Goal: Task Accomplishment & Management: Manage account settings

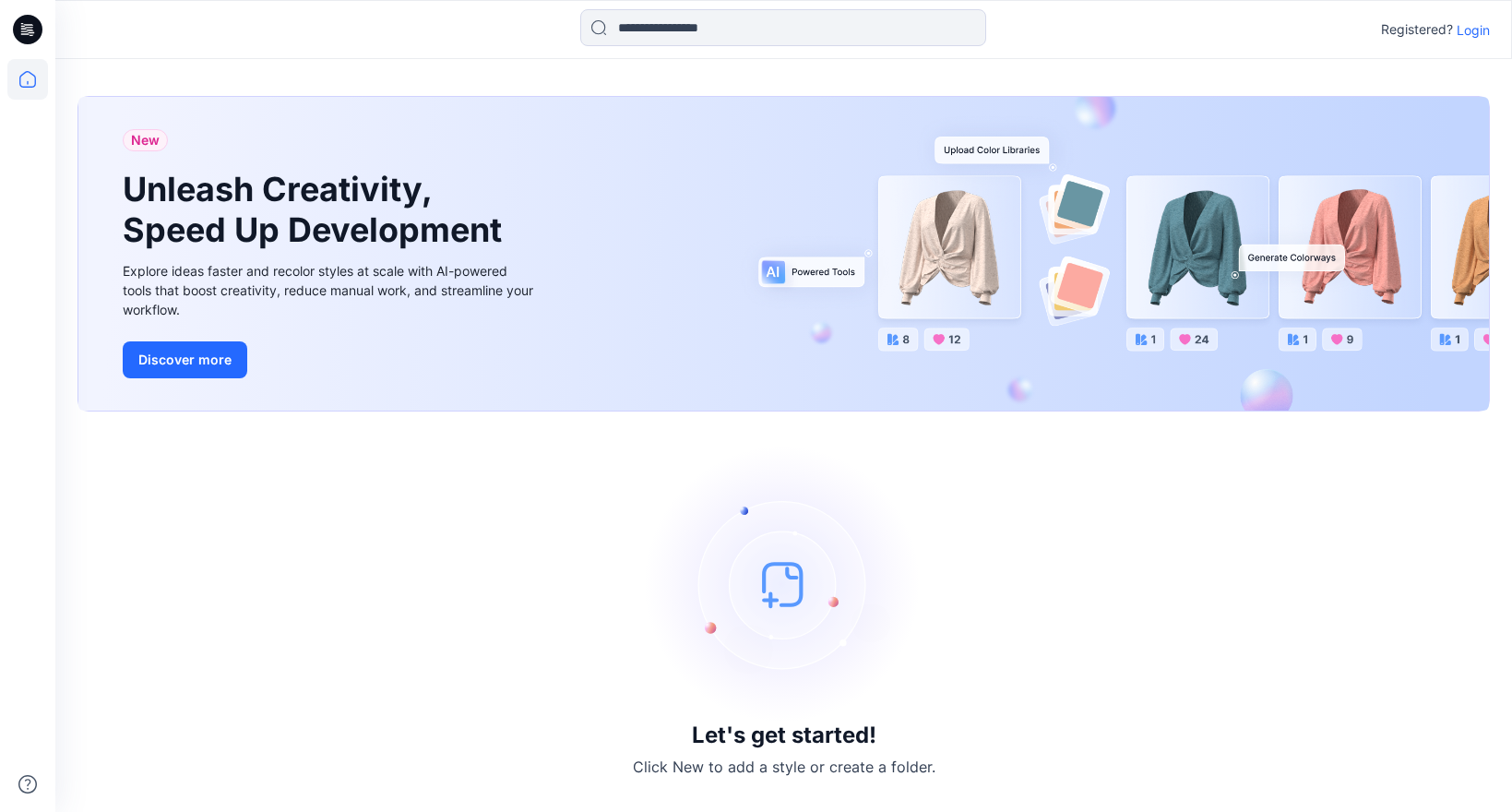
click at [1480, 30] on p "Login" at bounding box center [1473, 30] width 33 height 20
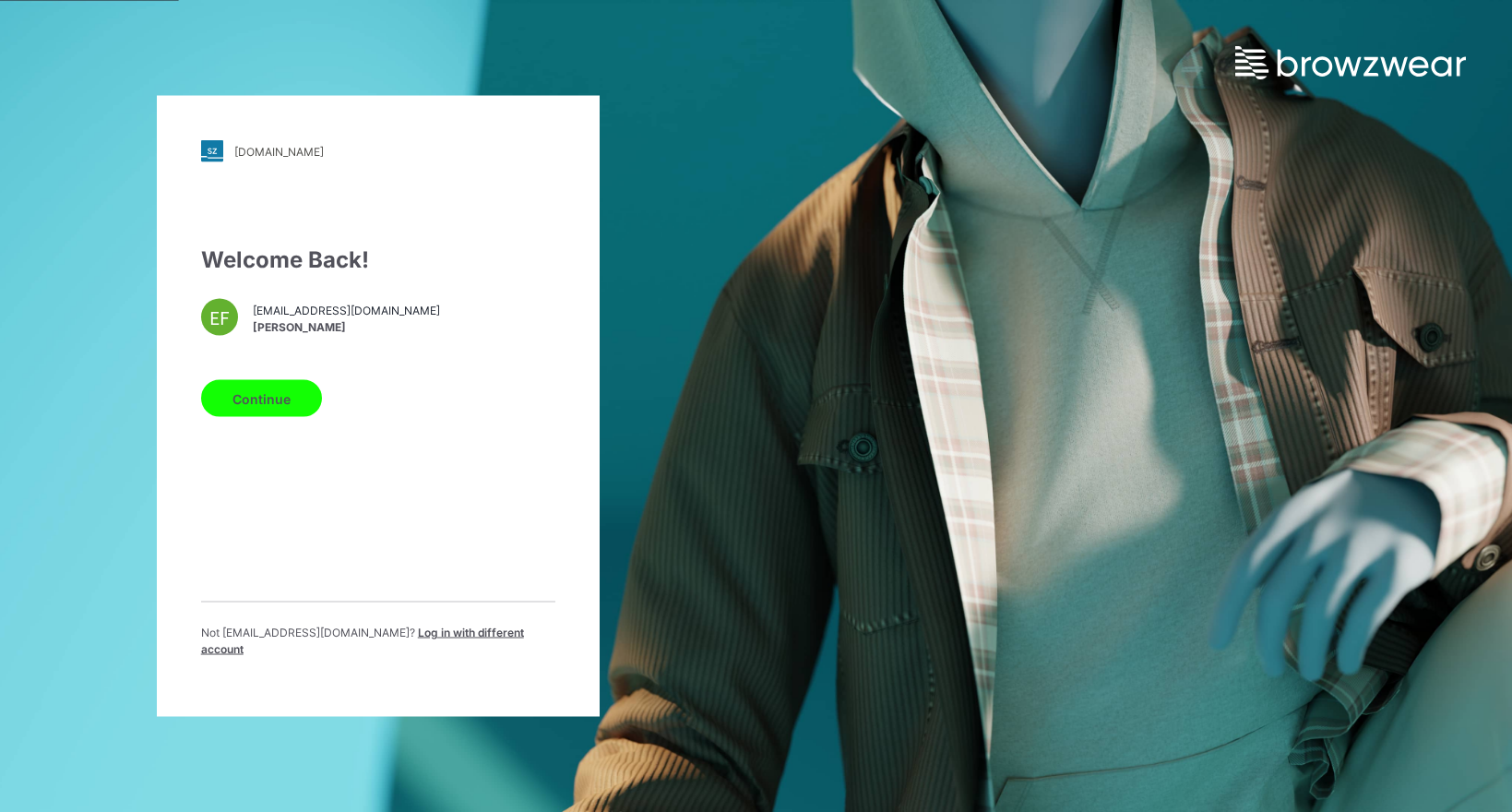
click at [229, 406] on button "Continue" at bounding box center [262, 399] width 121 height 37
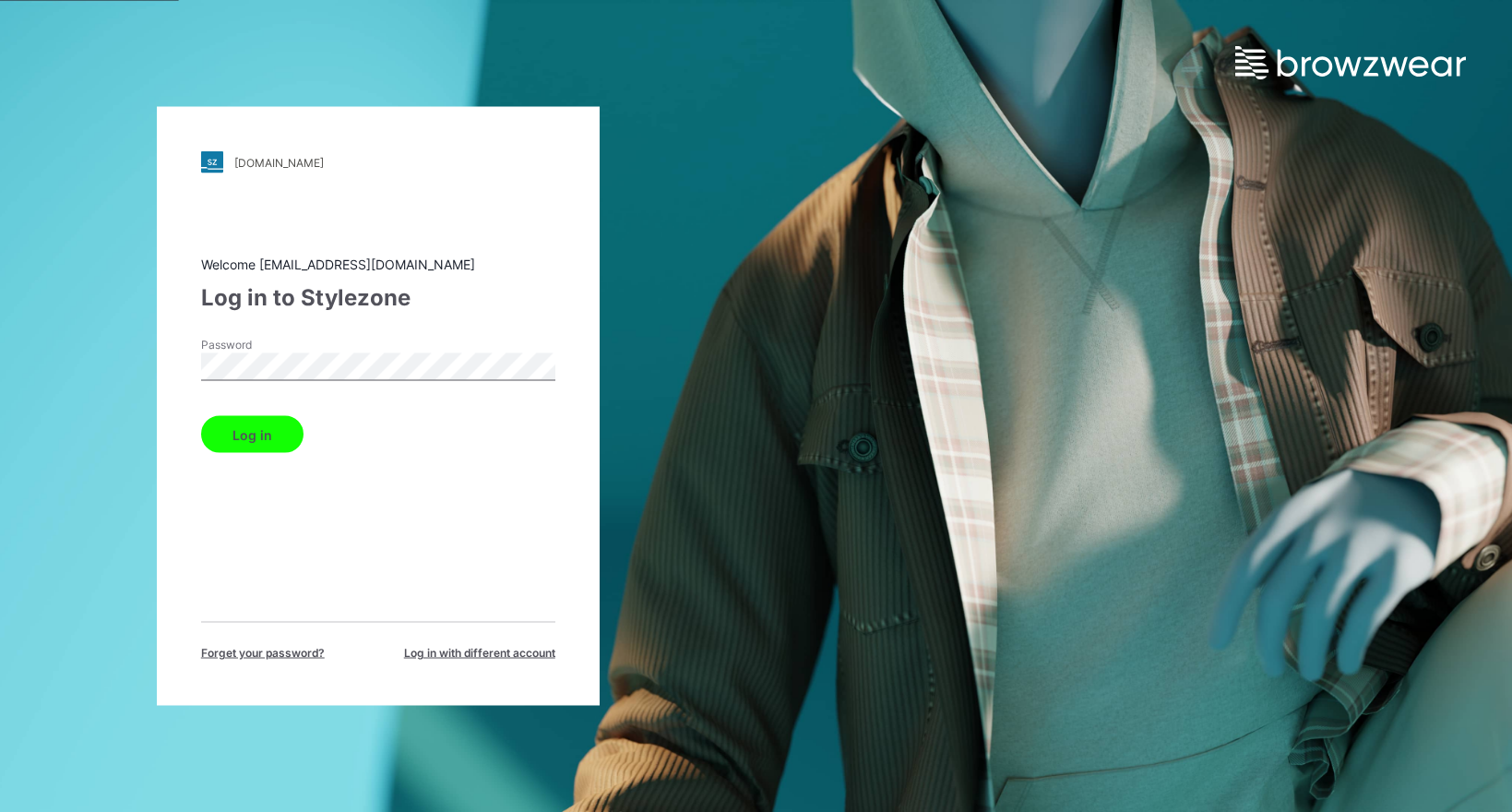
click at [249, 437] on button "Log in" at bounding box center [252, 435] width 103 height 37
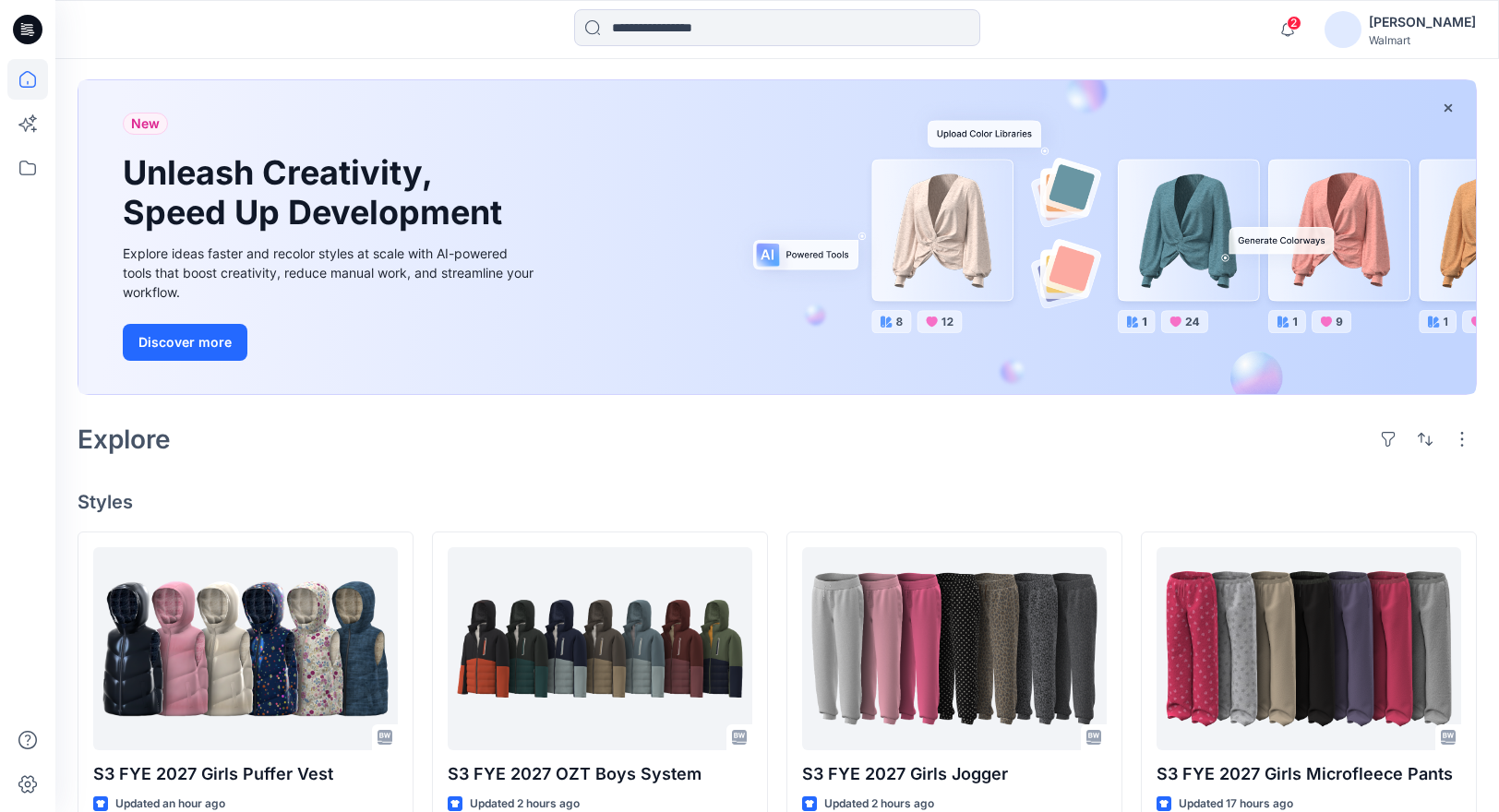
scroll to position [78, 0]
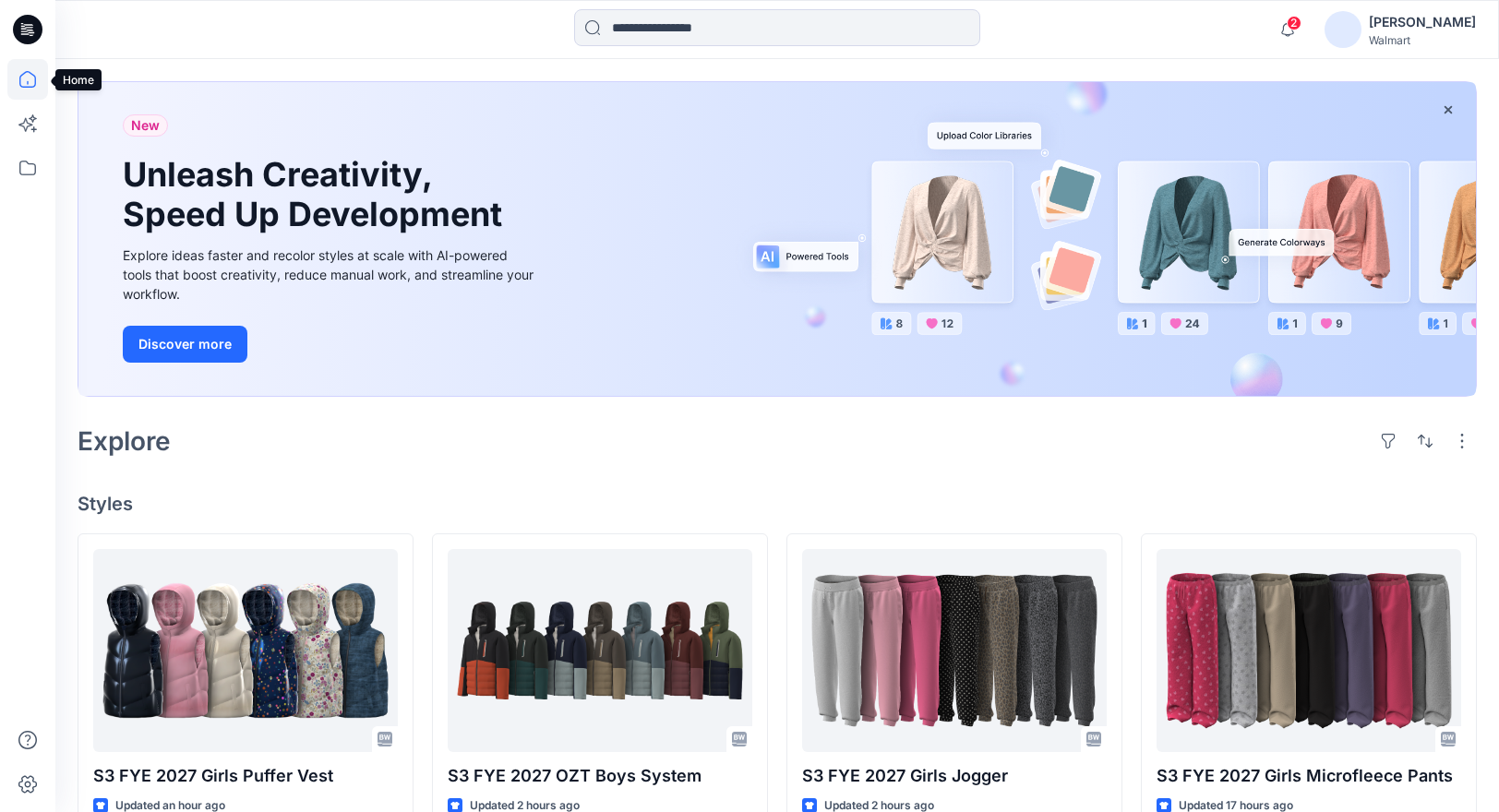
click at [27, 79] on icon at bounding box center [28, 79] width 41 height 41
click at [29, 160] on icon at bounding box center [28, 168] width 41 height 41
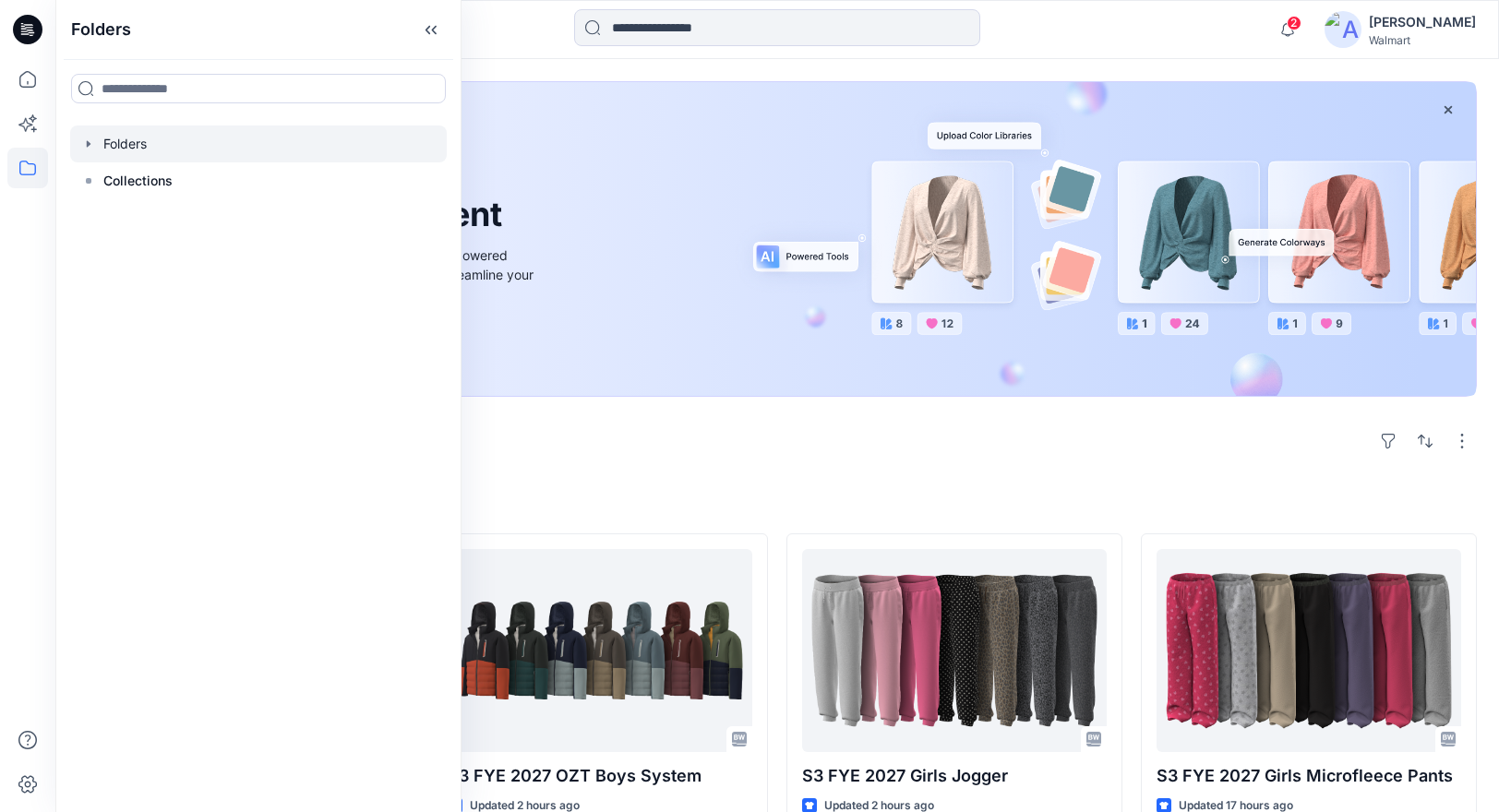
click at [88, 147] on icon "button" at bounding box center [88, 144] width 15 height 15
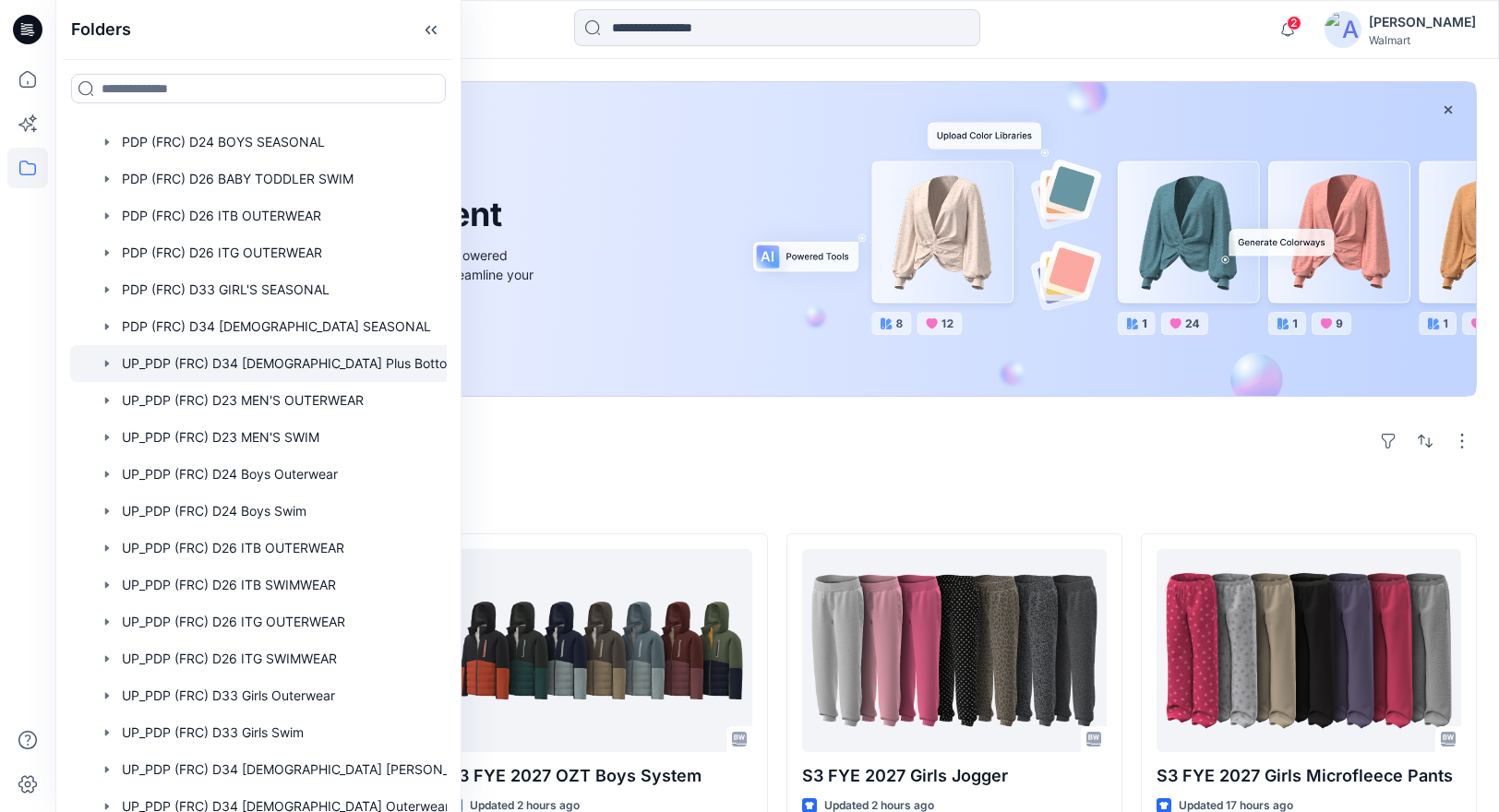
scroll to position [259, 0]
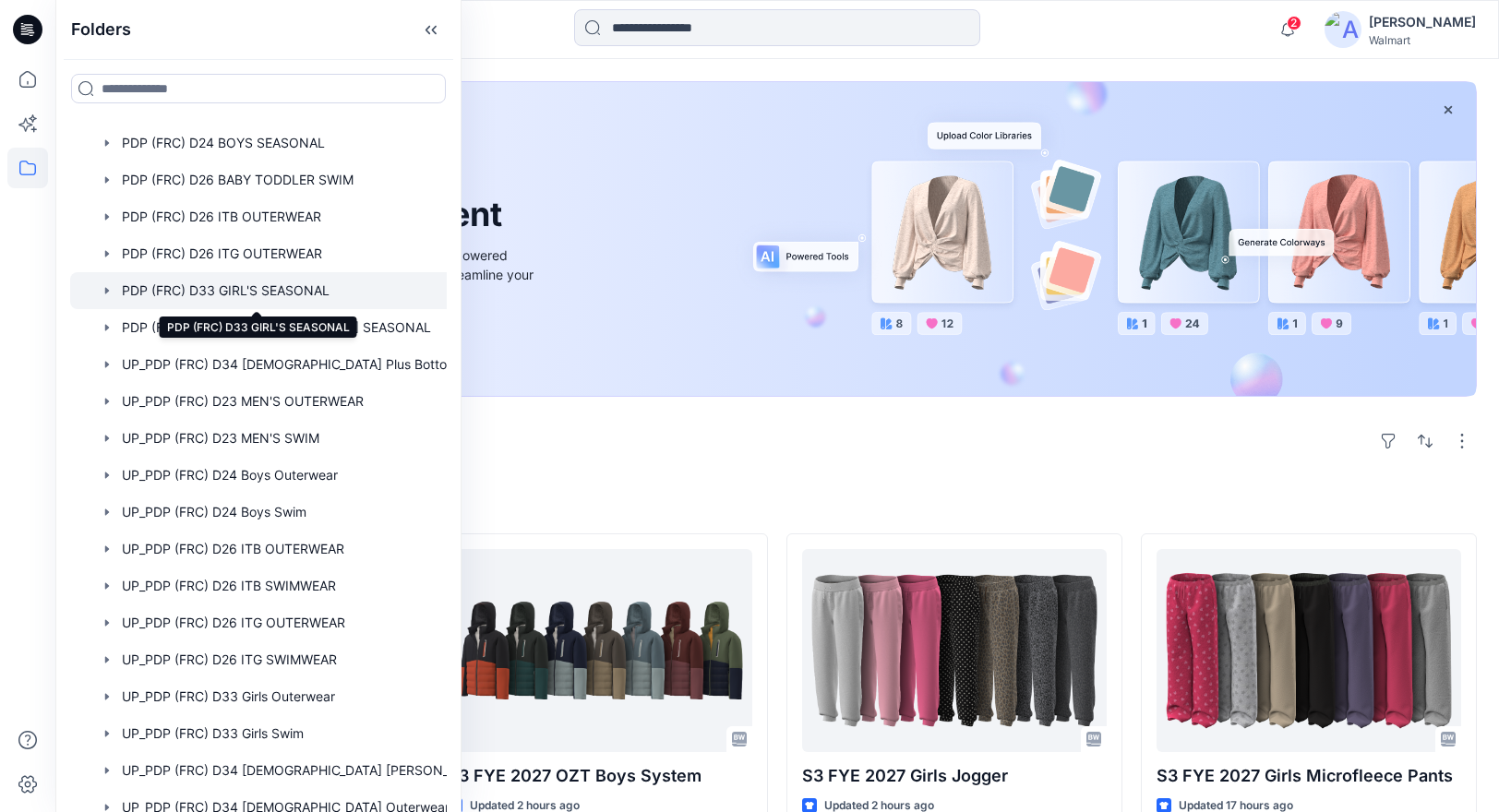
click at [324, 290] on div at bounding box center [282, 291] width 424 height 37
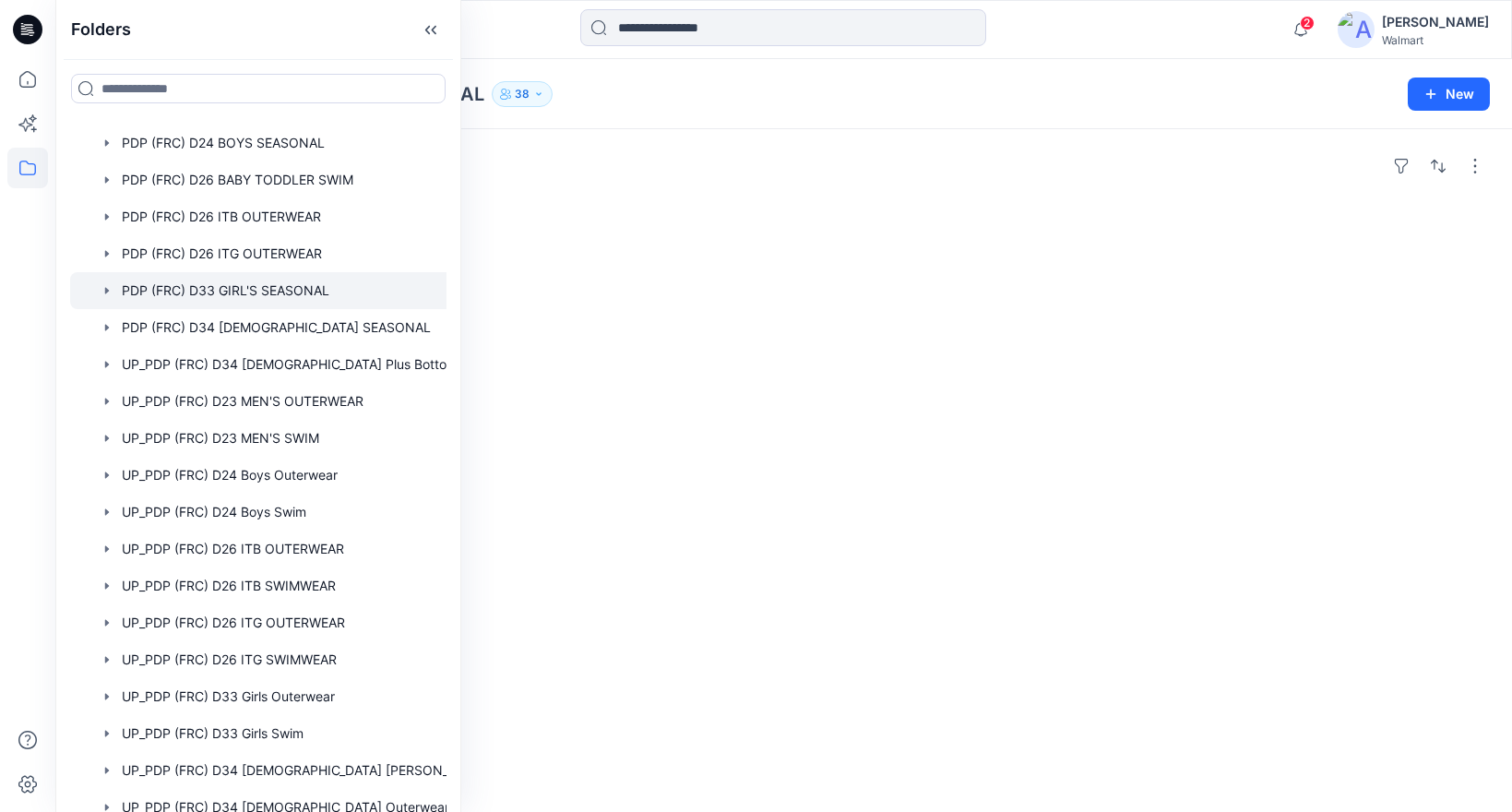
click at [1029, 118] on div "Folders PDP (FRC) D33 GIRL'S SEASONAL 38 New" at bounding box center [783, 94] width 1456 height 70
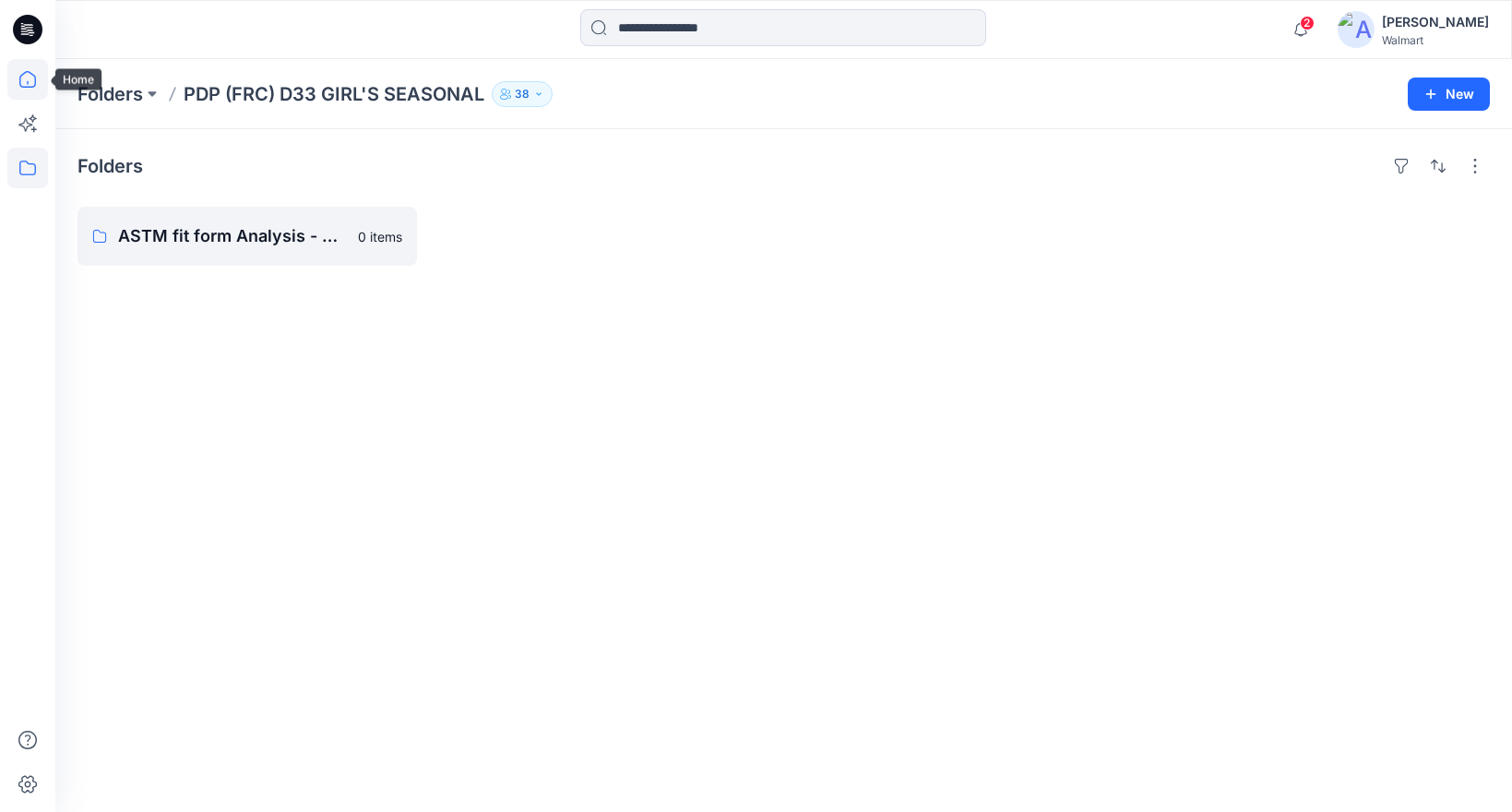
click at [26, 70] on icon at bounding box center [28, 79] width 41 height 41
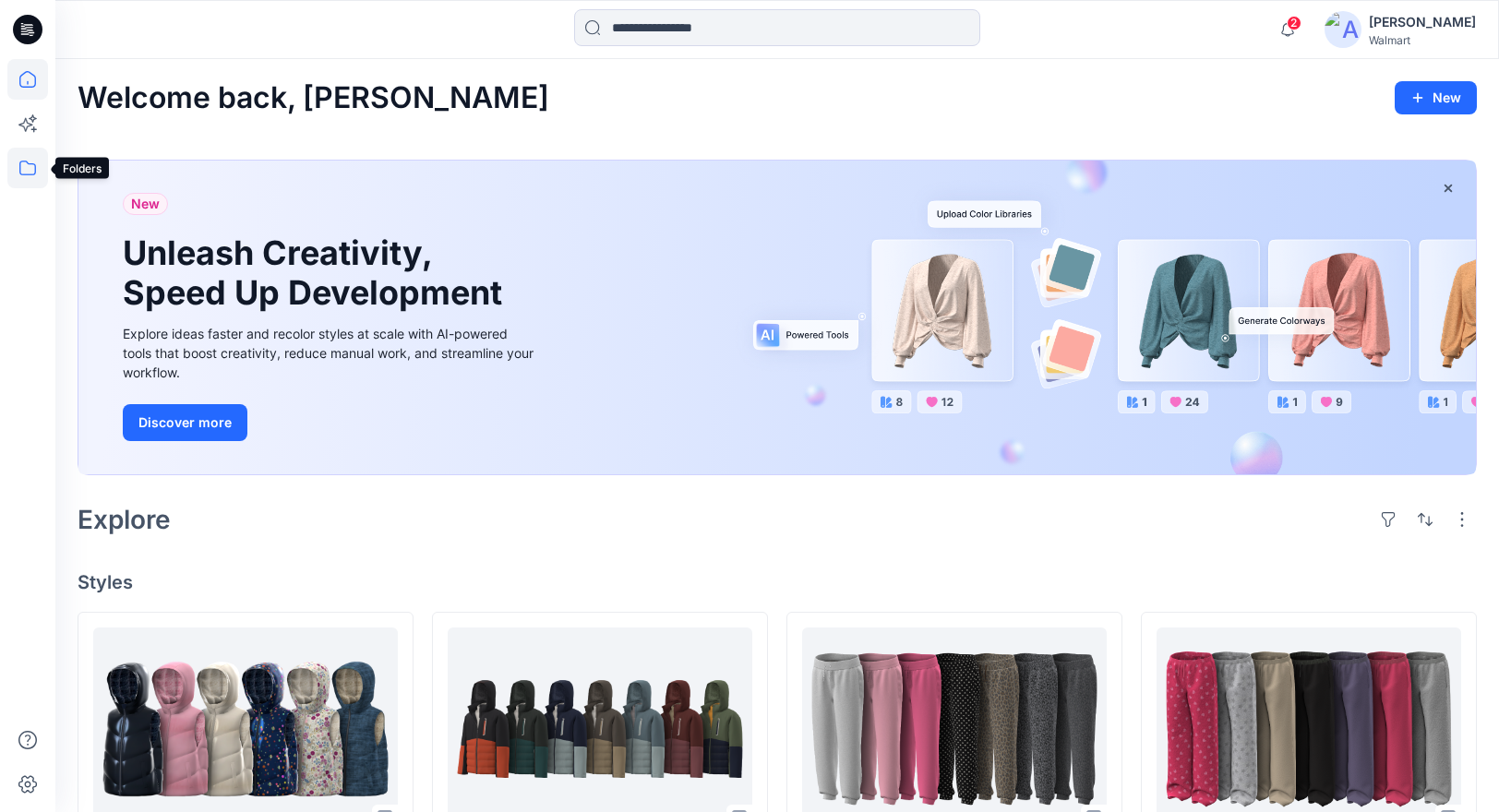
click at [27, 173] on icon at bounding box center [28, 168] width 41 height 41
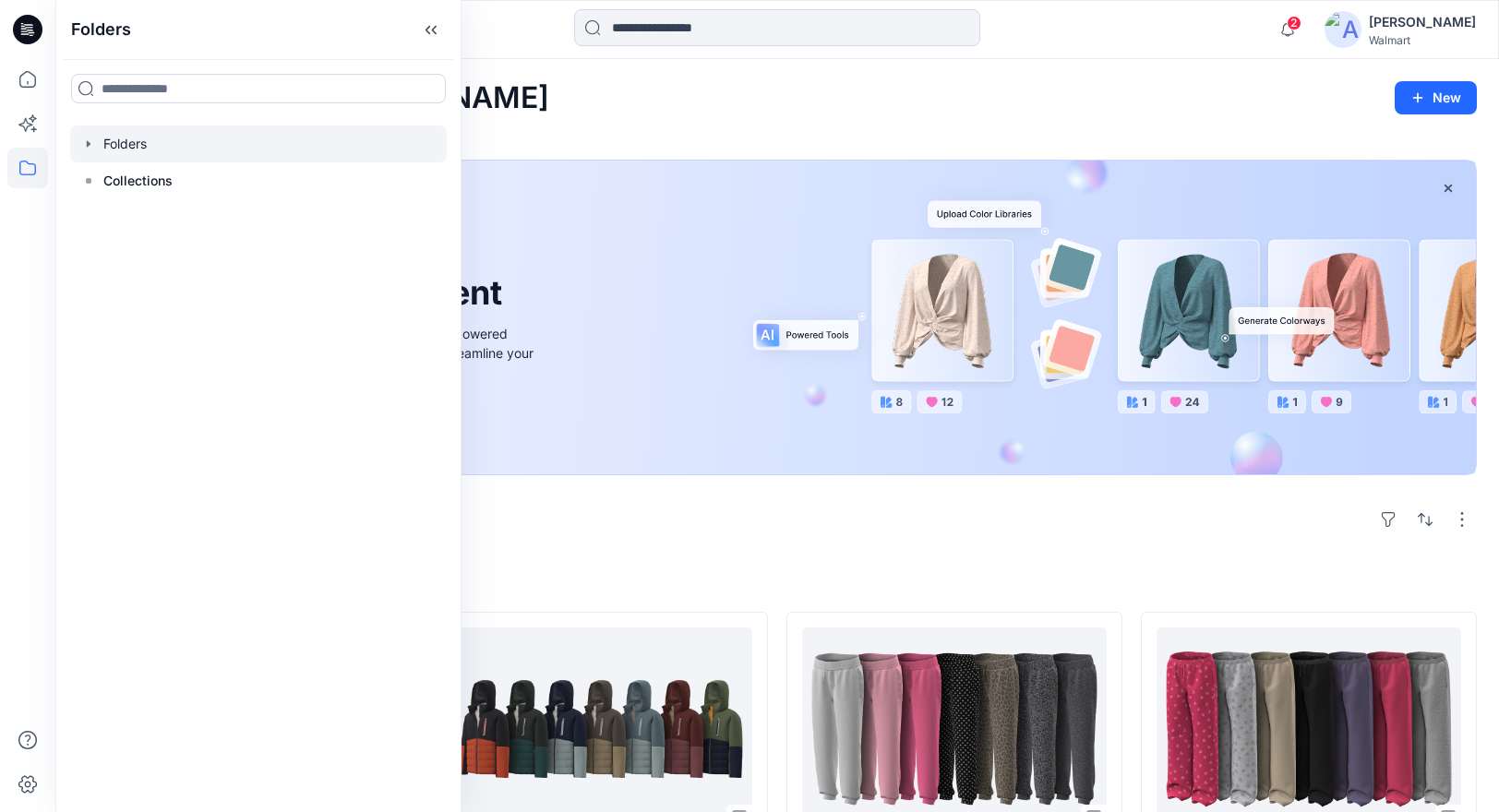
click at [89, 143] on icon "button" at bounding box center [89, 144] width 4 height 7
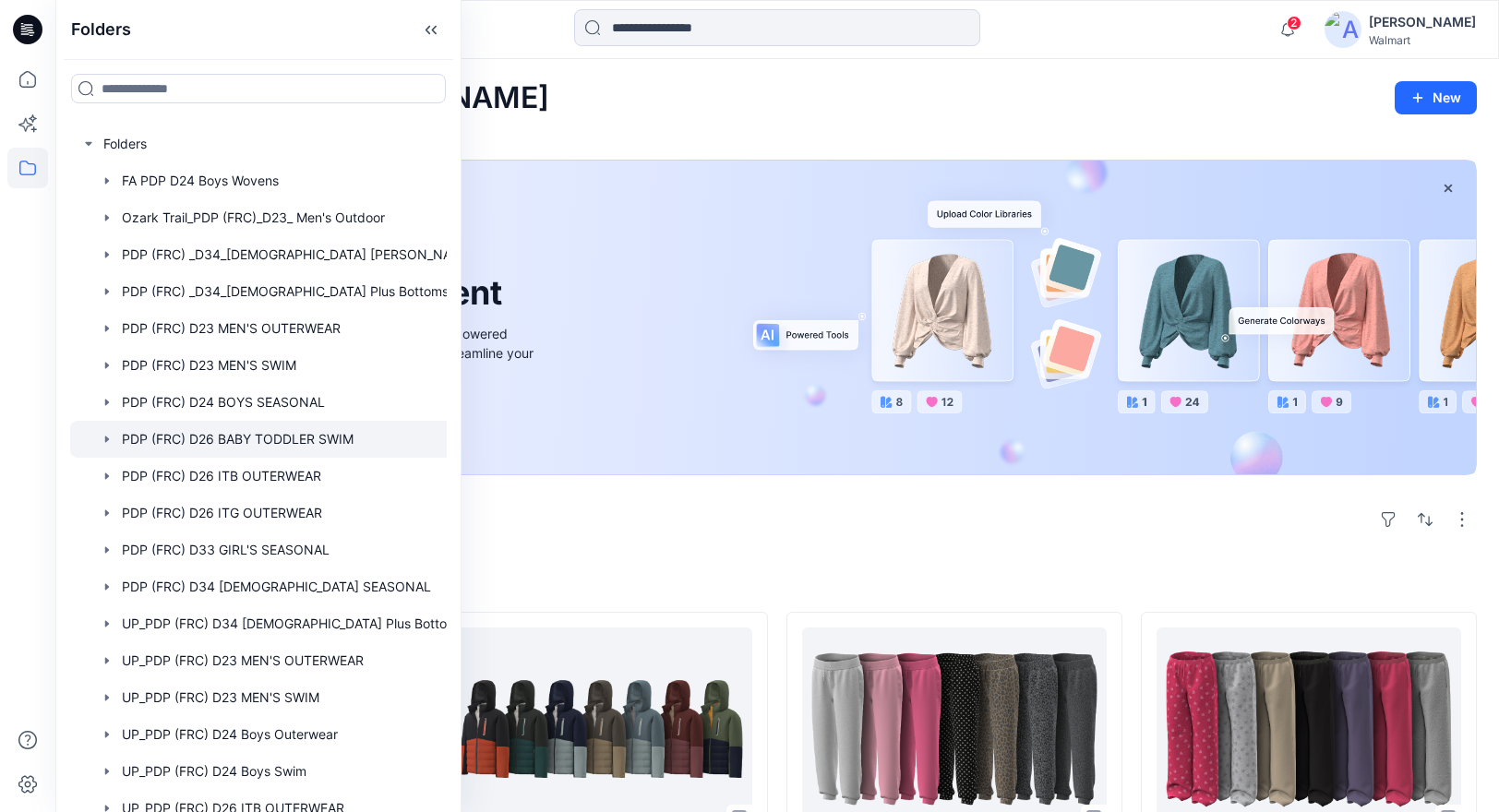
scroll to position [384, 0]
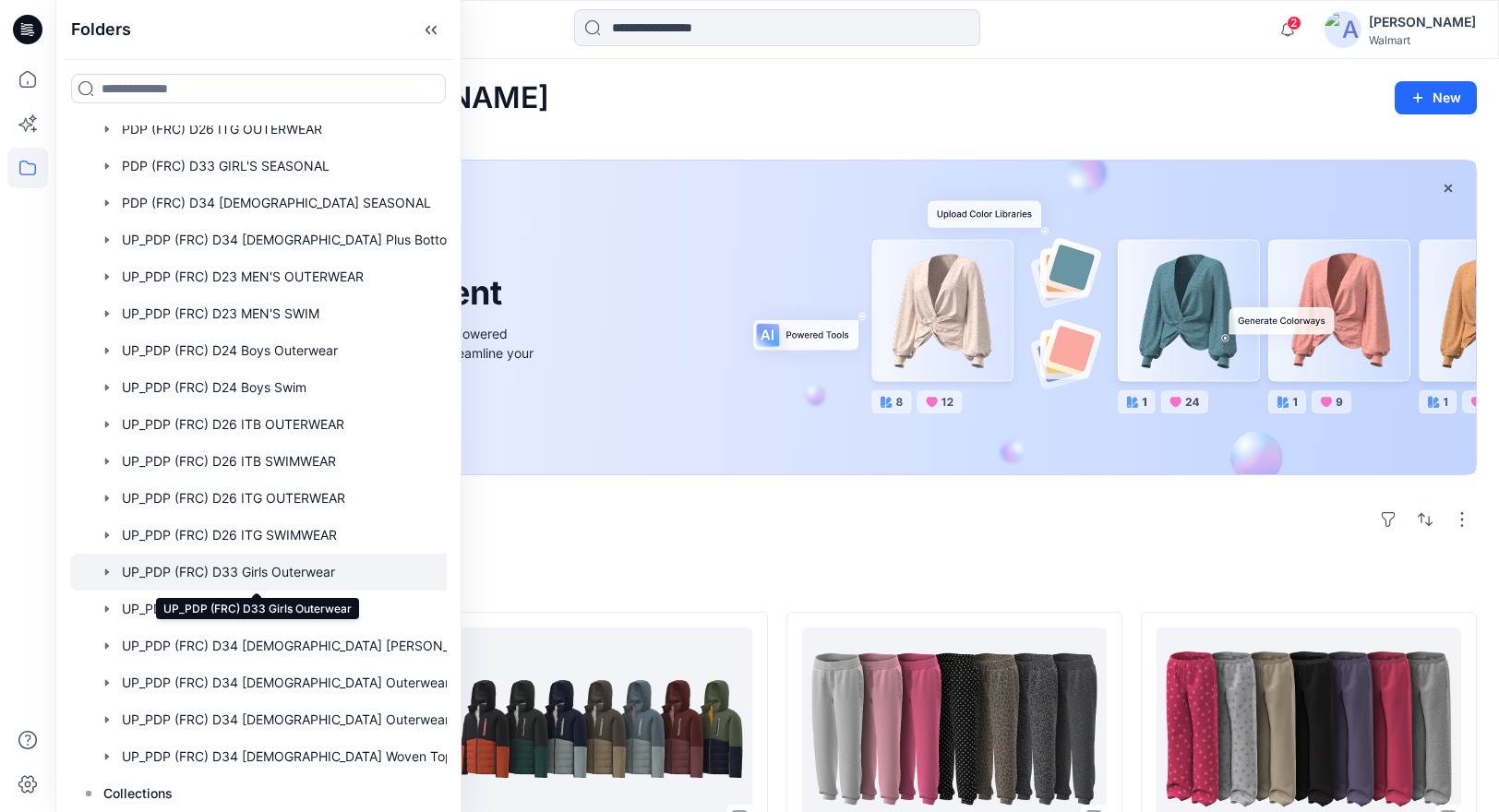
click at [318, 576] on div at bounding box center [282, 573] width 424 height 37
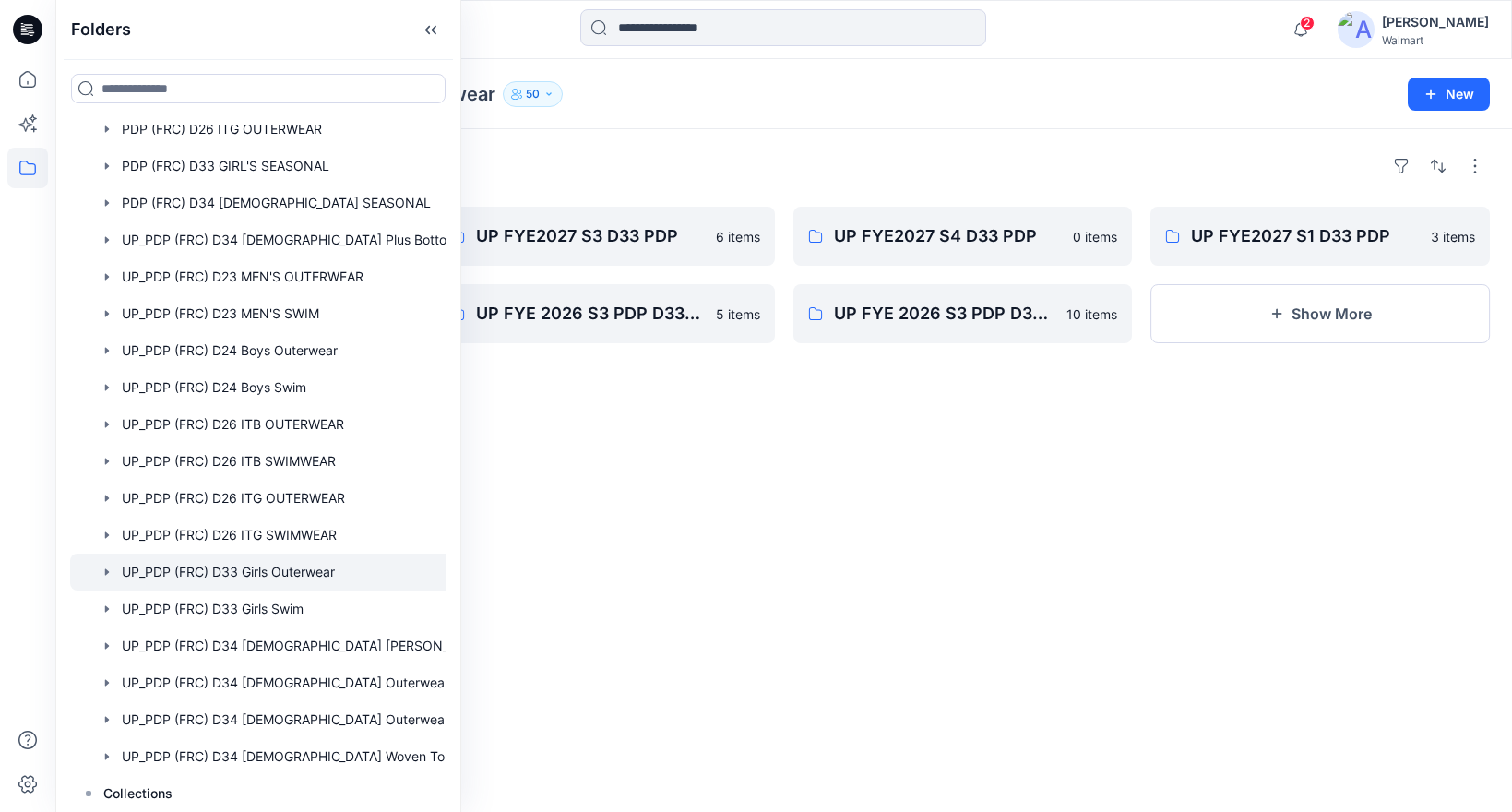
click at [696, 164] on div "Folders" at bounding box center [783, 166] width 1412 height 29
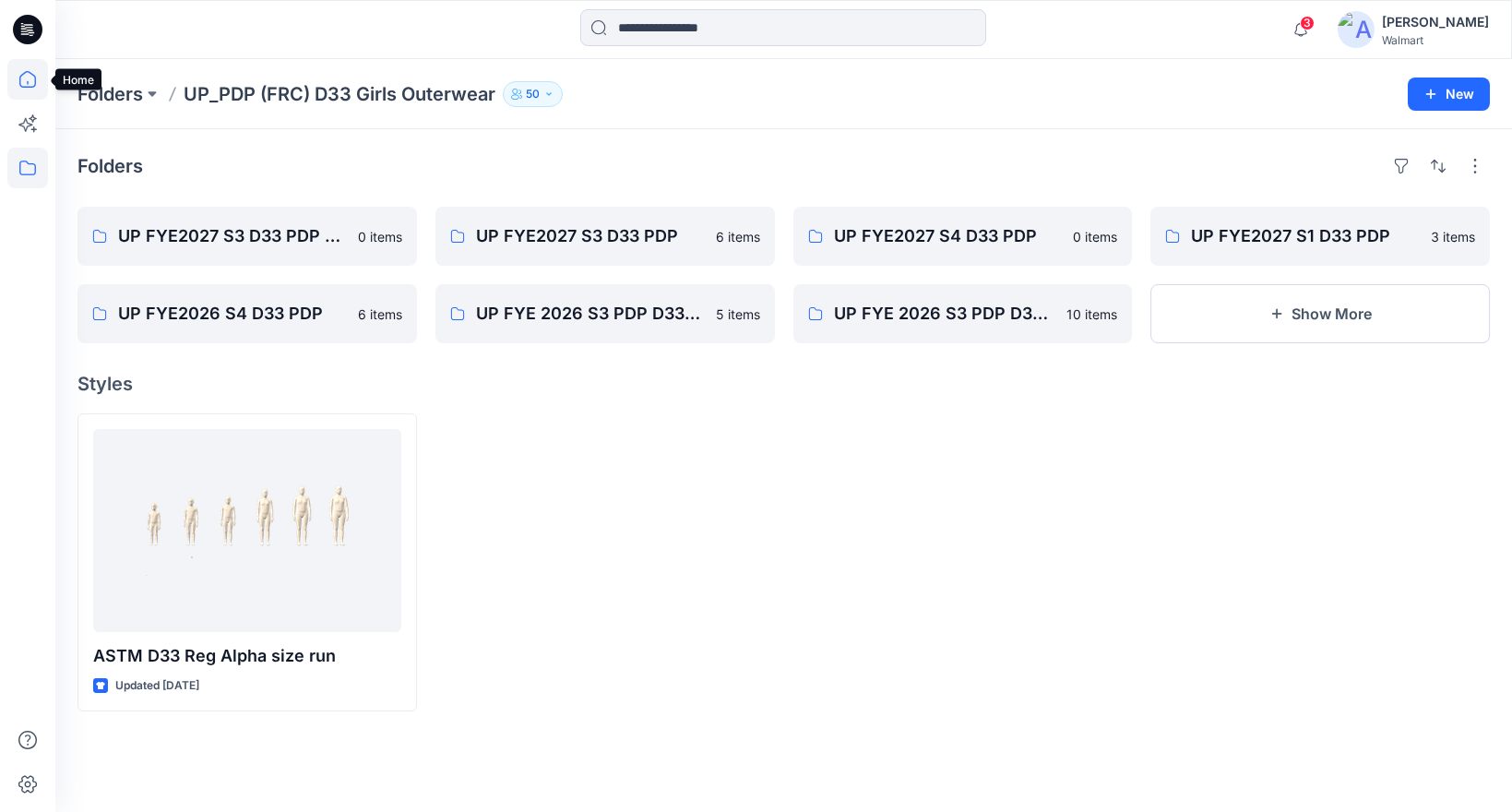
click at [19, 79] on icon at bounding box center [28, 79] width 41 height 41
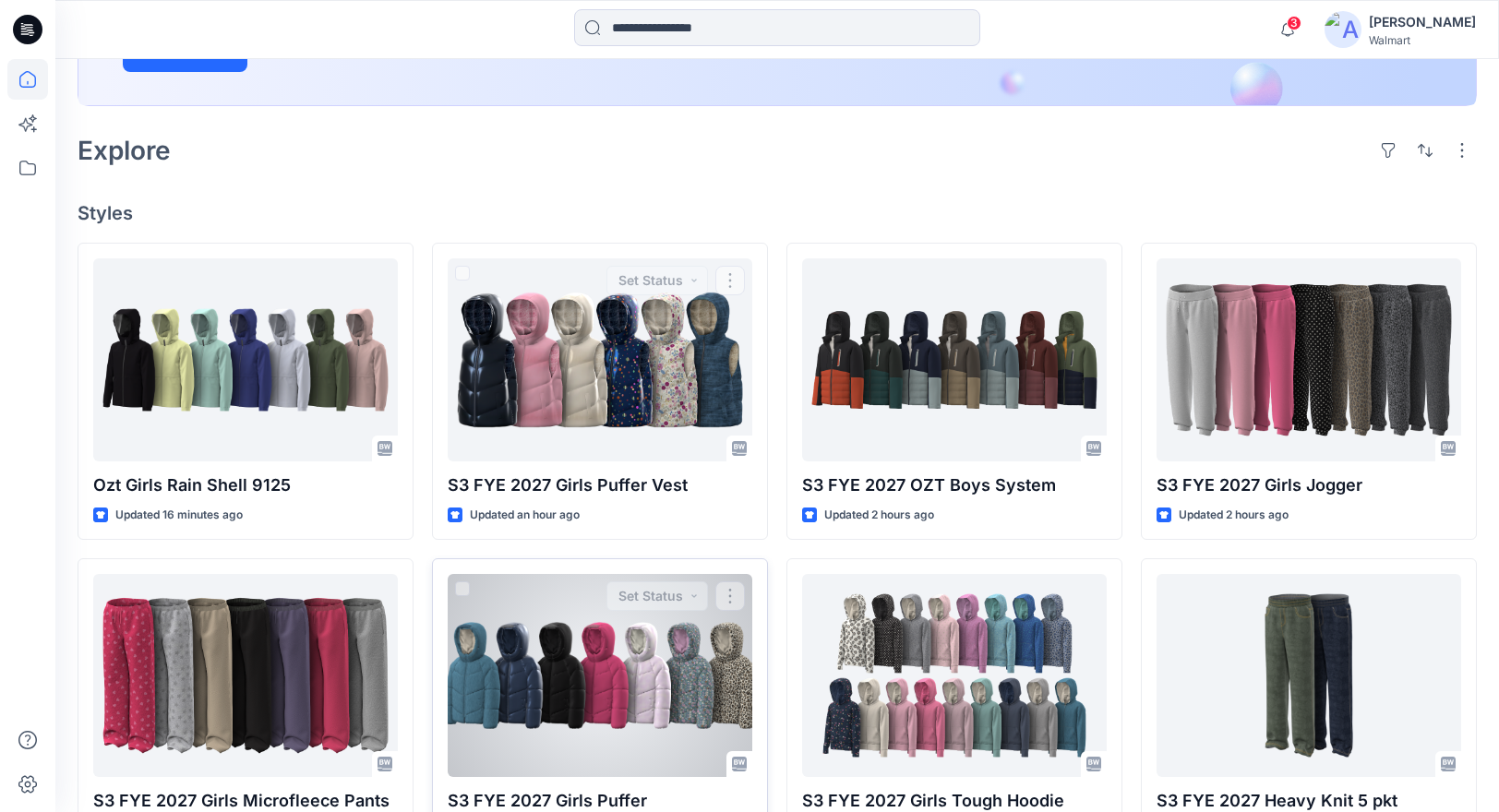
scroll to position [373, 0]
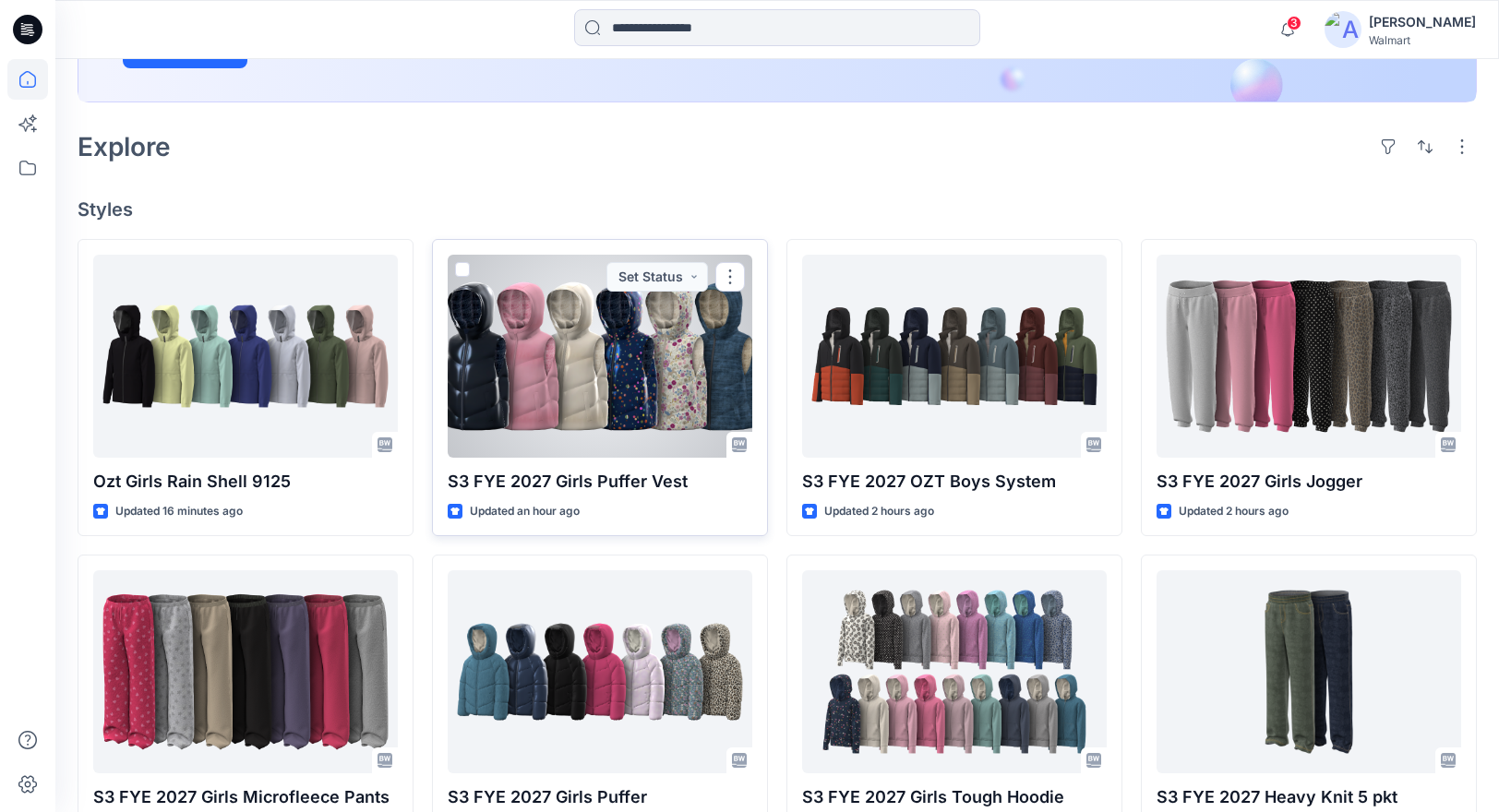
click at [656, 403] on div at bounding box center [600, 357] width 305 height 203
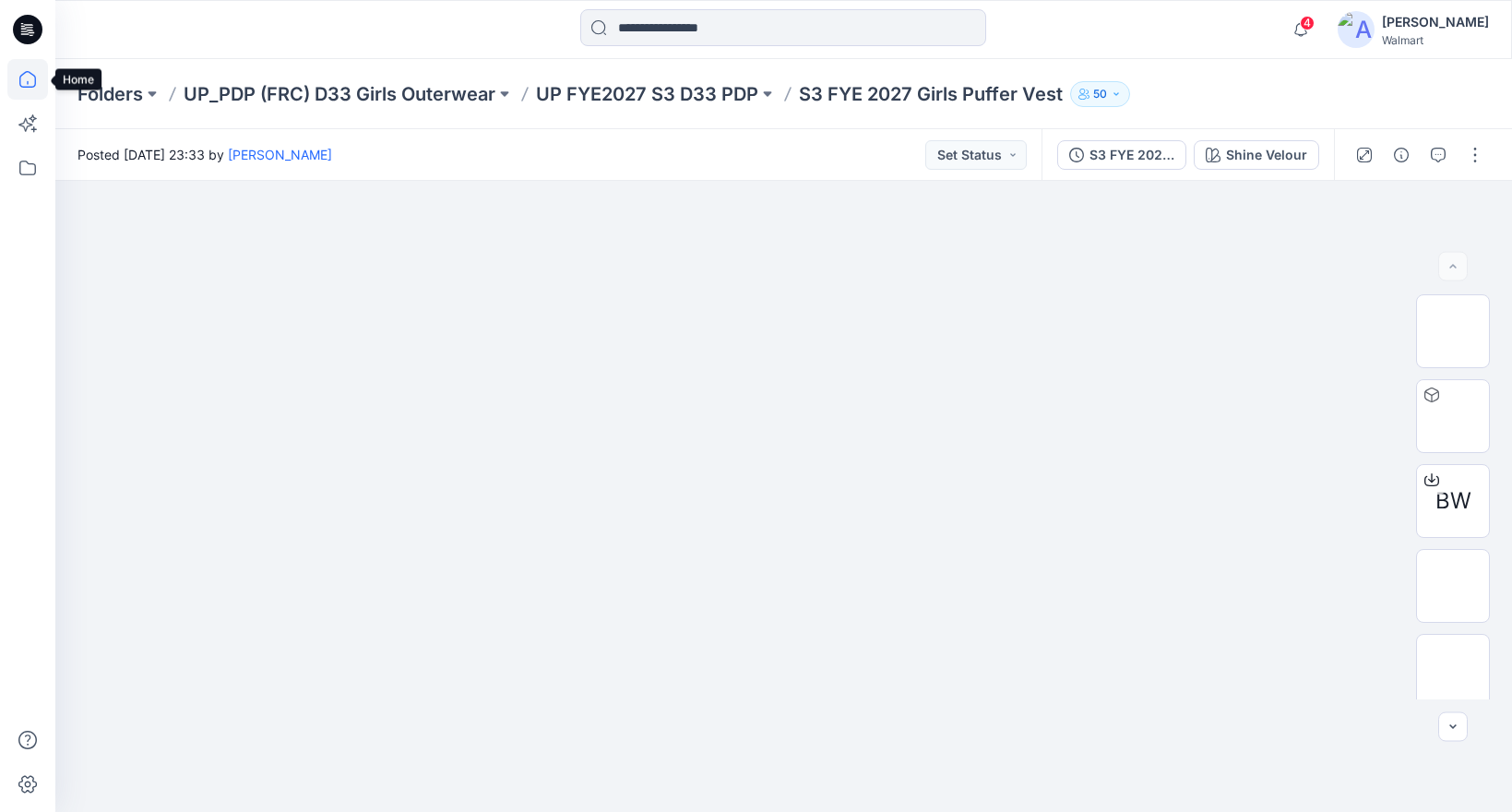
click at [26, 72] on icon at bounding box center [28, 79] width 41 height 41
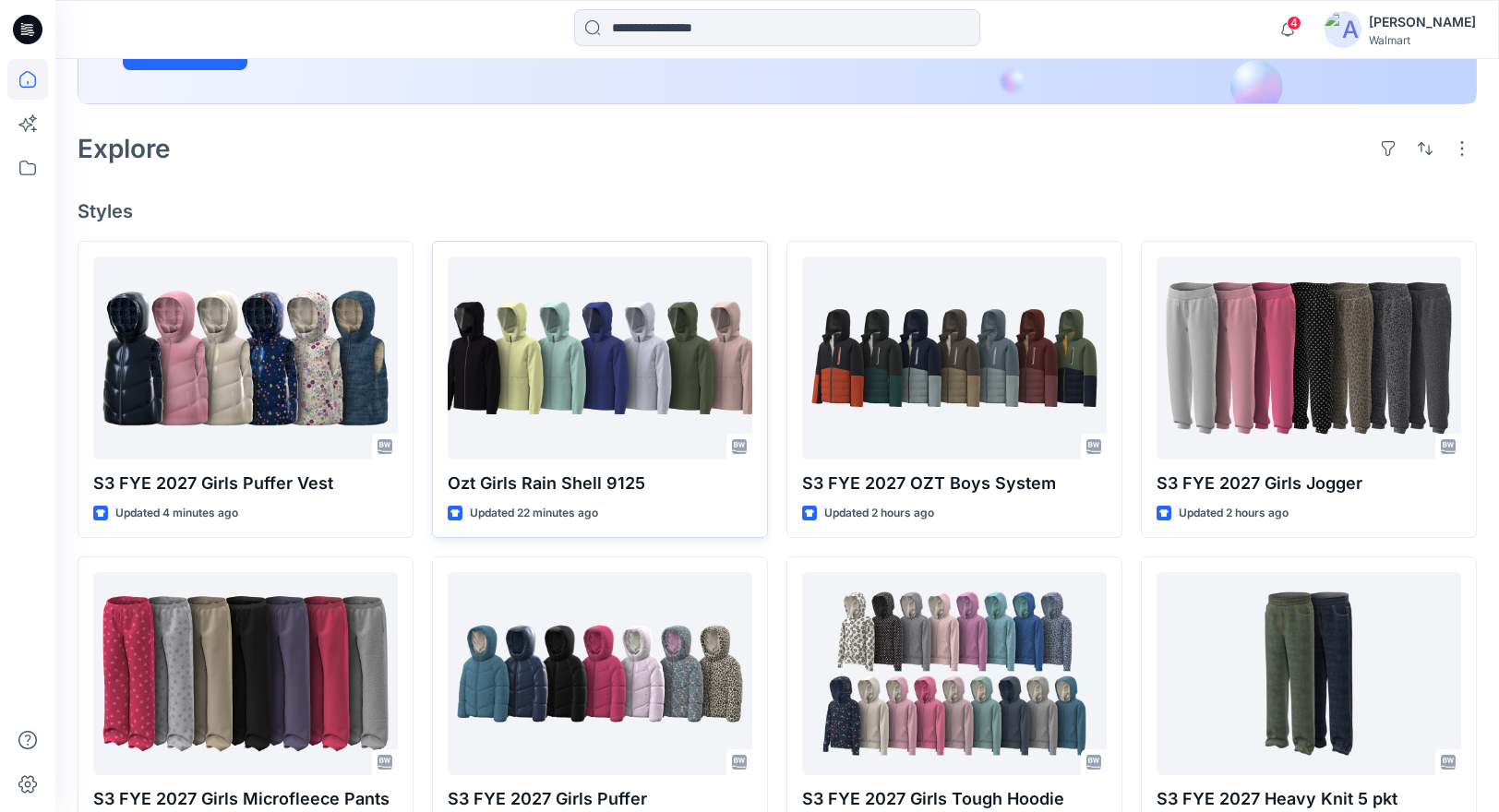
scroll to position [382, 0]
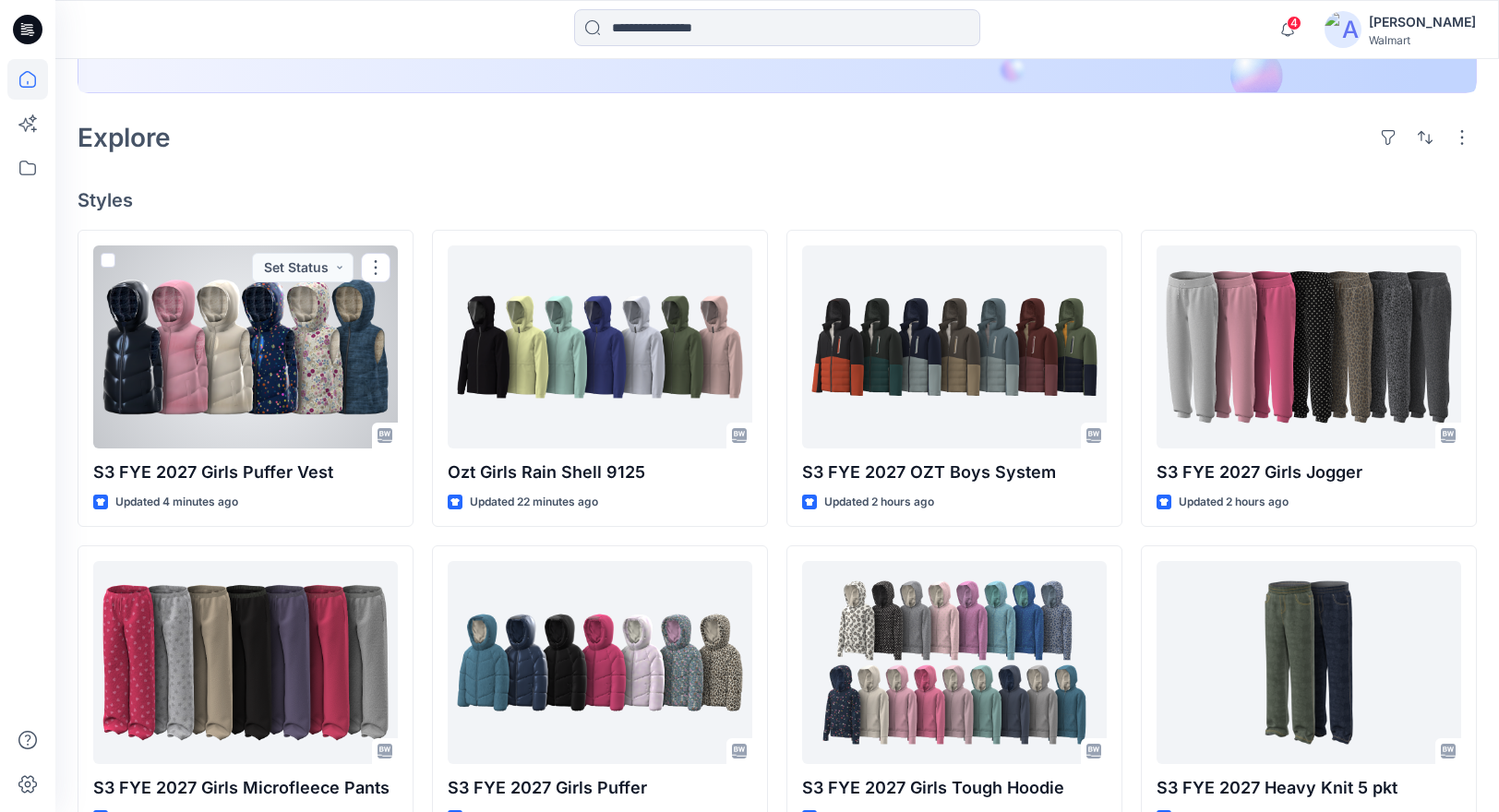
click at [308, 383] on div at bounding box center [245, 347] width 305 height 203
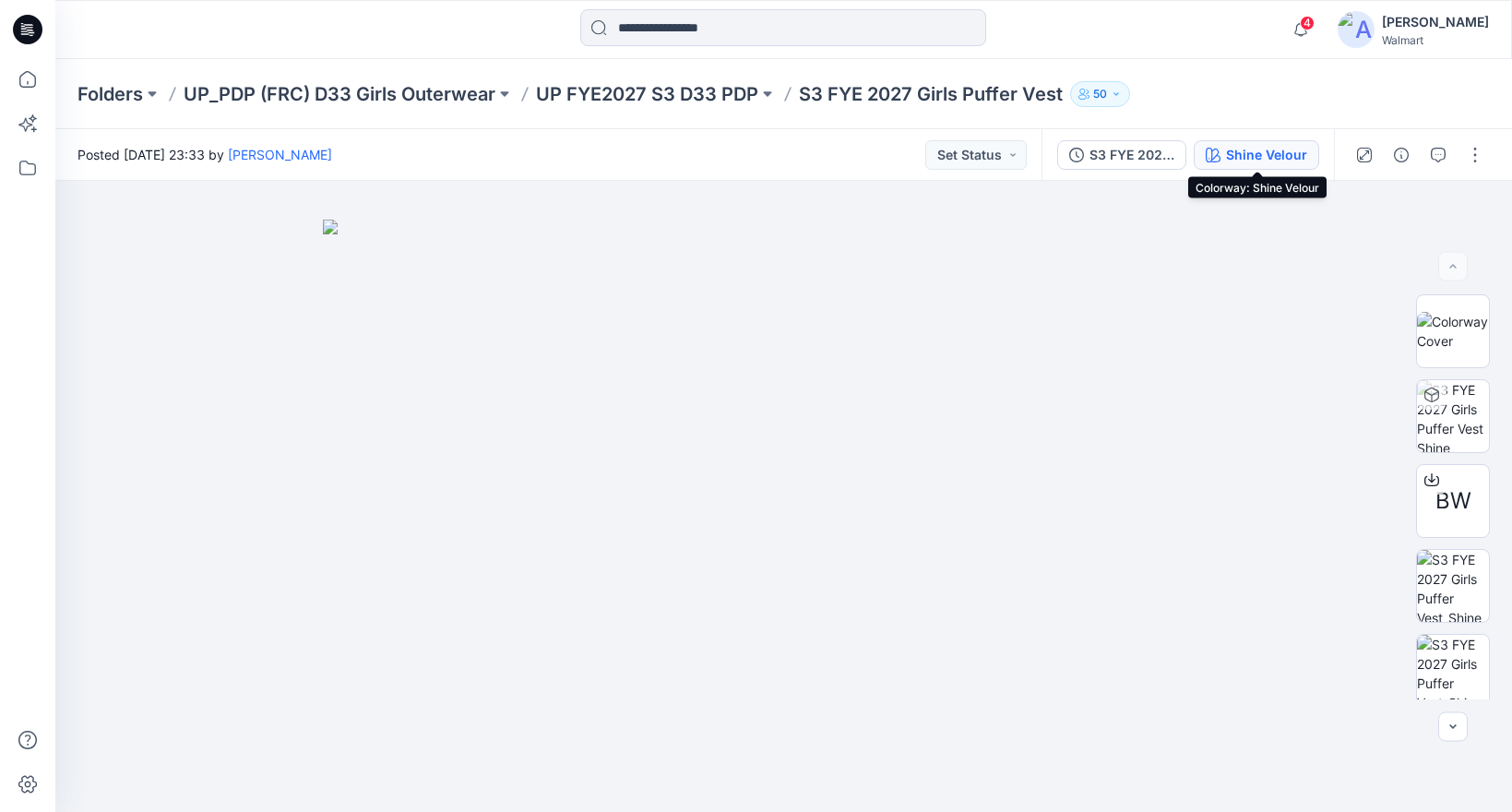
click at [1239, 155] on div "Shine Velour" at bounding box center [1266, 154] width 81 height 21
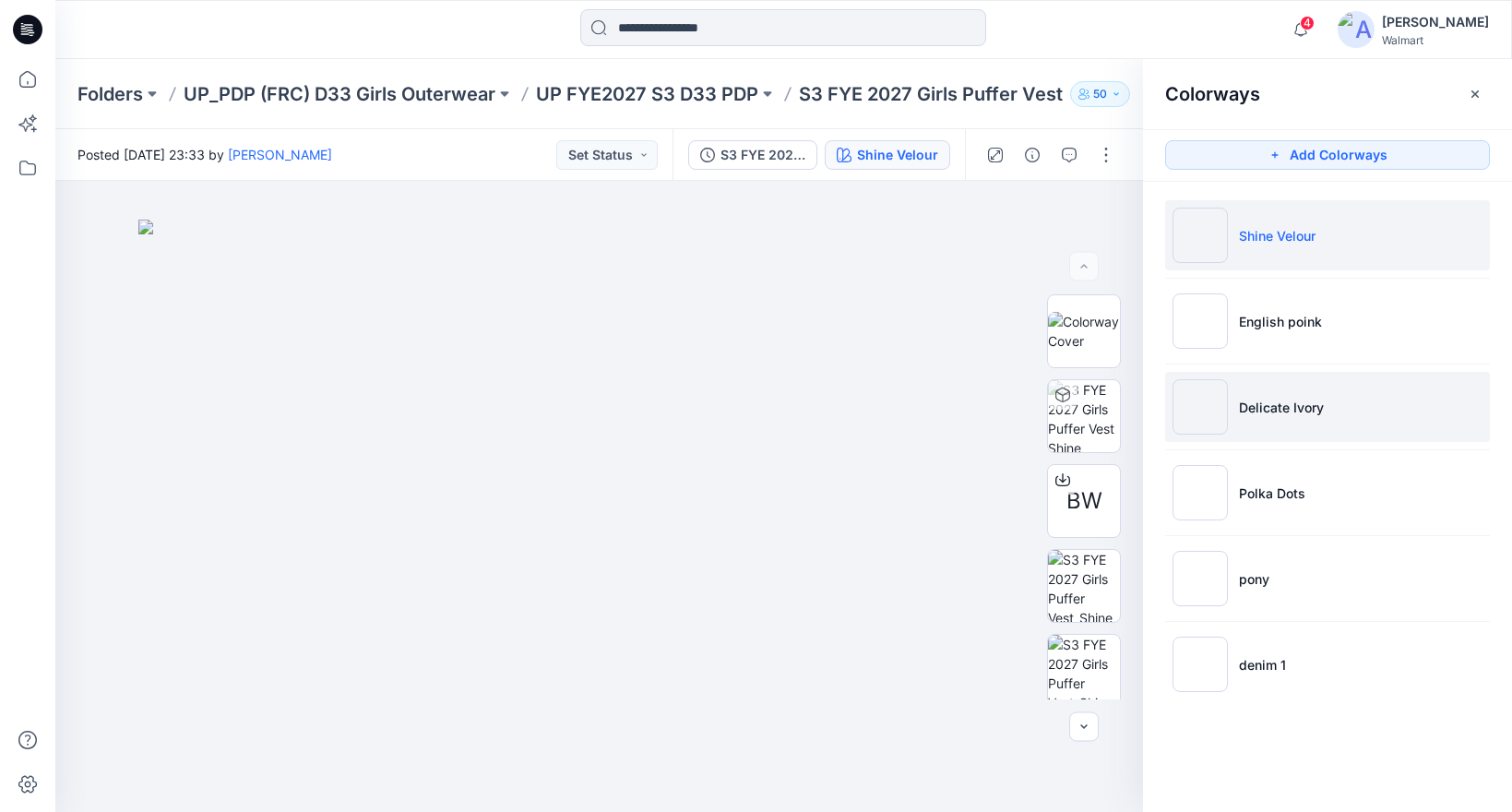
click at [1281, 422] on li "Delicate Ivory" at bounding box center [1327, 407] width 324 height 70
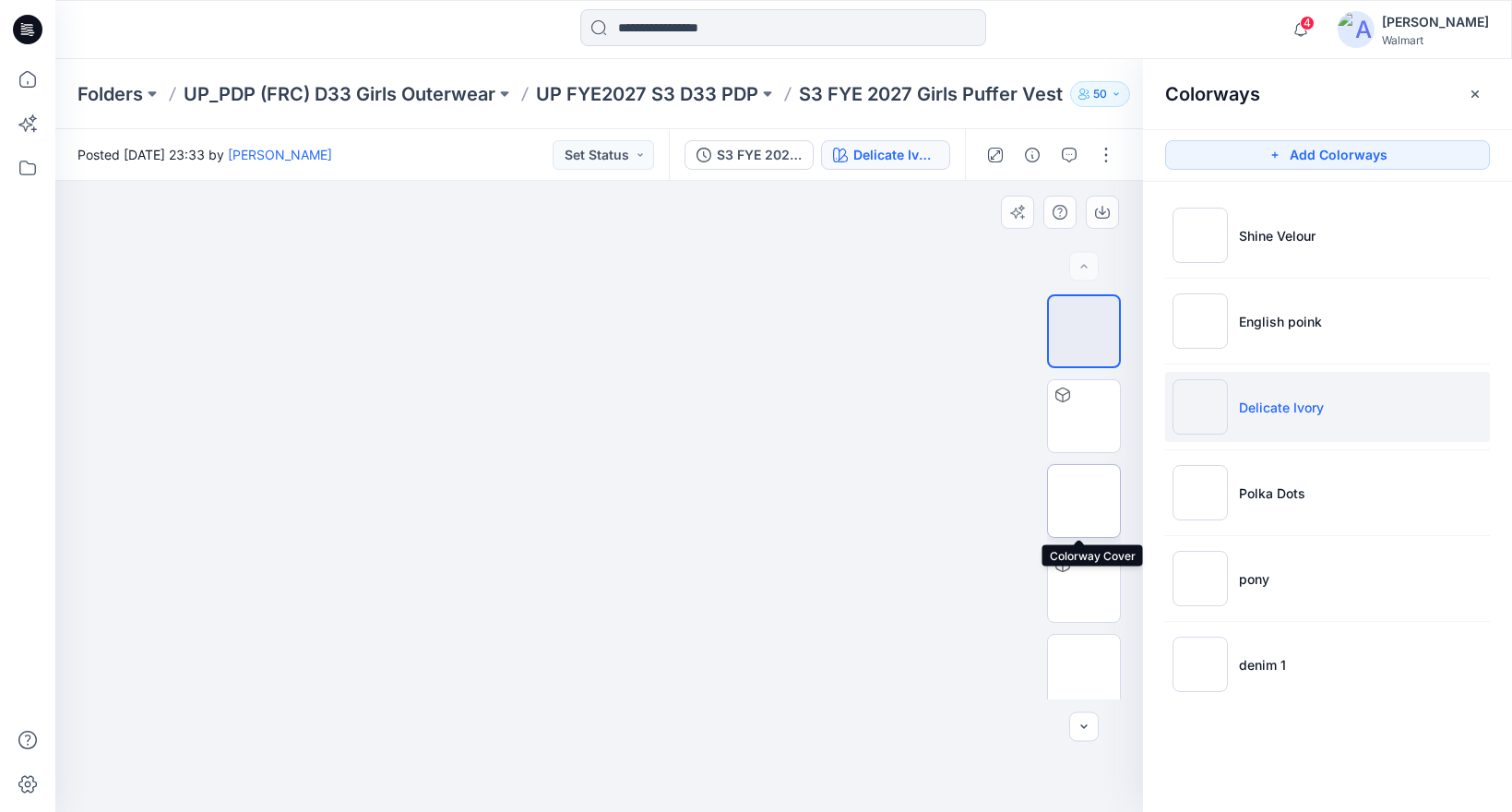
click at [1084, 501] on img at bounding box center [1084, 501] width 0 height 0
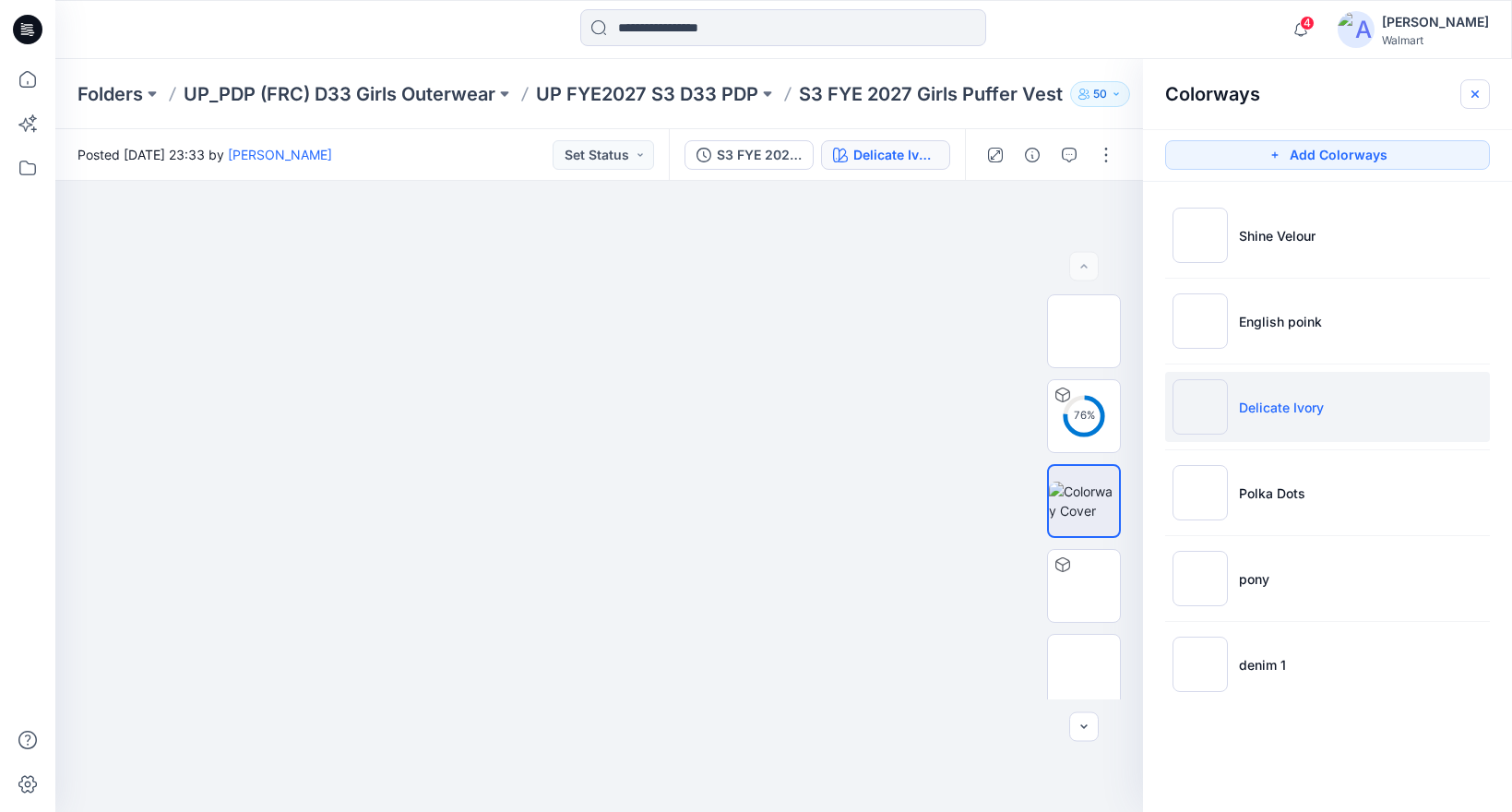
click at [1475, 89] on icon "button" at bounding box center [1475, 94] width 15 height 15
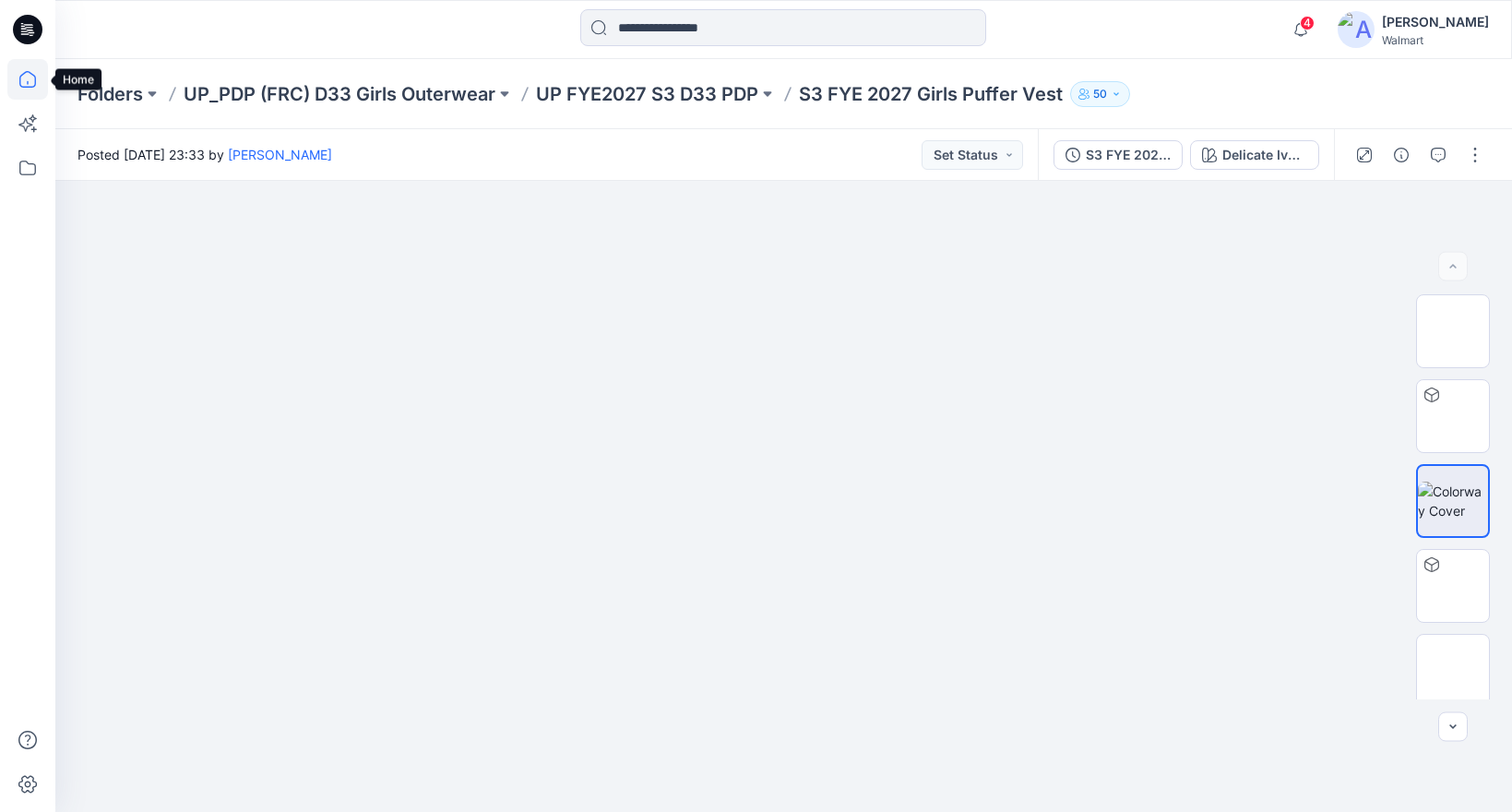
click at [20, 76] on icon at bounding box center [27, 79] width 17 height 17
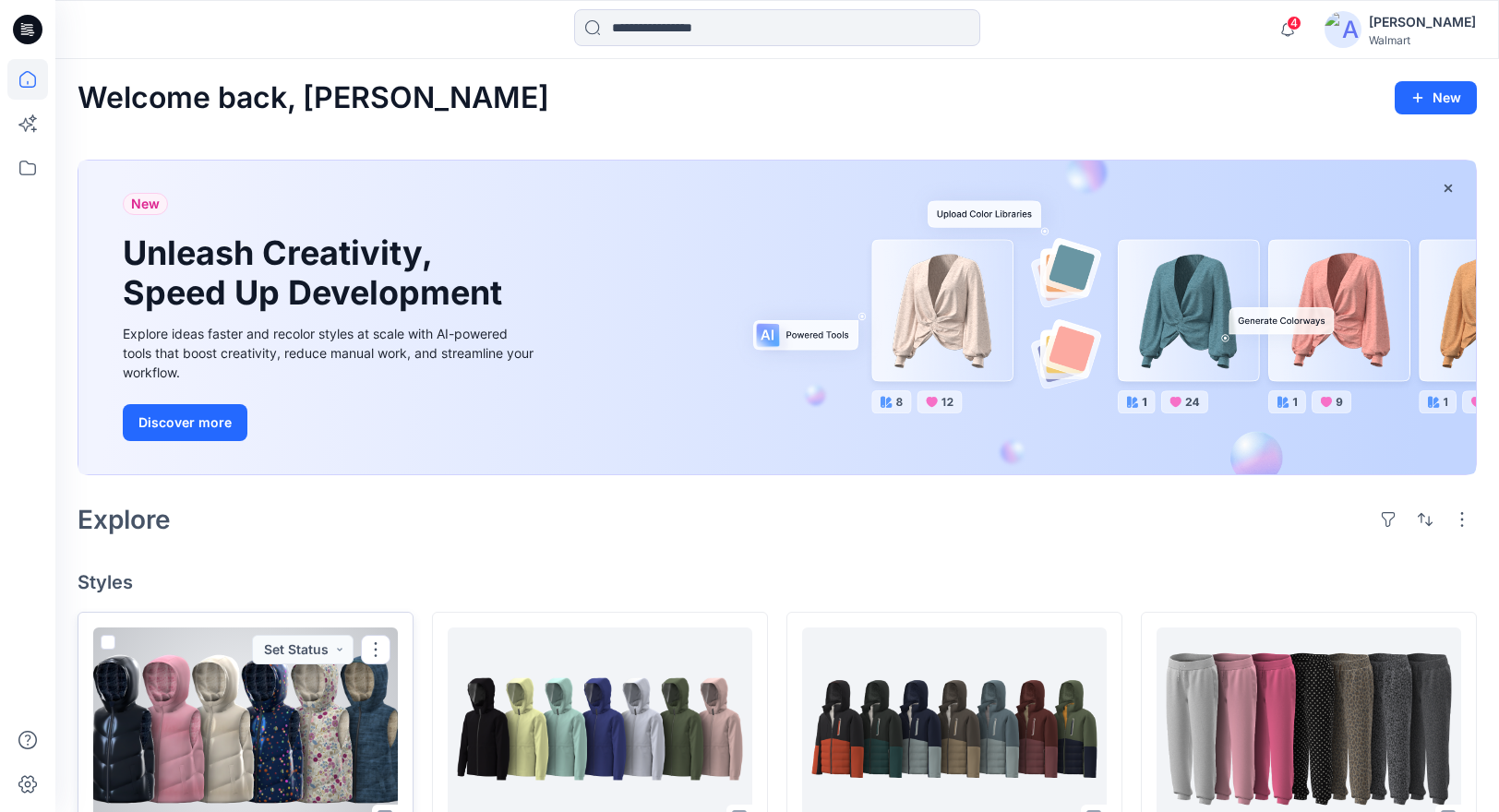
click at [285, 723] on div at bounding box center [245, 729] width 305 height 203
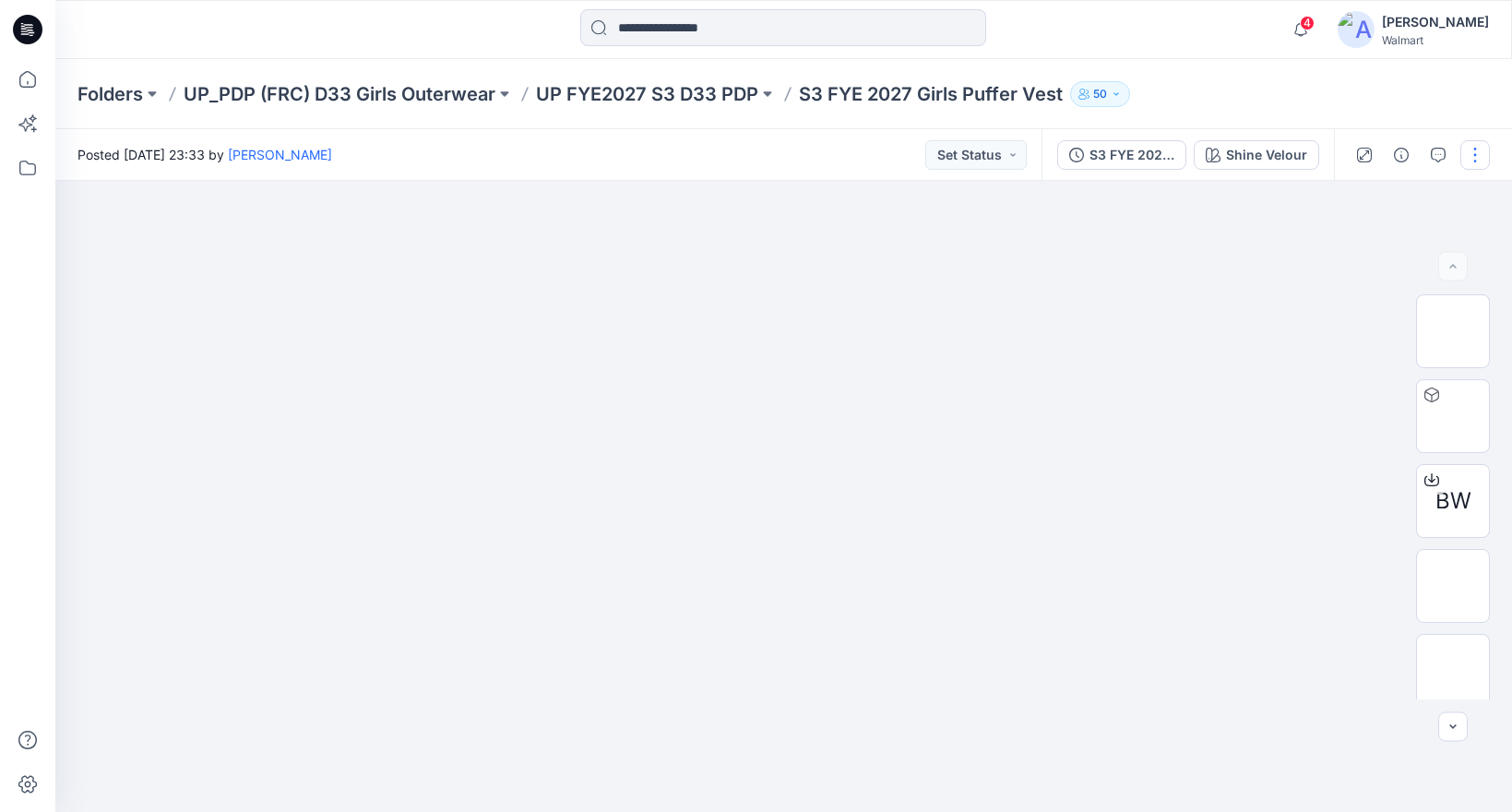
click at [1475, 150] on button "button" at bounding box center [1475, 155] width 29 height 29
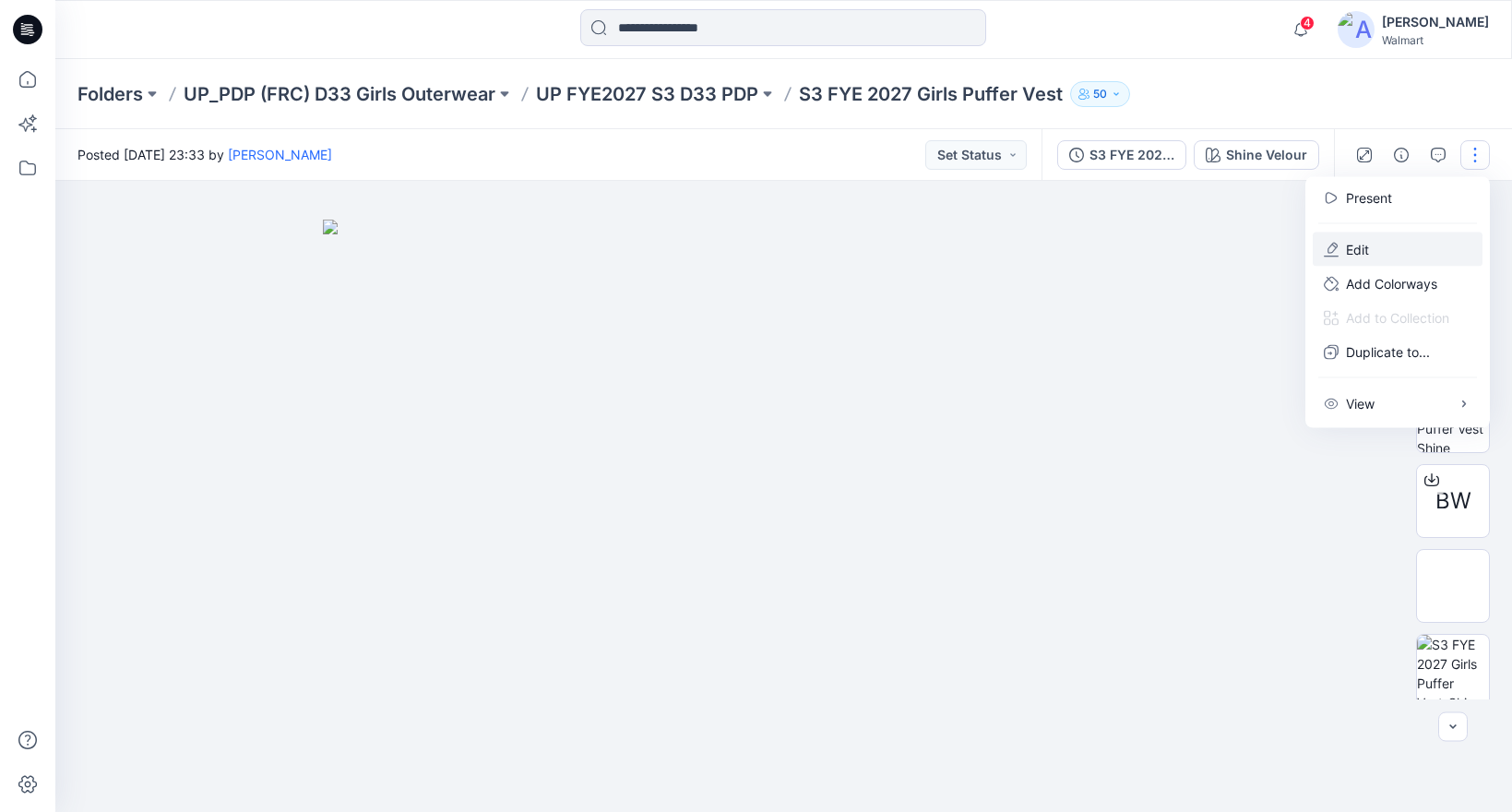
click at [1355, 250] on p "Edit" at bounding box center [1358, 250] width 23 height 20
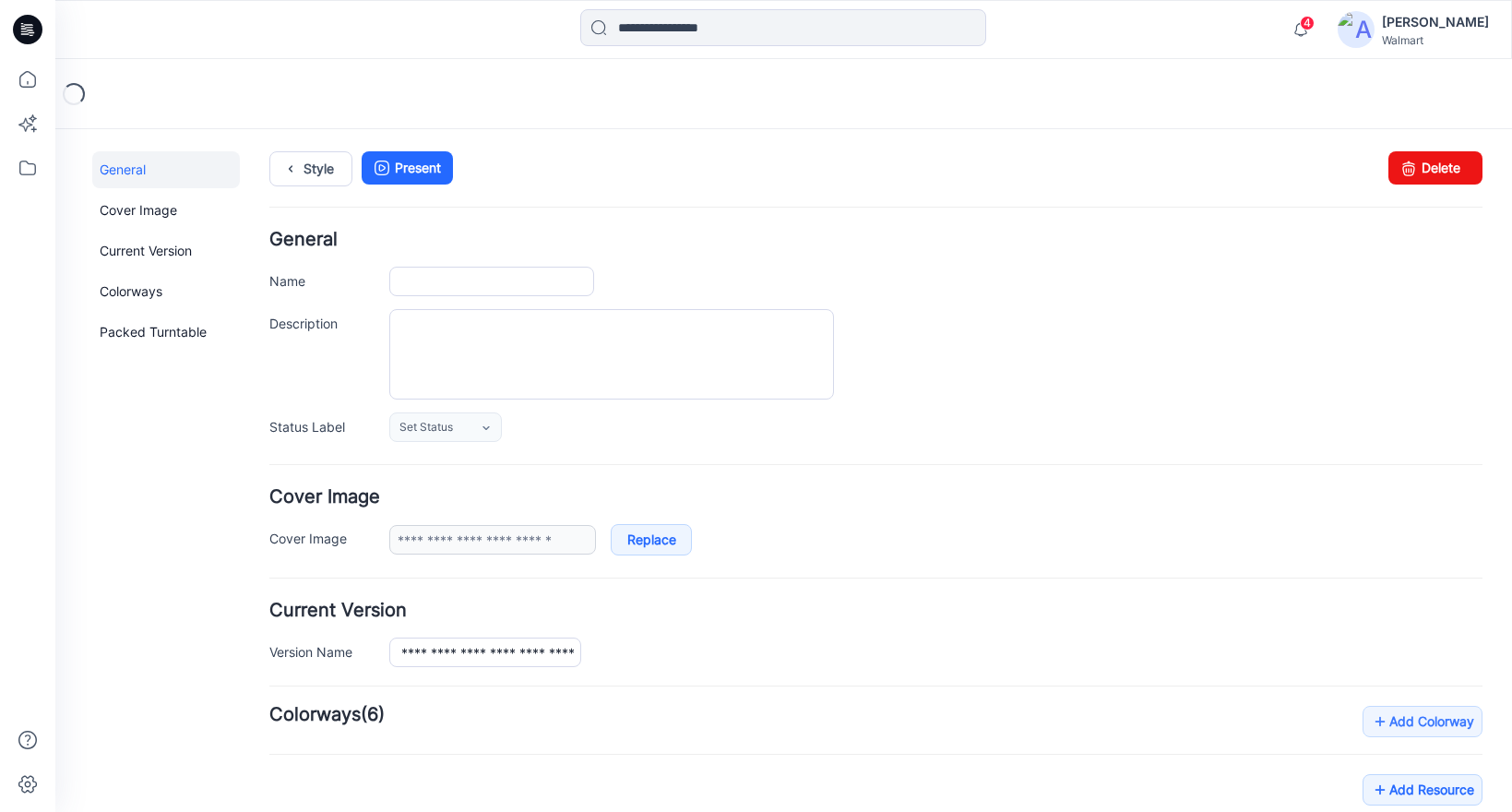
type input "**********"
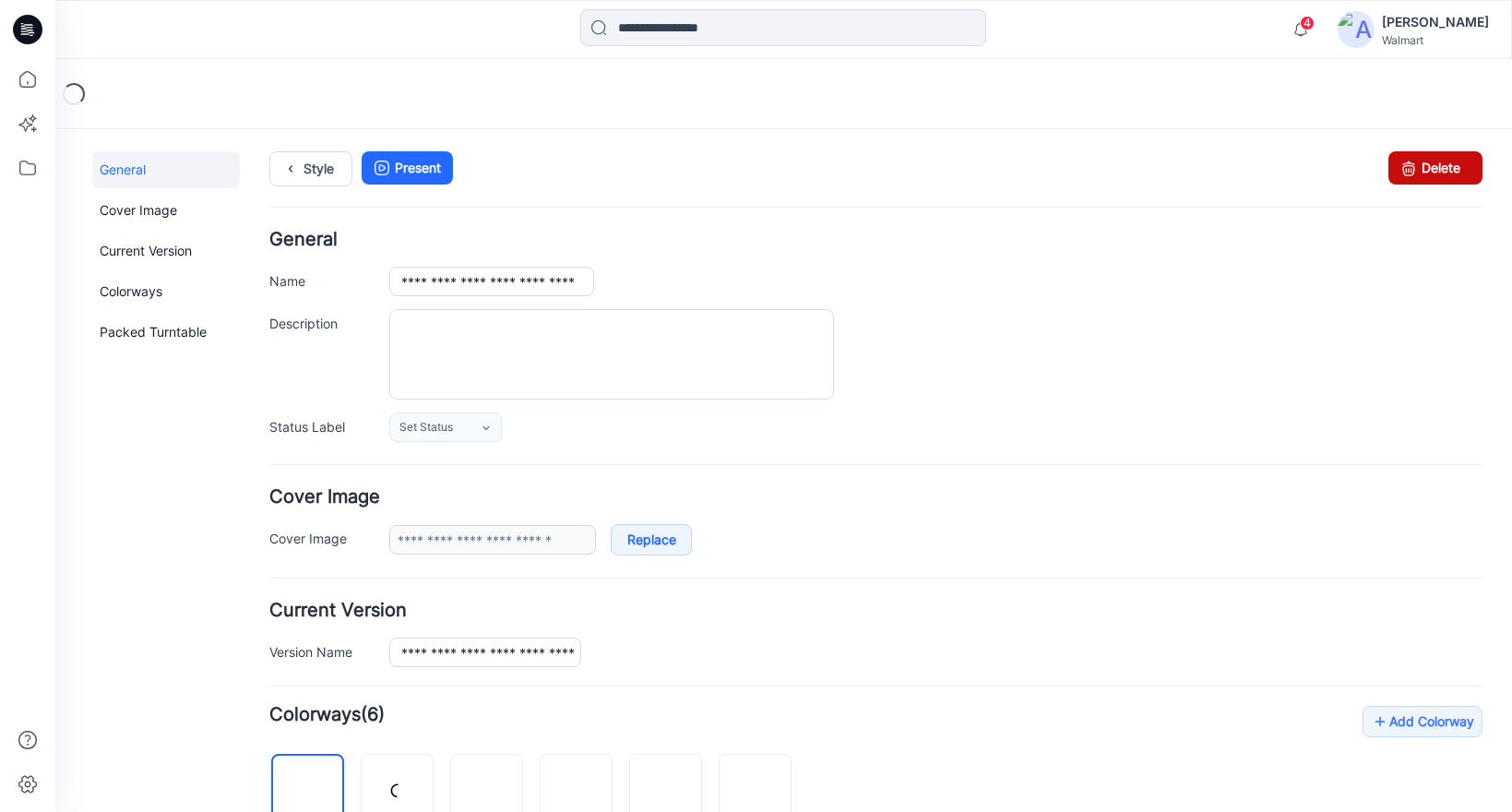
click at [1429, 174] on link "Delete" at bounding box center [1435, 168] width 94 height 33
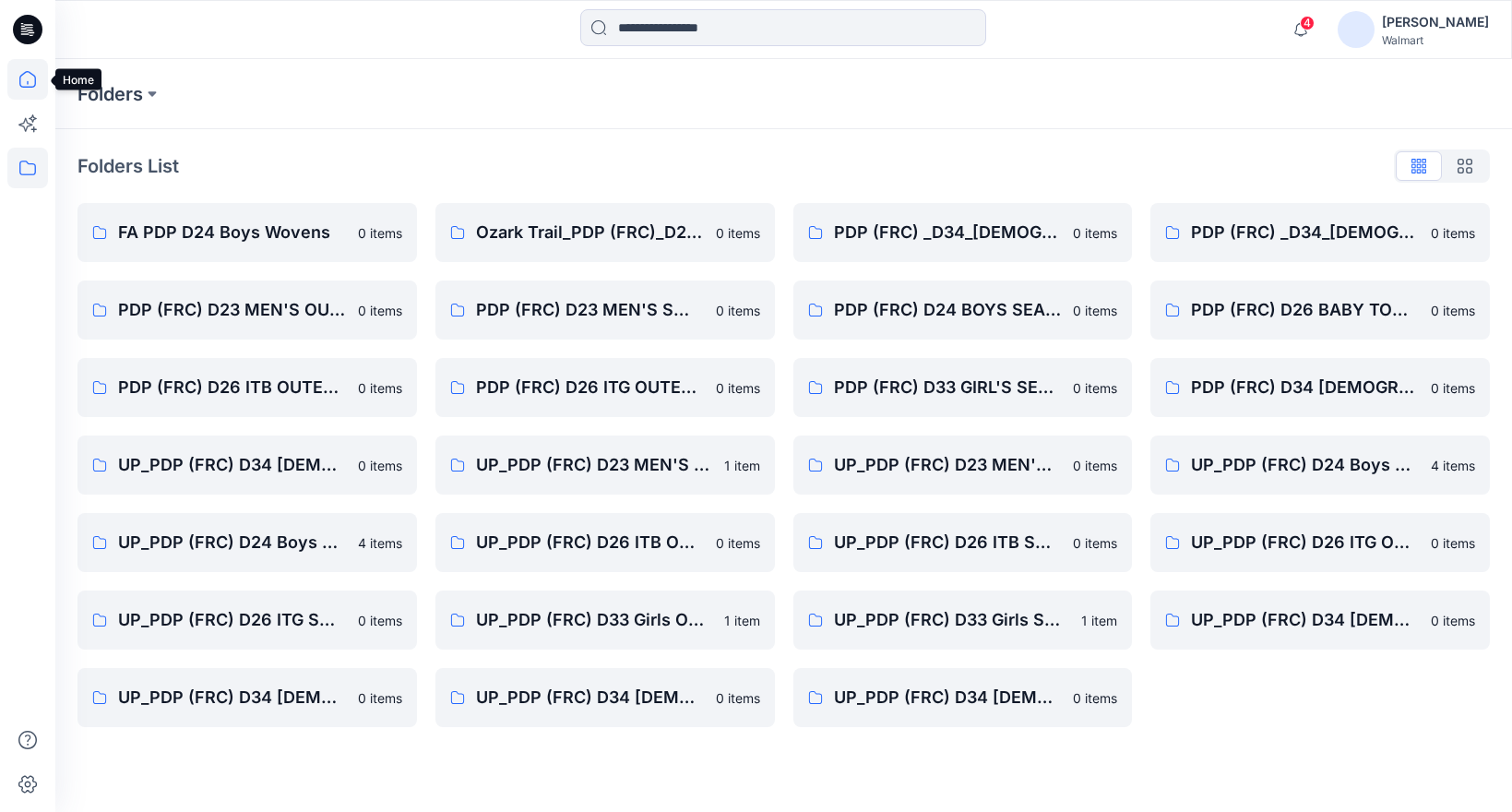
click at [25, 79] on icon at bounding box center [28, 79] width 41 height 41
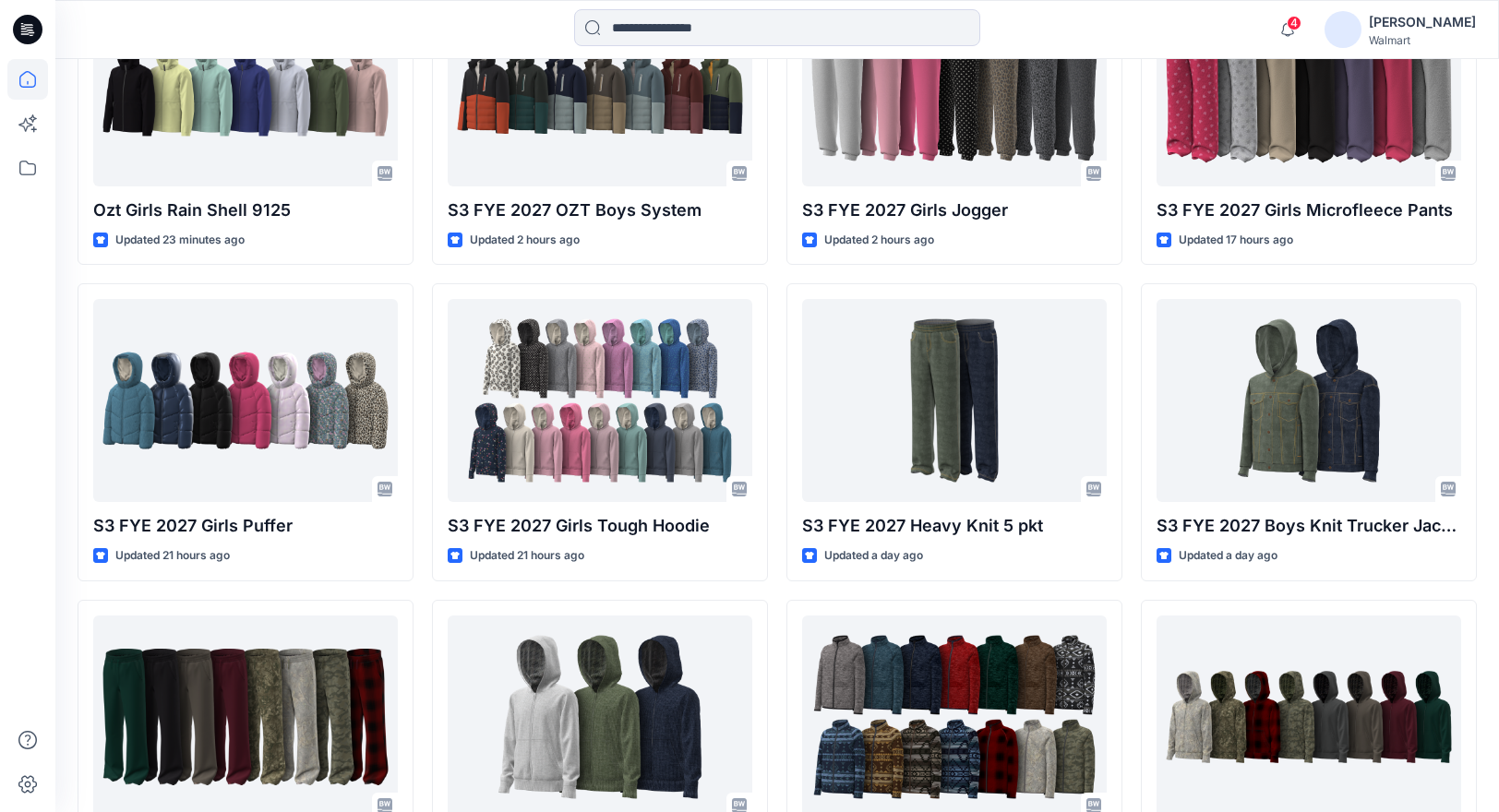
scroll to position [262, 0]
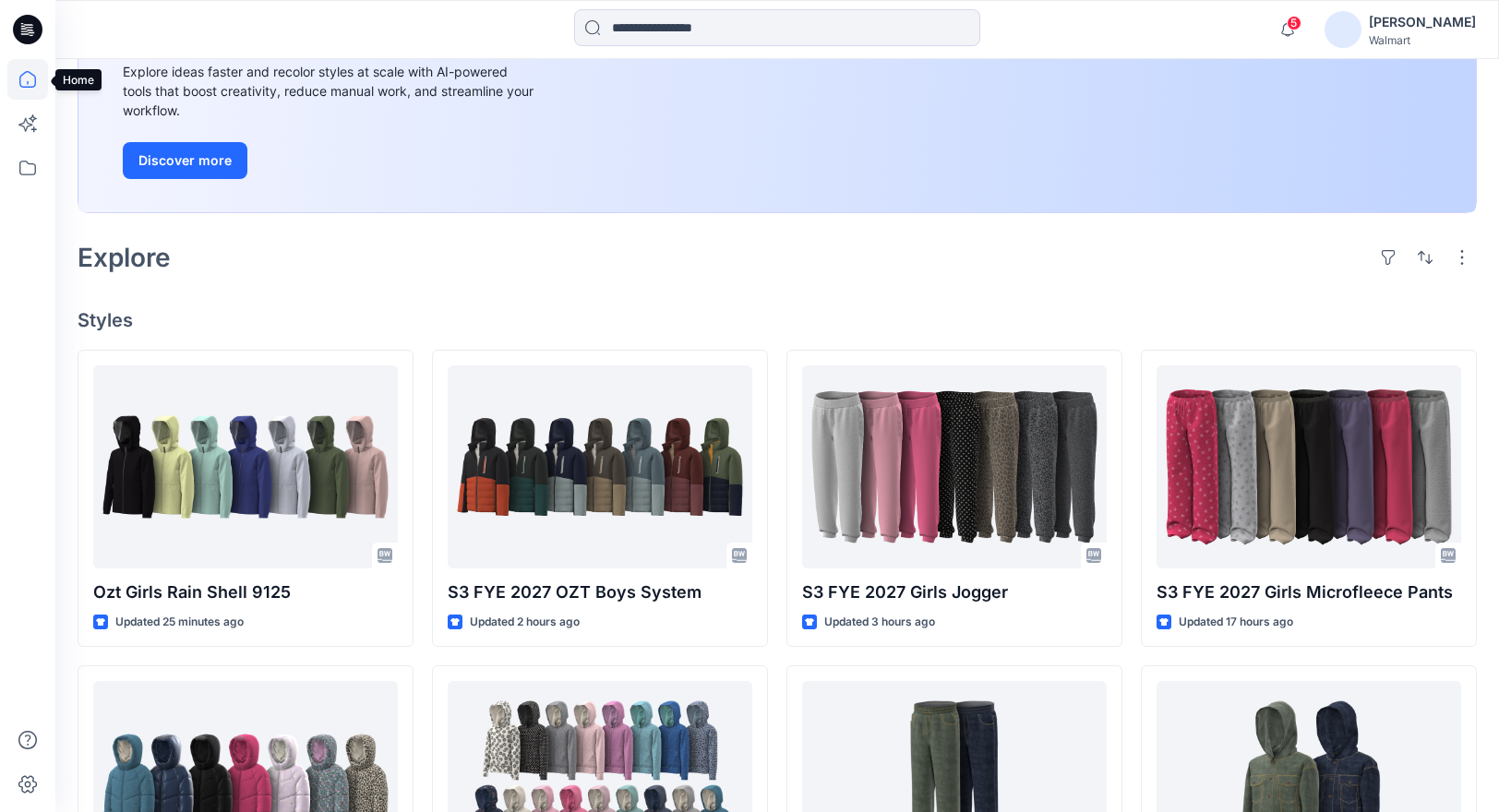
click at [36, 80] on icon at bounding box center [28, 79] width 41 height 41
click at [26, 76] on icon at bounding box center [28, 79] width 41 height 41
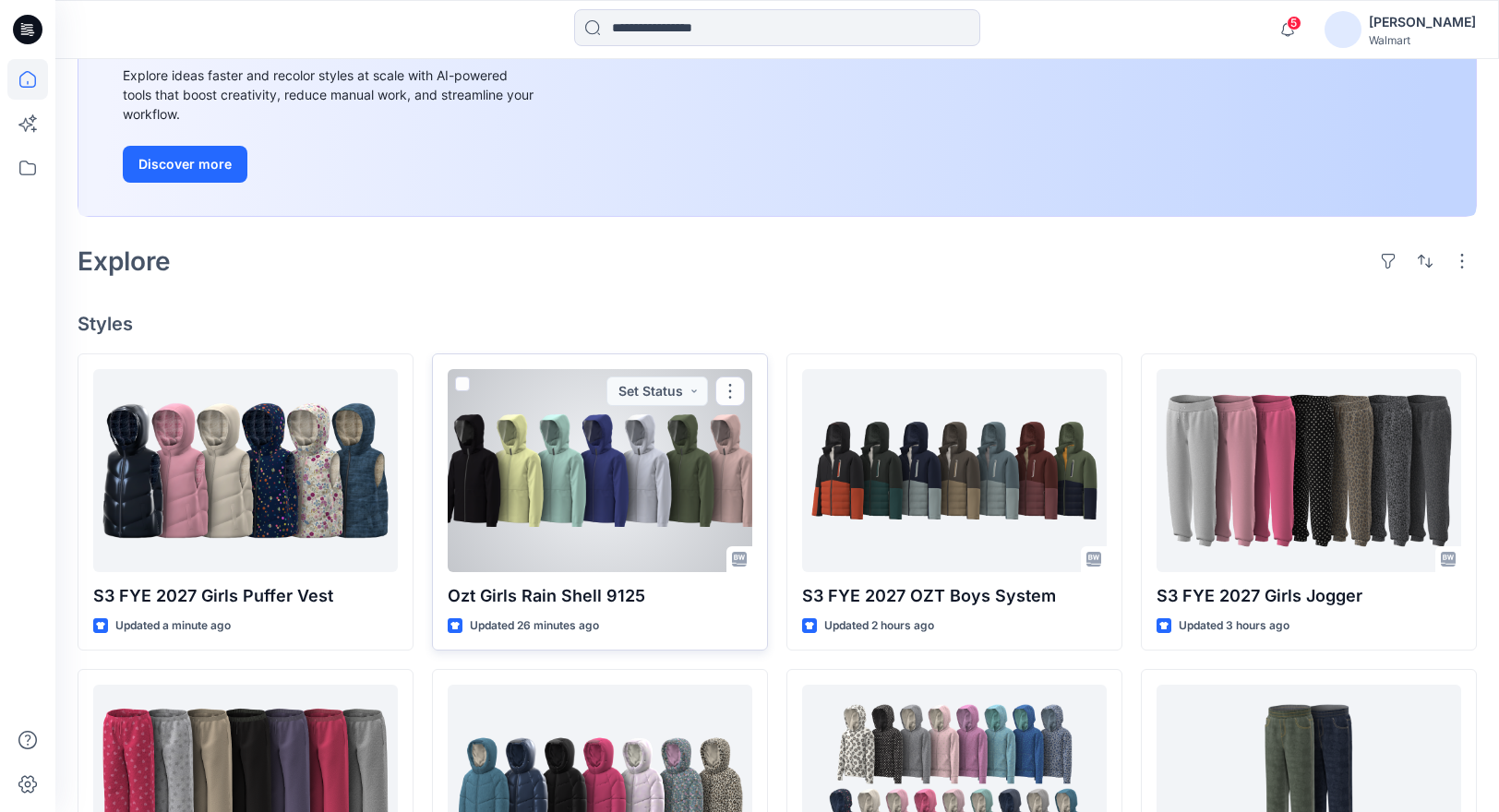
scroll to position [278, 0]
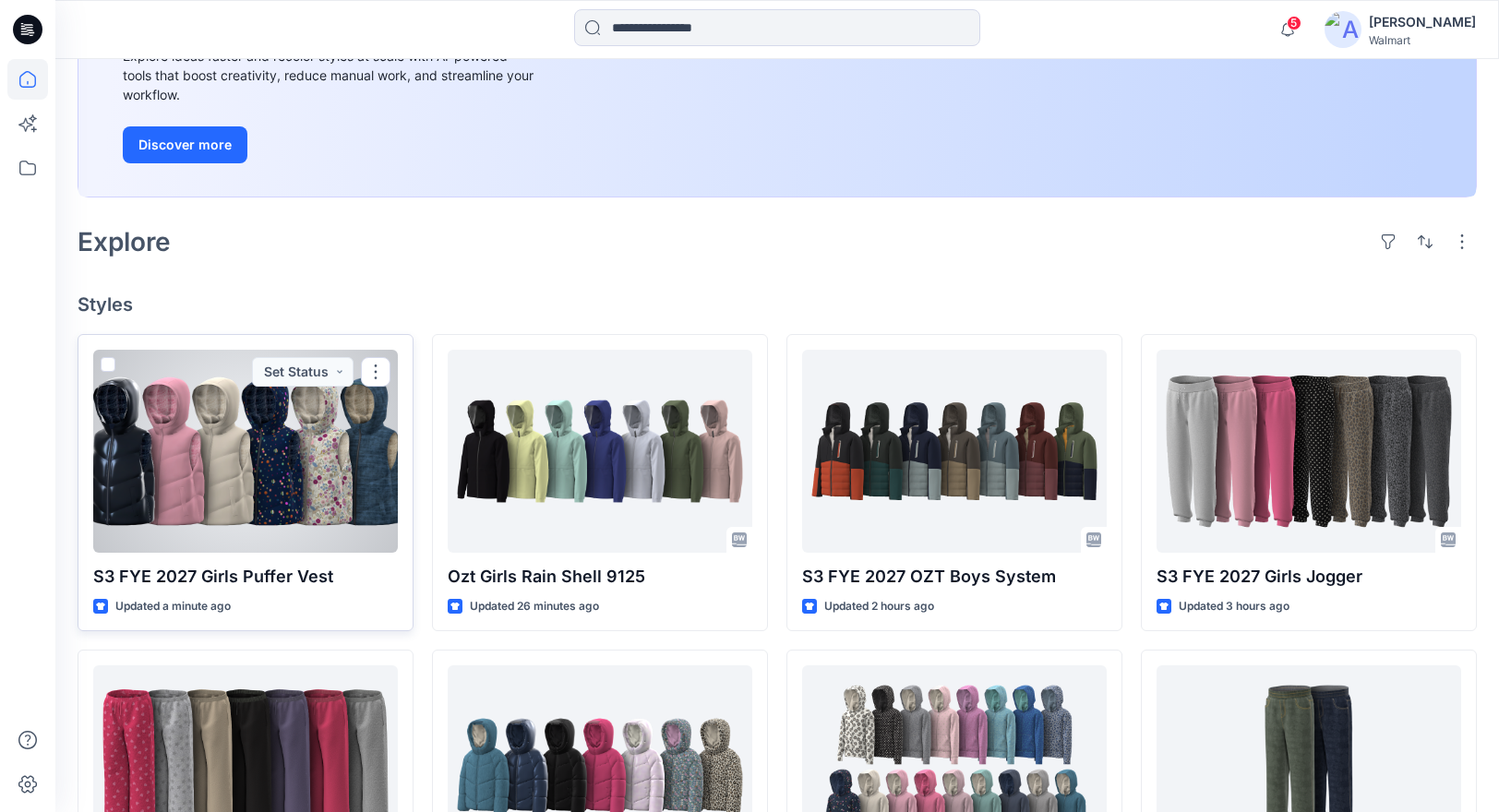
click at [297, 465] on div at bounding box center [245, 451] width 305 height 203
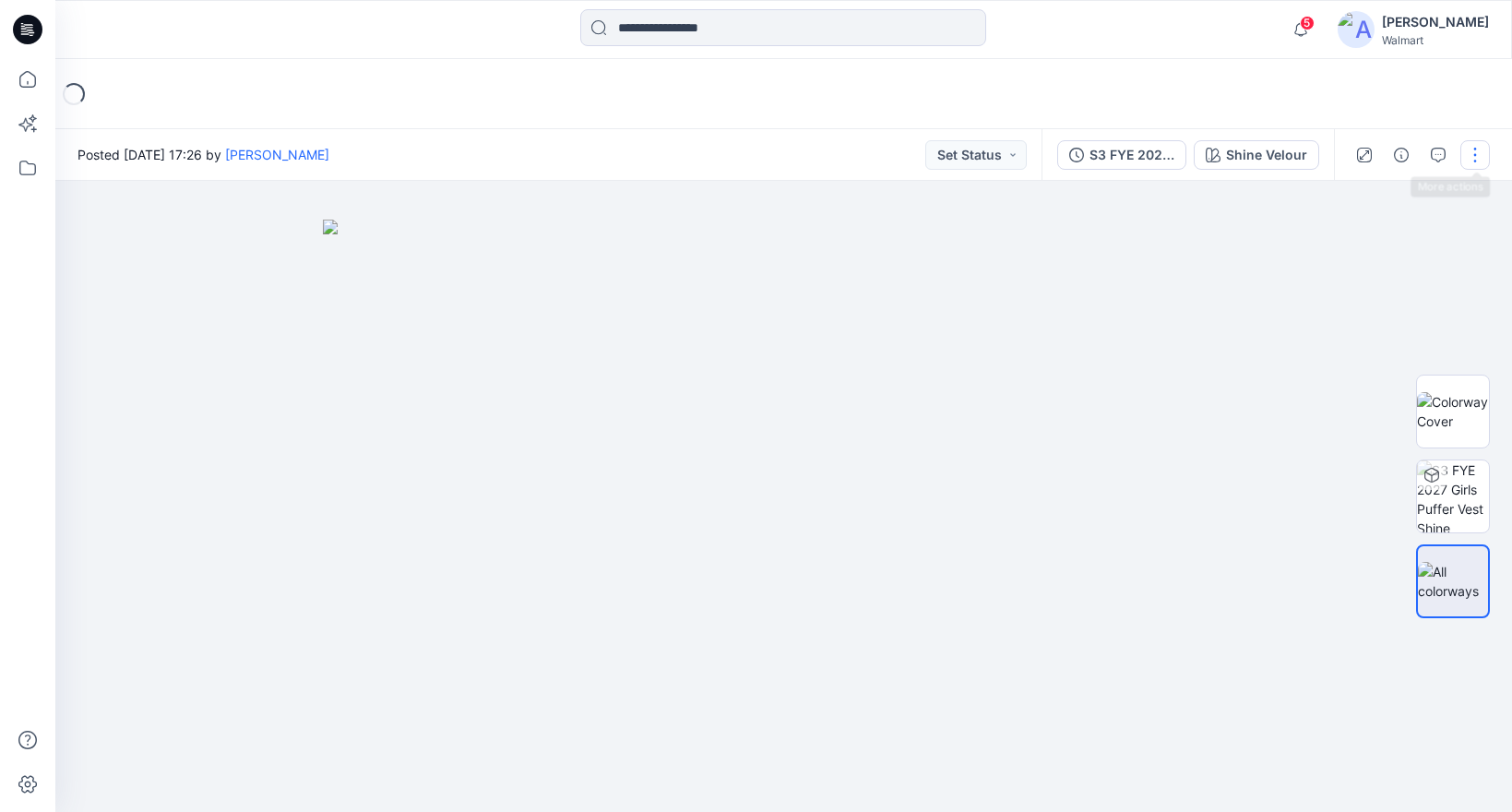
click at [1474, 156] on button "button" at bounding box center [1475, 155] width 29 height 29
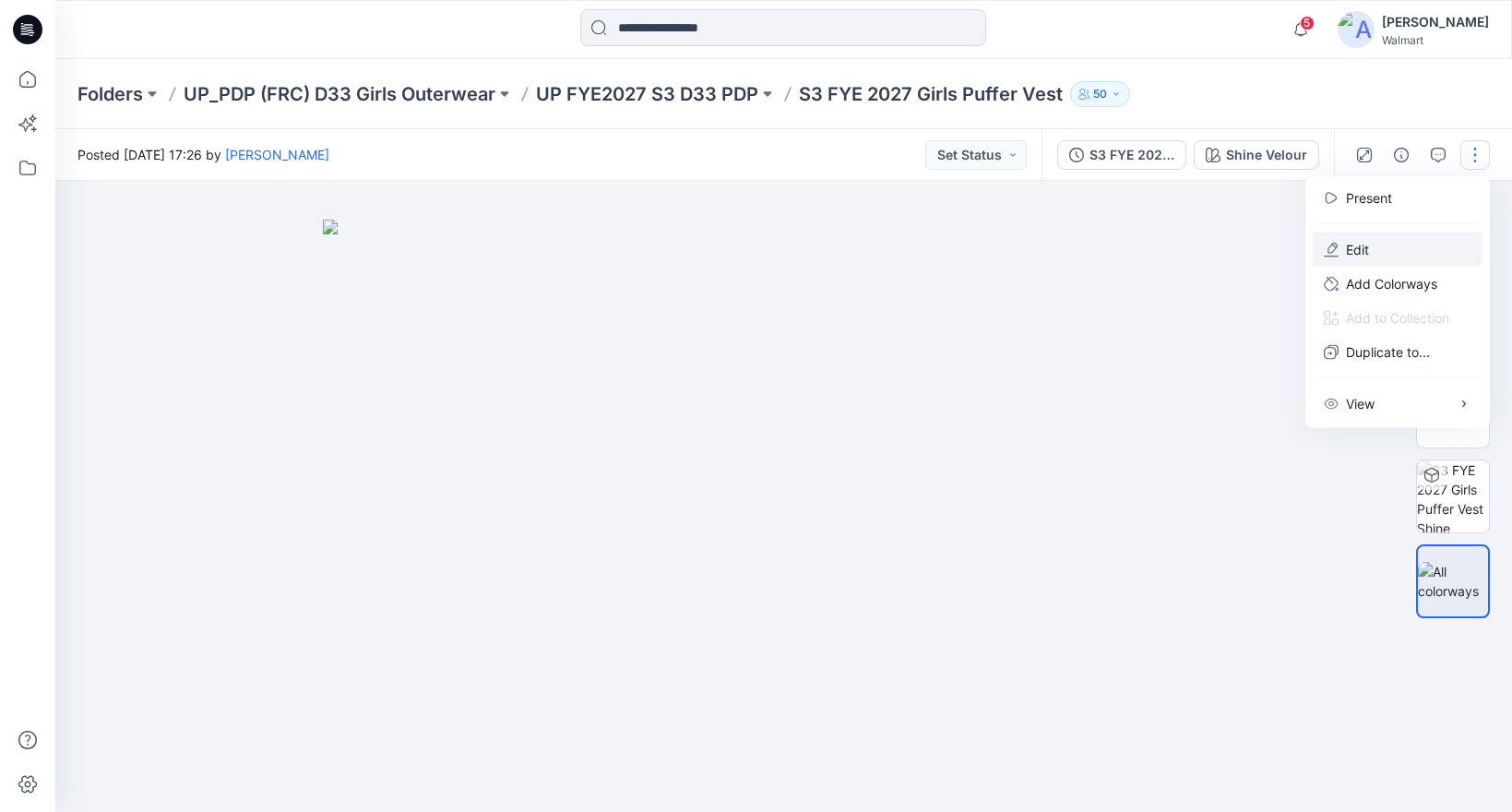
click at [1374, 255] on button "Edit" at bounding box center [1398, 249] width 170 height 34
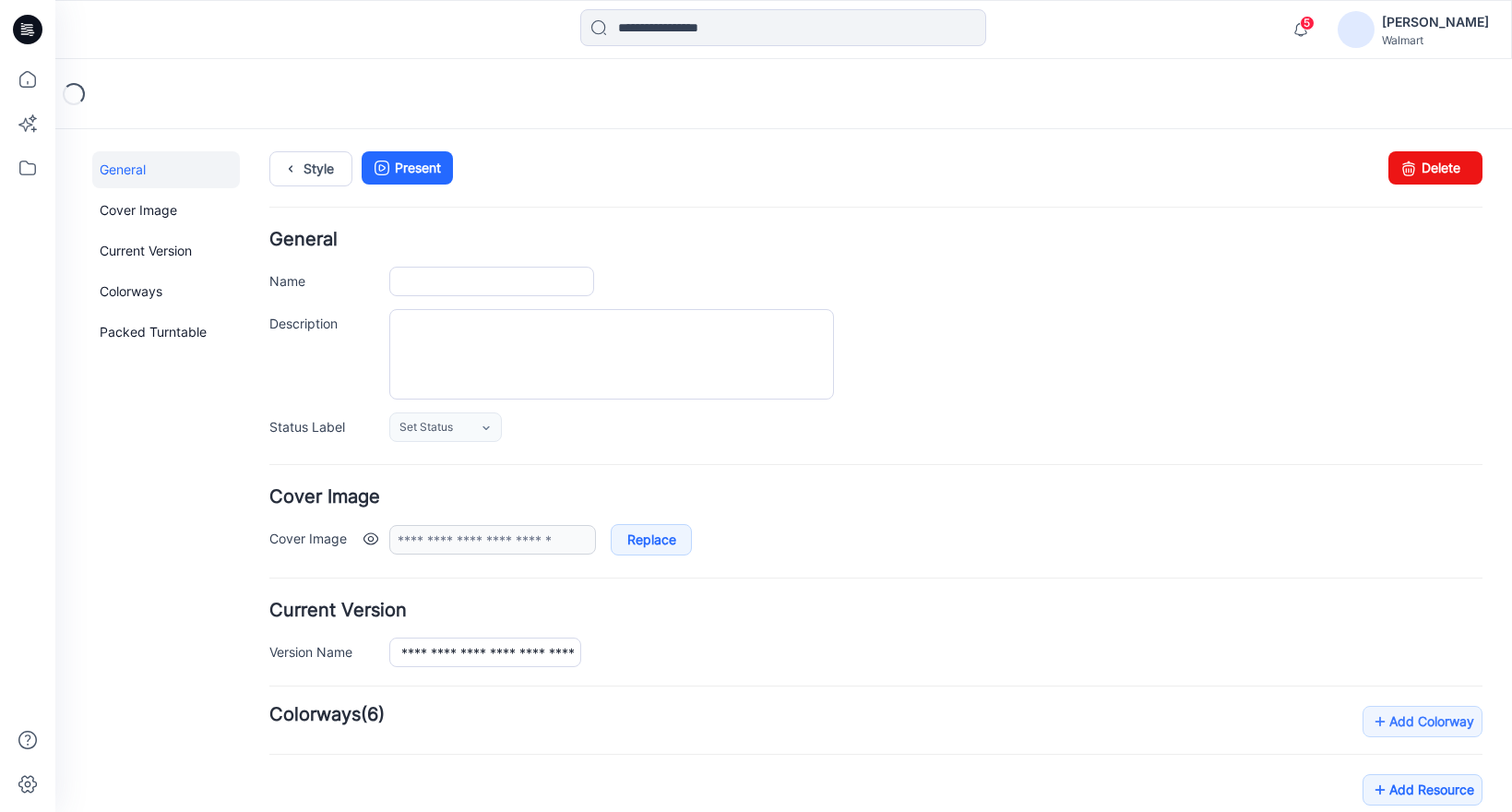
type input "**********"
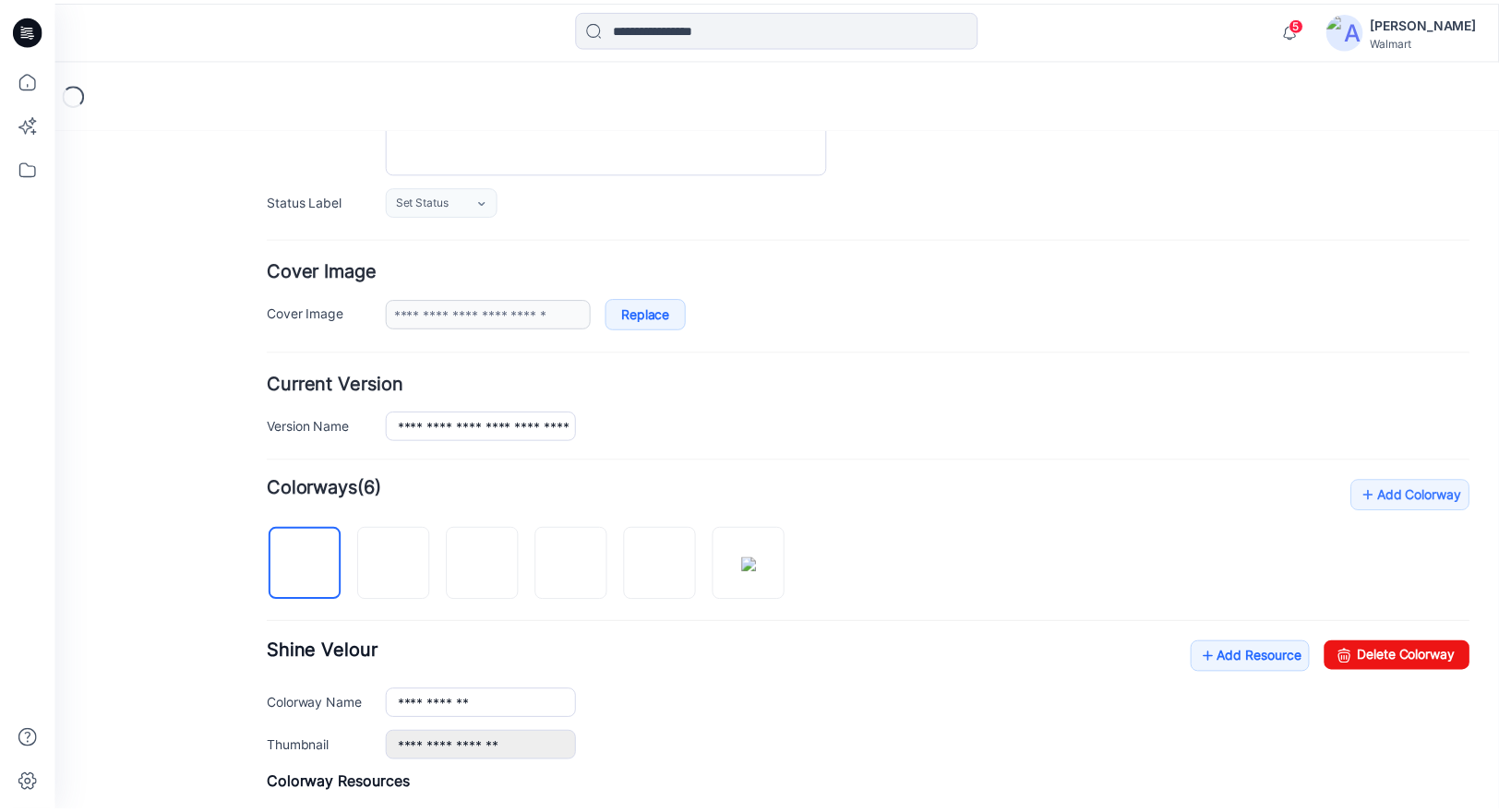
scroll to position [523, 0]
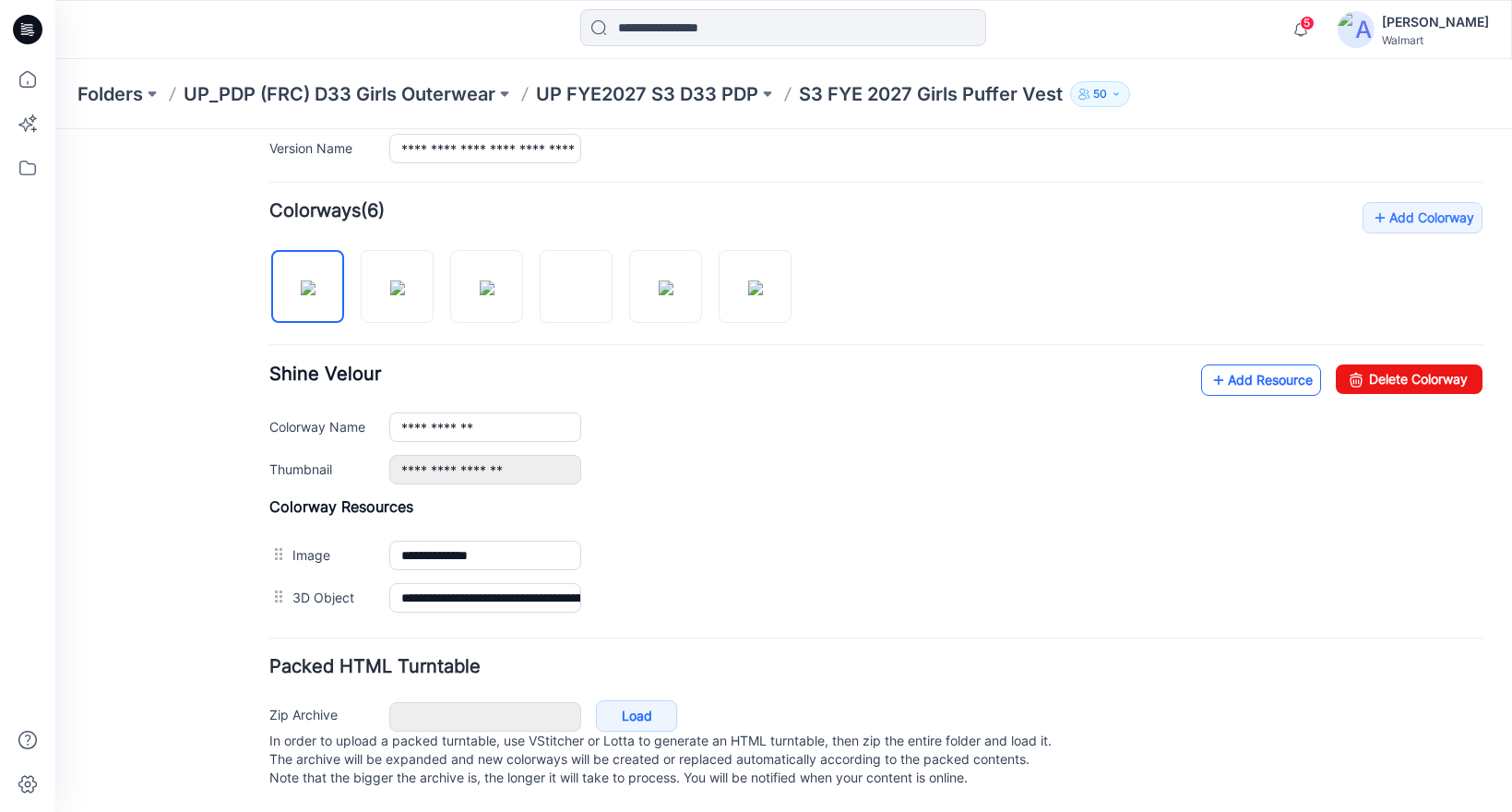
click at [1244, 374] on link "Add Resource" at bounding box center [1261, 380] width 120 height 31
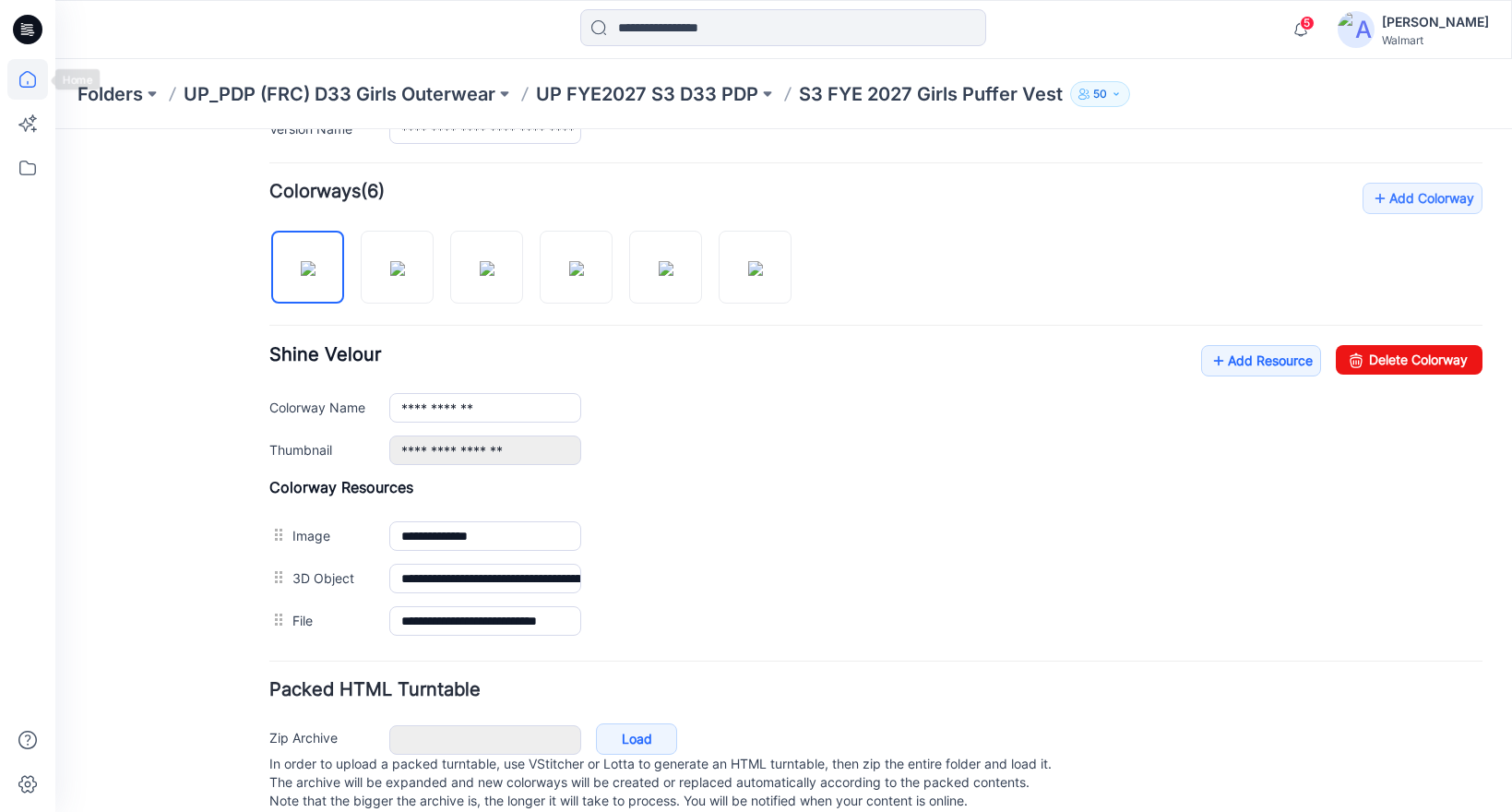
click at [18, 73] on icon at bounding box center [28, 79] width 41 height 41
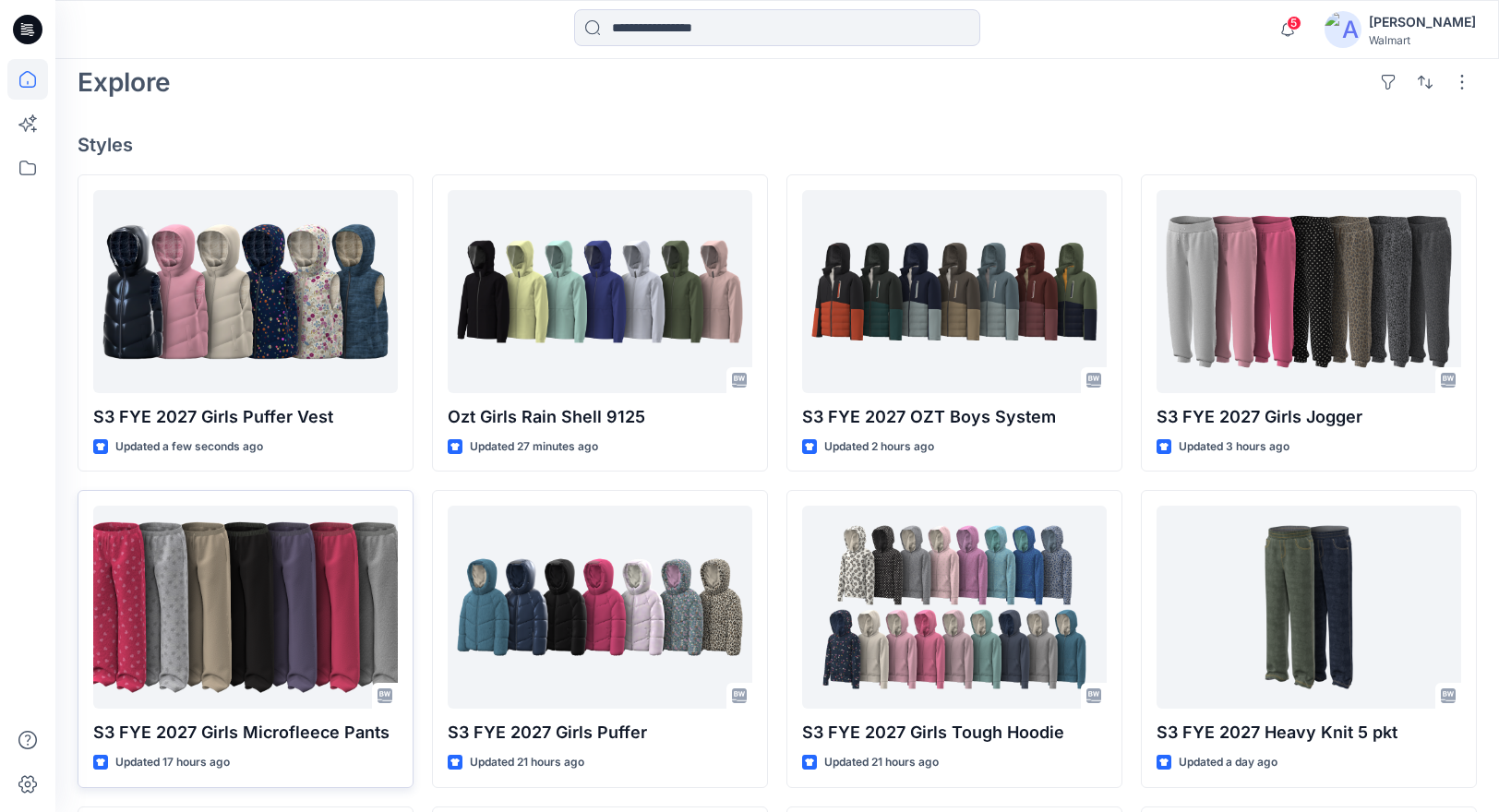
scroll to position [514, 0]
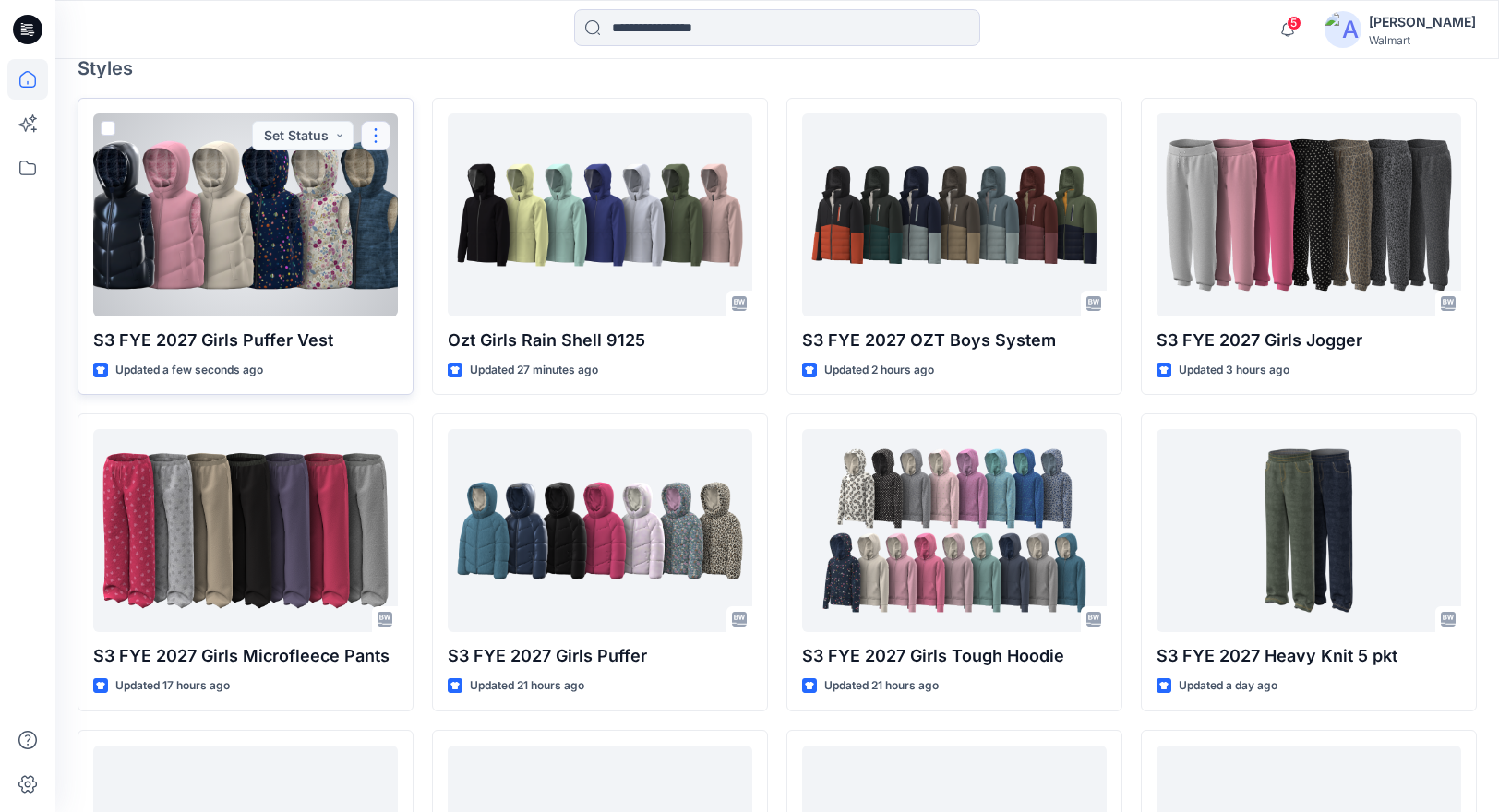
click at [367, 135] on button "button" at bounding box center [375, 136] width 29 height 29
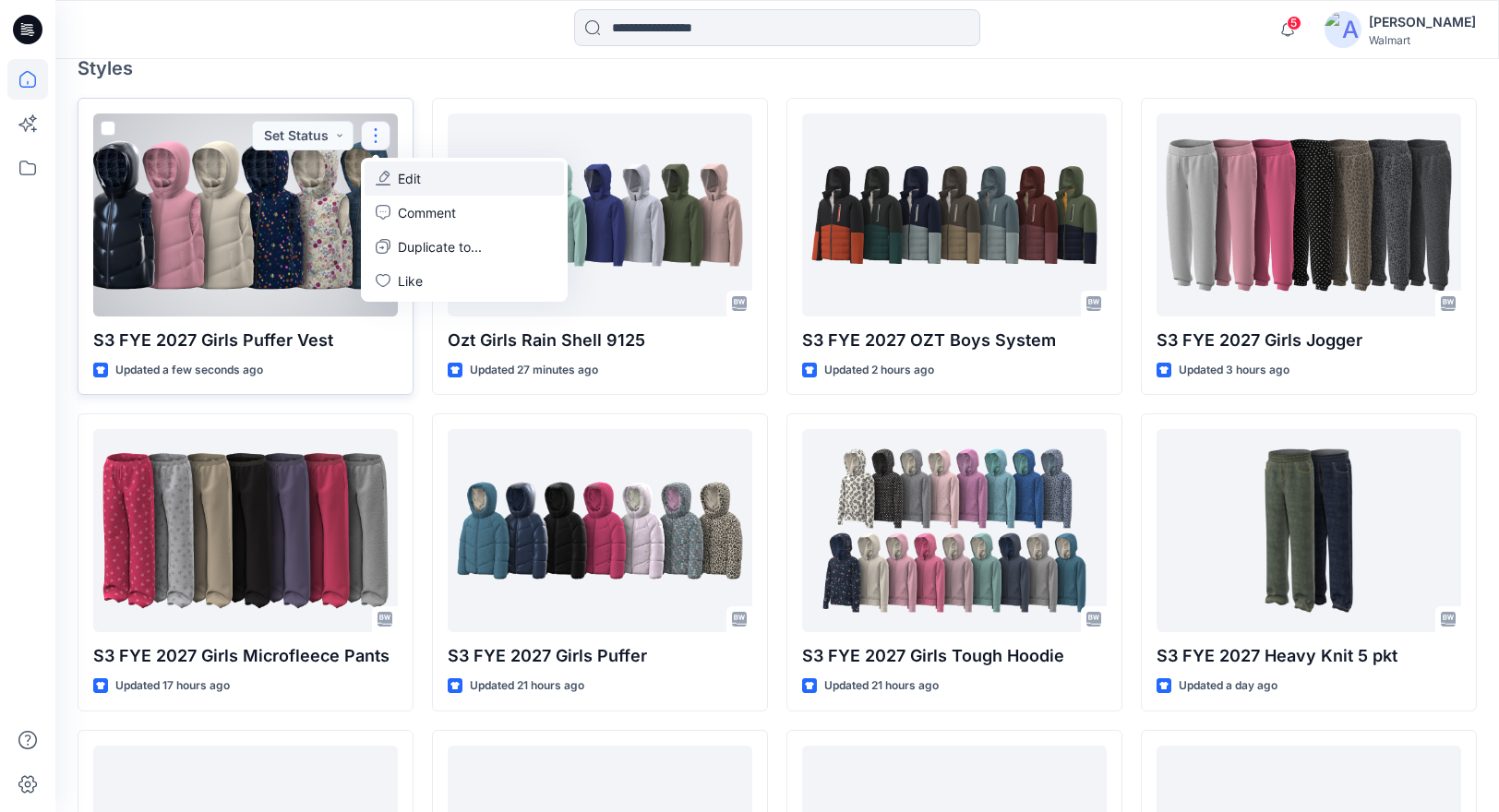
click at [409, 182] on p "Edit" at bounding box center [409, 179] width 23 height 20
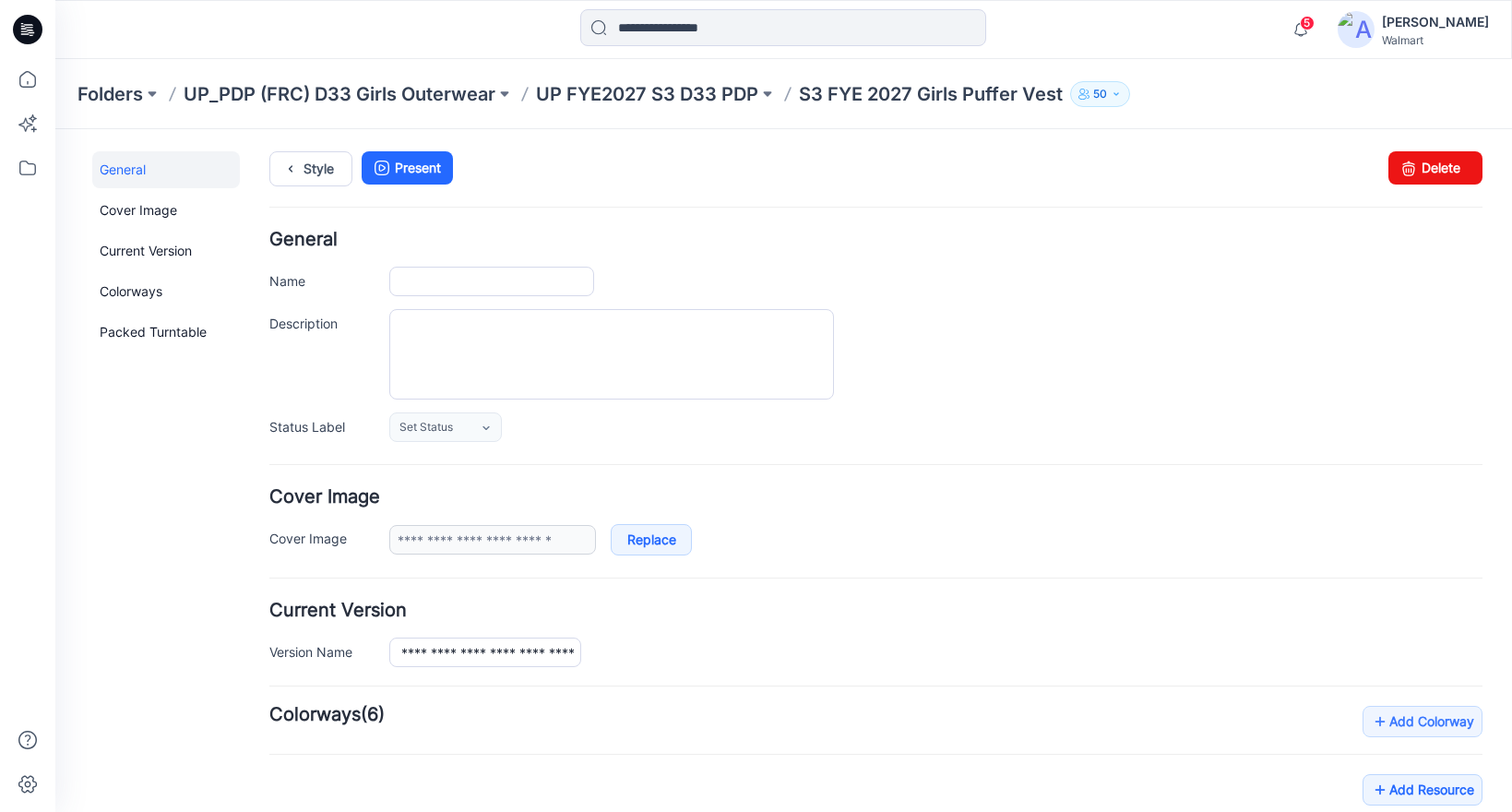
type input "**********"
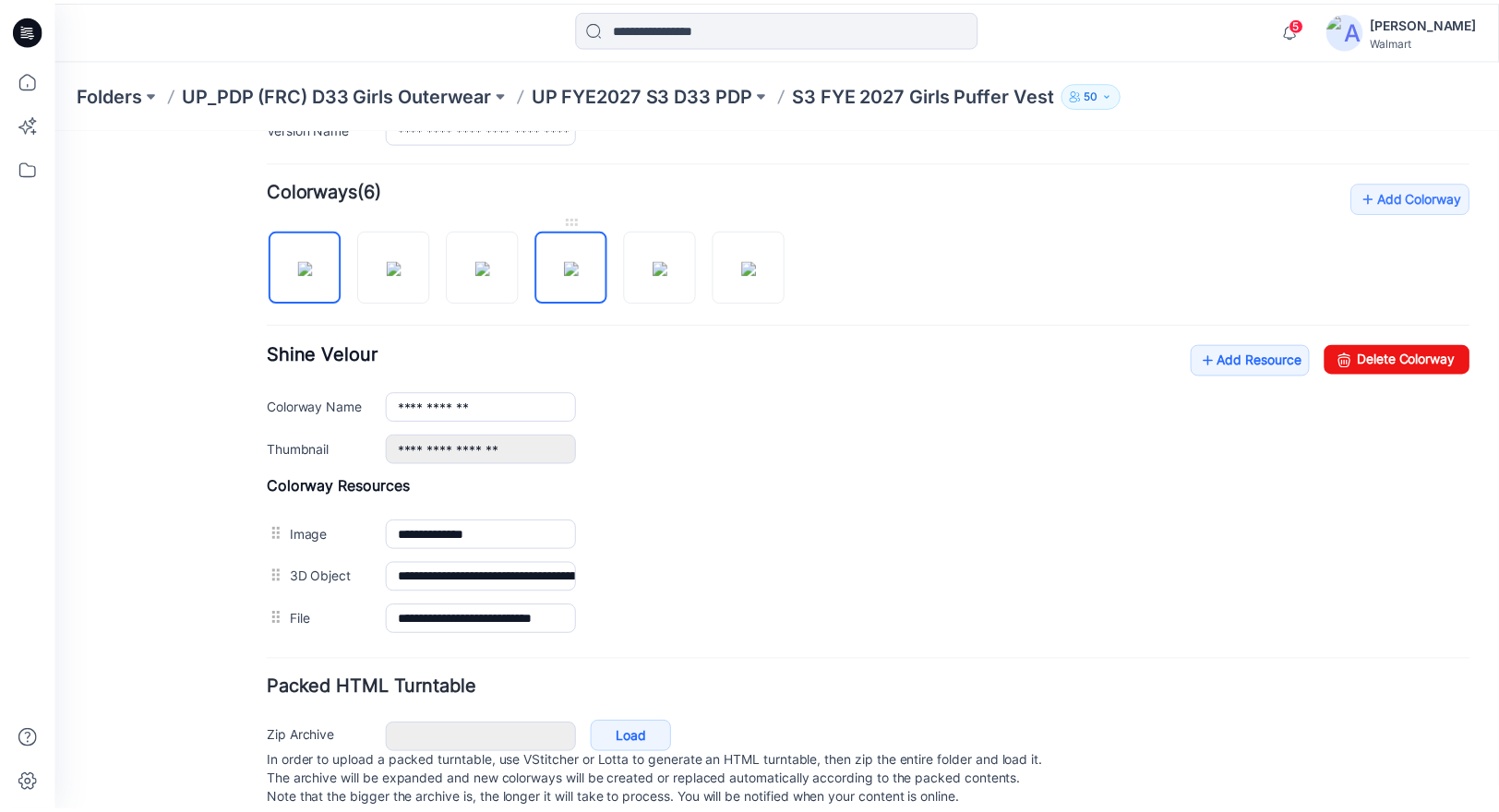
scroll to position [566, 0]
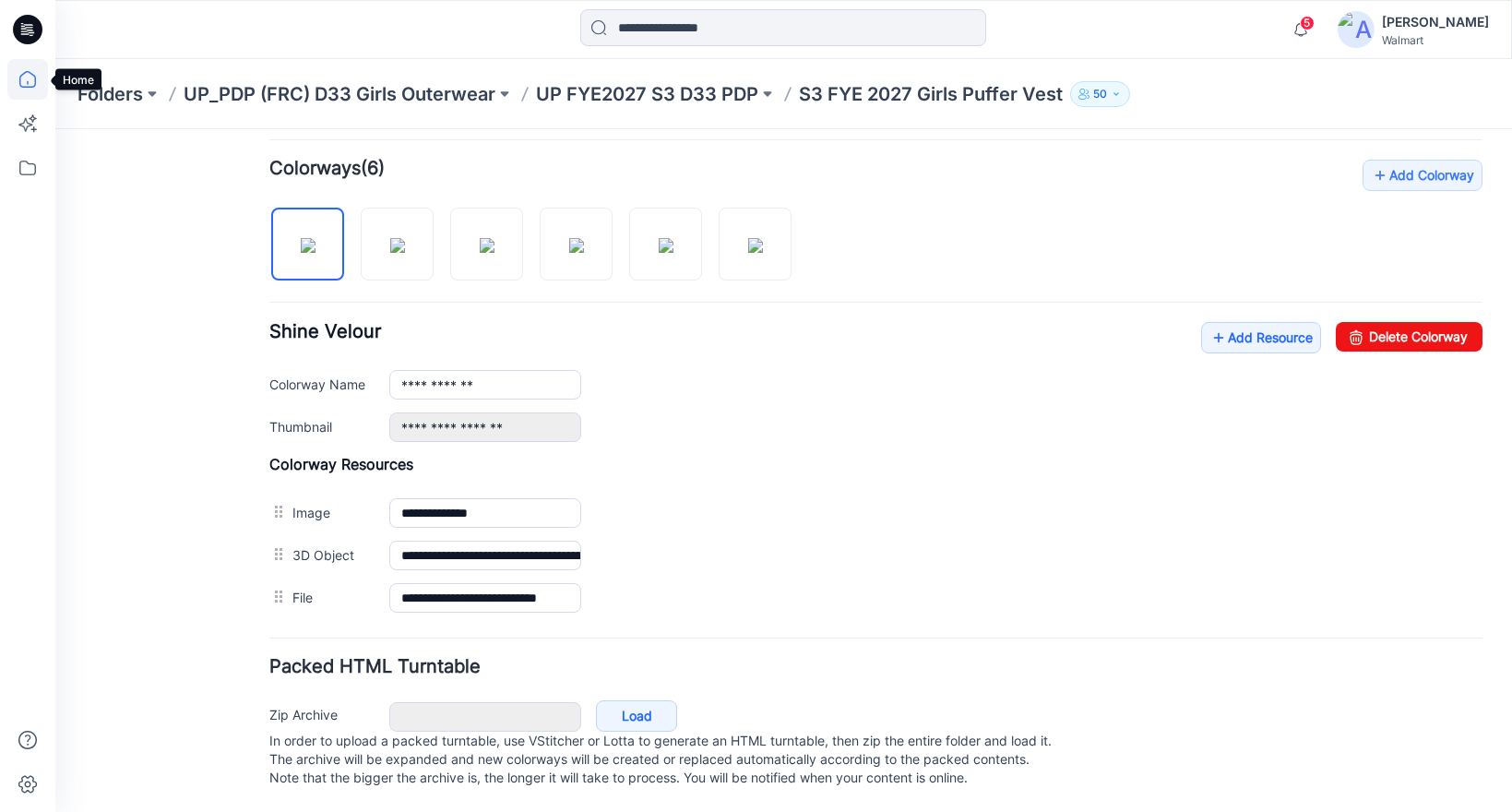
click at [25, 72] on icon at bounding box center [27, 79] width 17 height 17
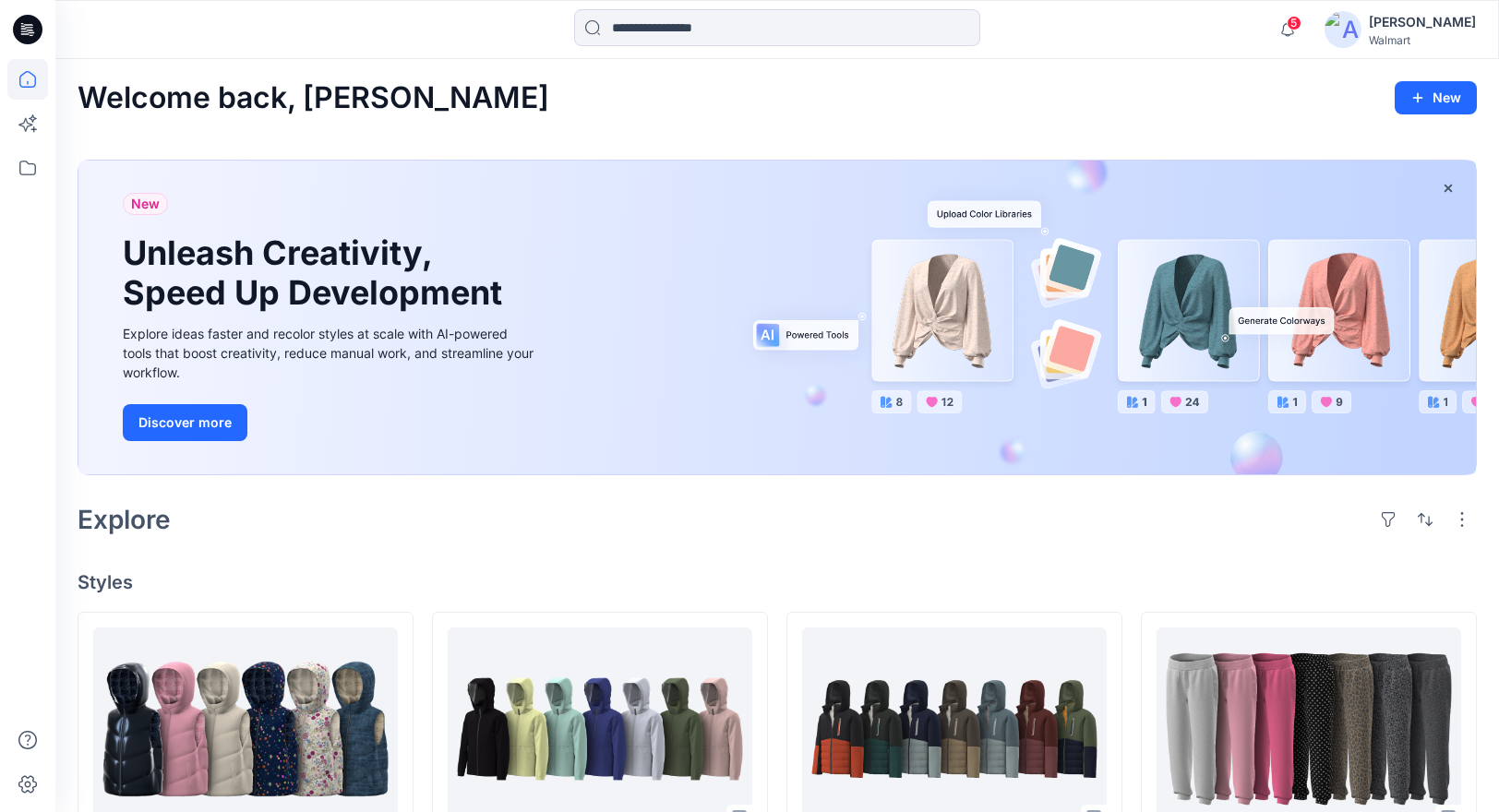
scroll to position [611, 0]
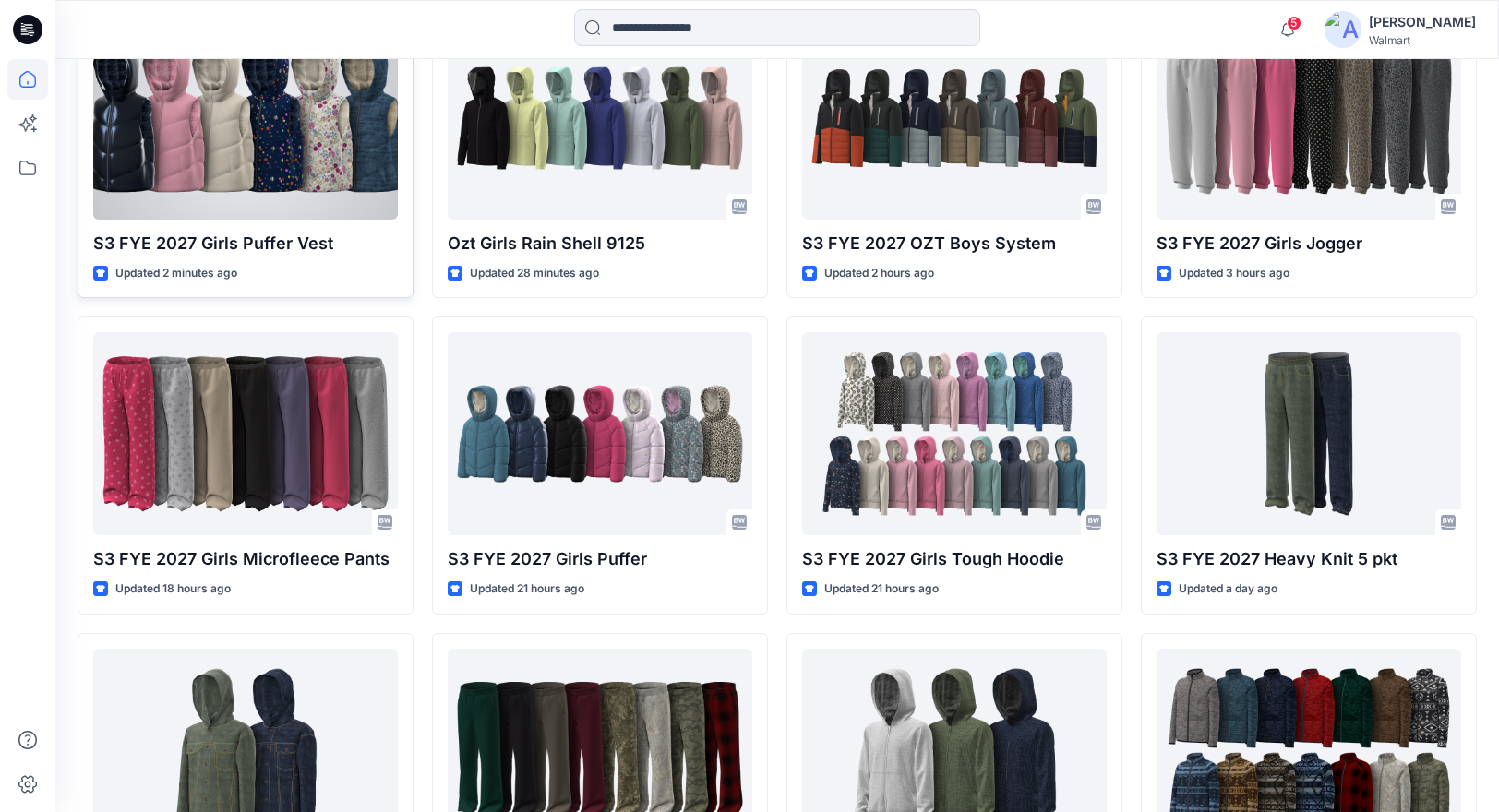
click at [302, 180] on div at bounding box center [245, 118] width 305 height 203
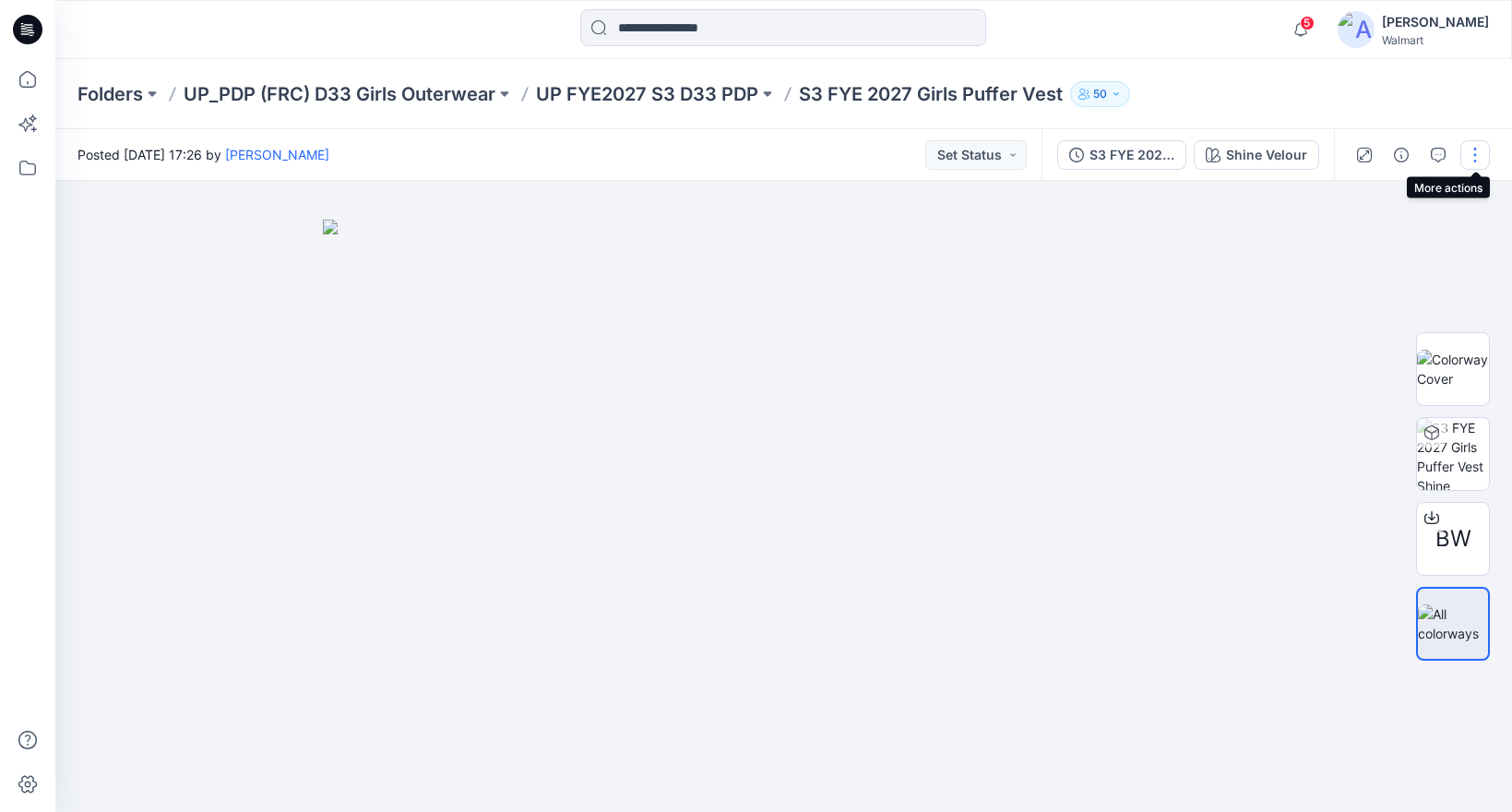
click at [1478, 150] on button "button" at bounding box center [1475, 155] width 29 height 29
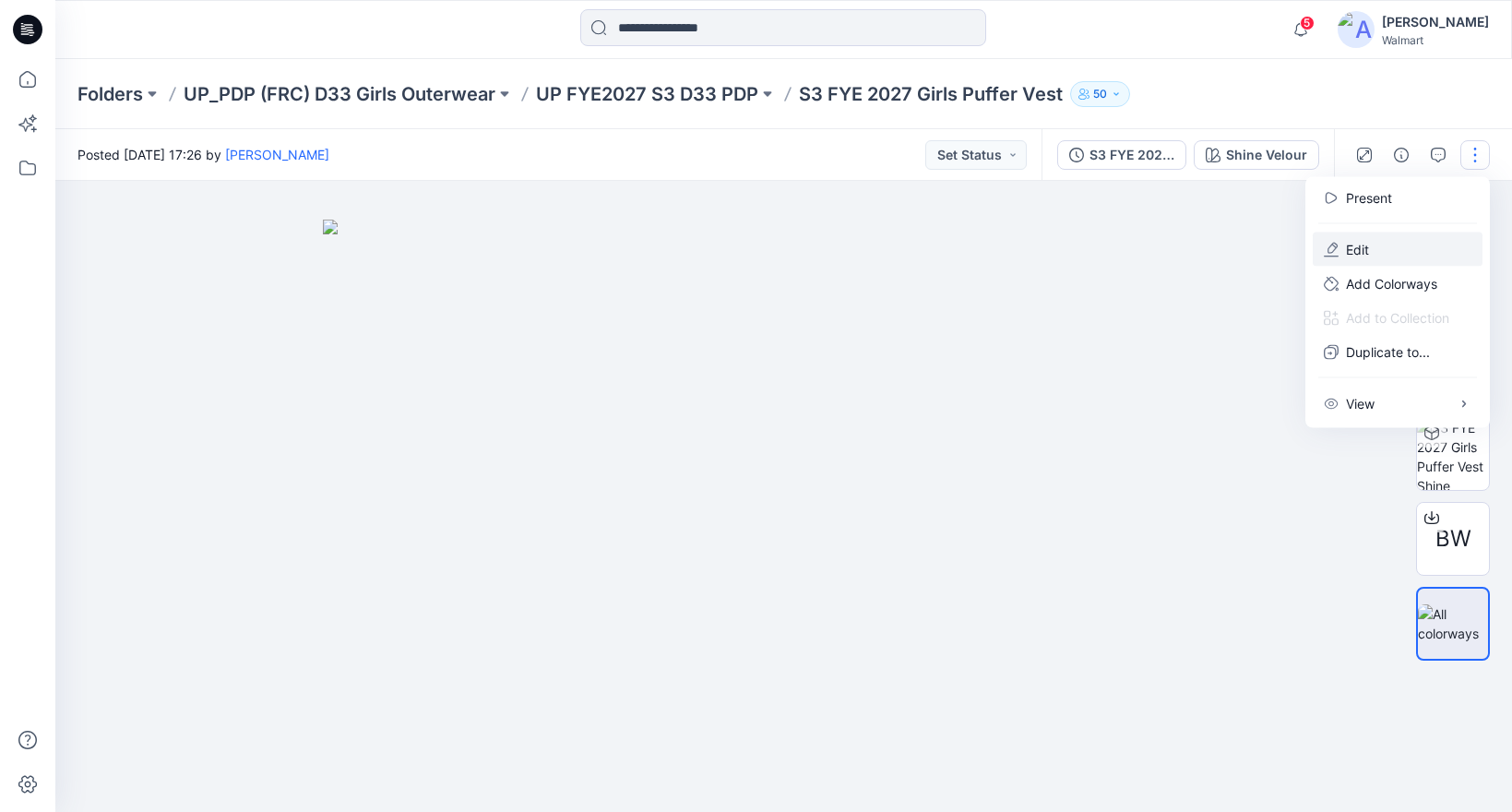
click at [1369, 249] on button "Edit" at bounding box center [1398, 249] width 170 height 34
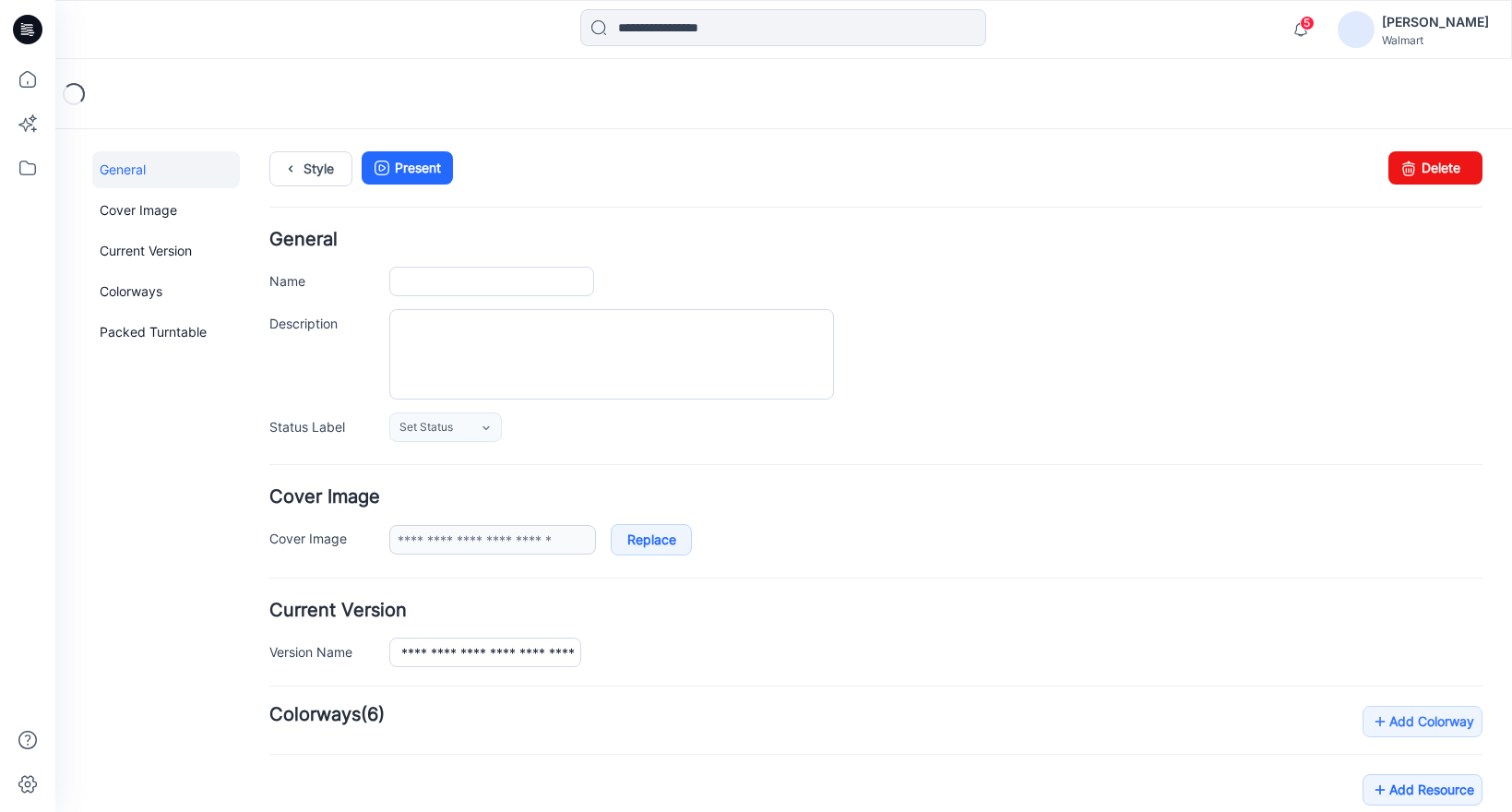
type input "**********"
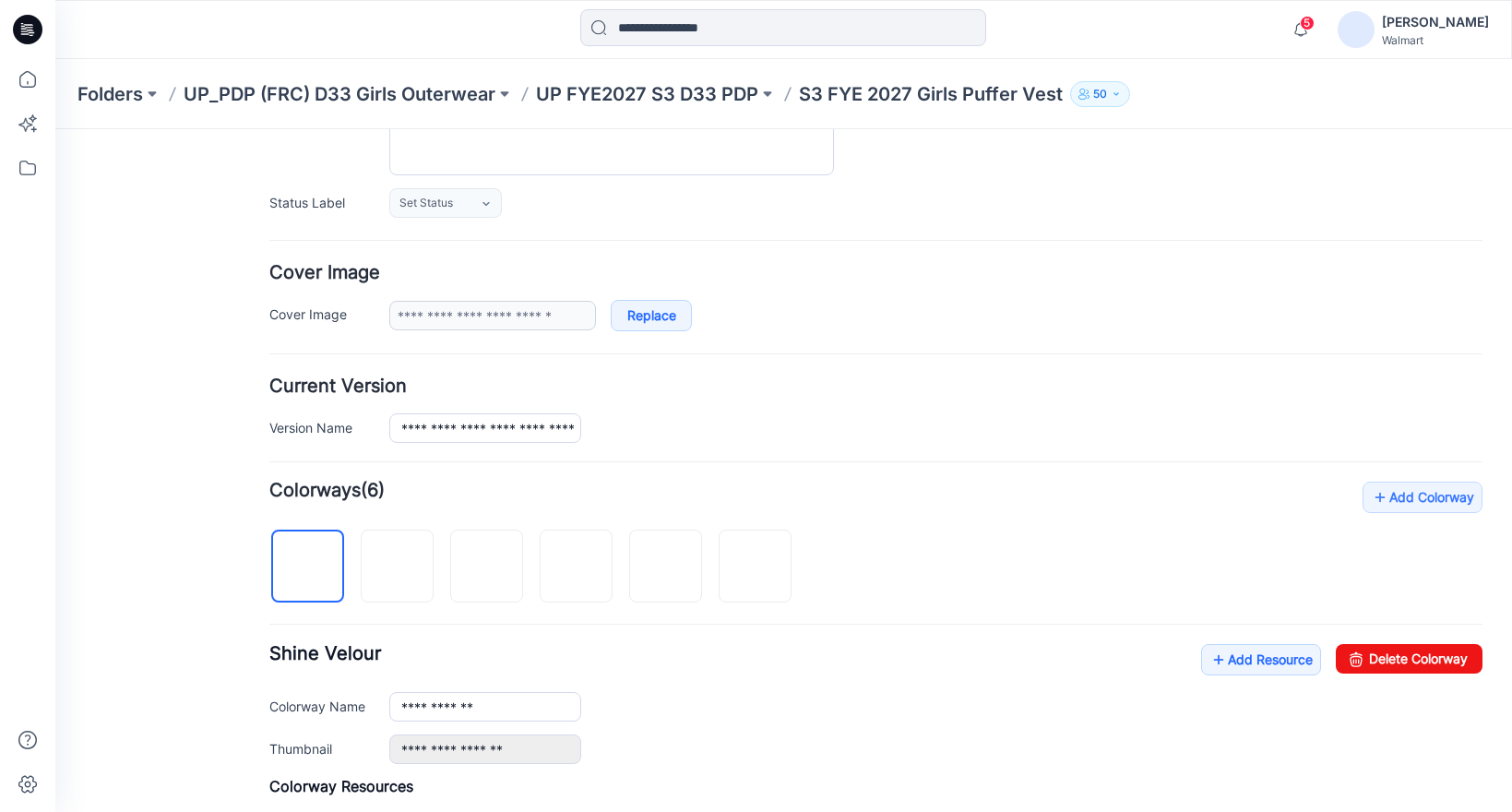
scroll to position [566, 0]
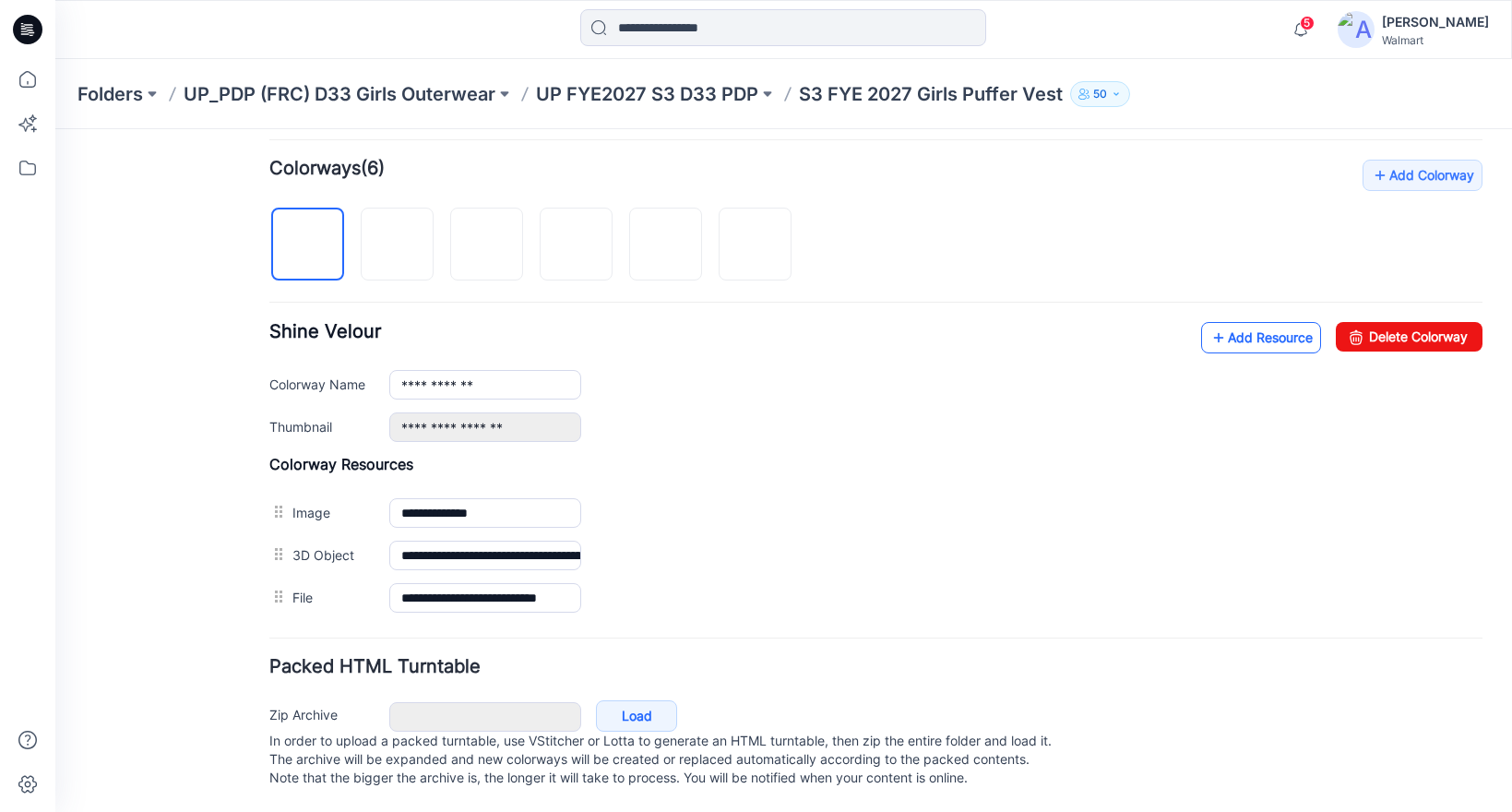
click at [1266, 322] on link "Add Resource" at bounding box center [1261, 338] width 120 height 31
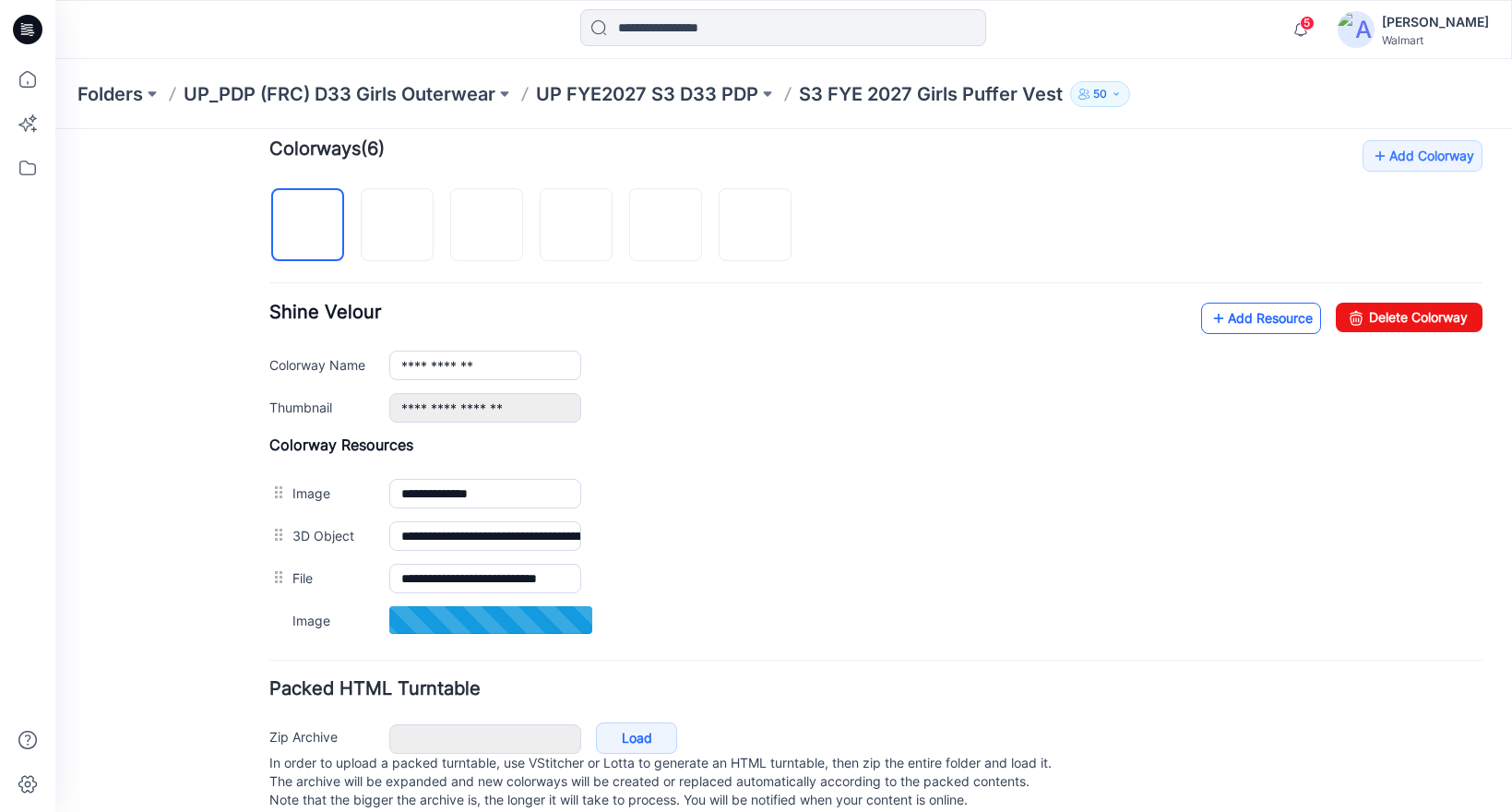
click at [1209, 320] on icon at bounding box center [1218, 319] width 19 height 29
click at [1219, 319] on link "Add Resource" at bounding box center [1261, 319] width 120 height 31
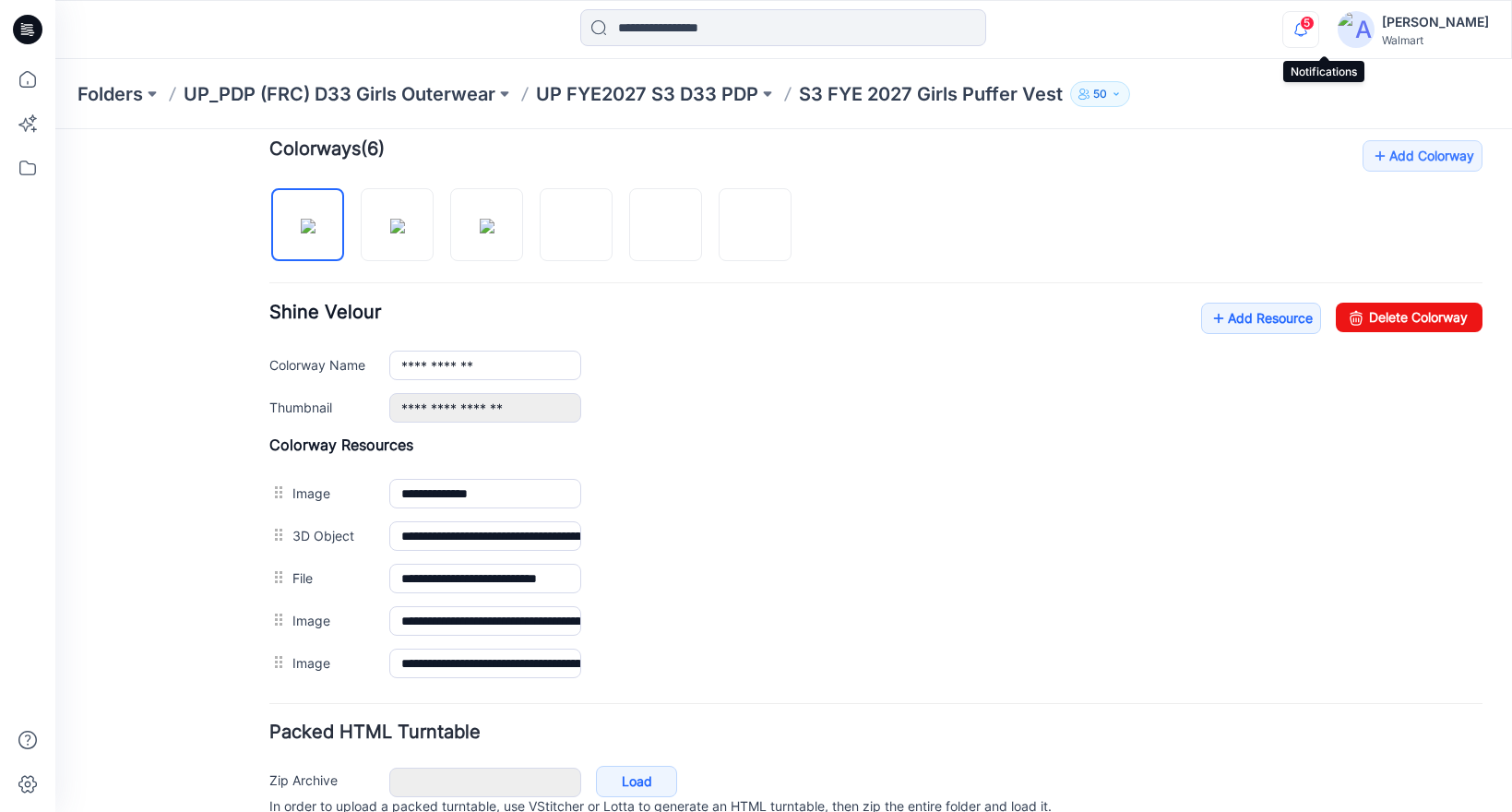
click at [1319, 29] on icon "button" at bounding box center [1301, 29] width 35 height 37
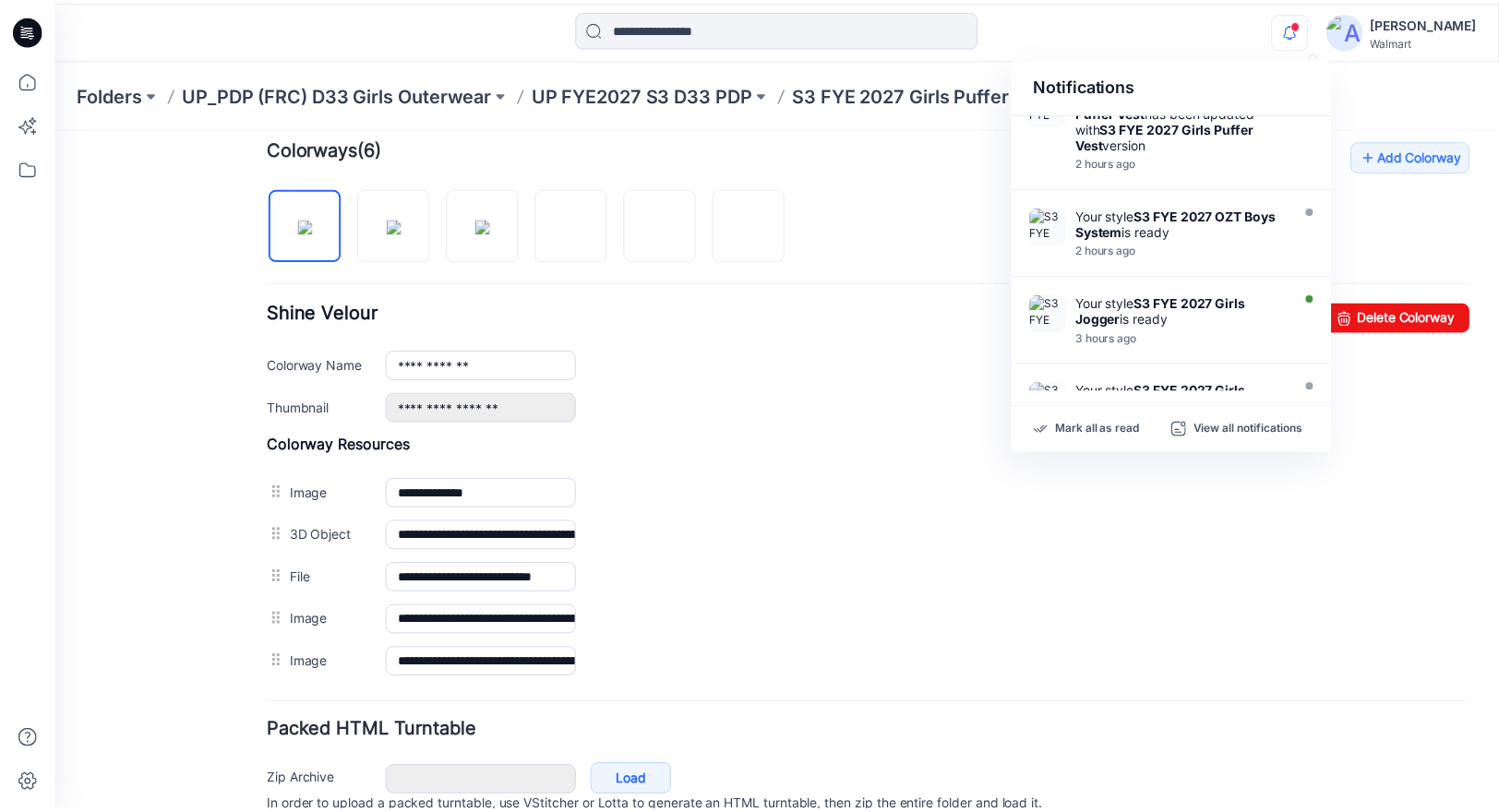
scroll to position [456, 0]
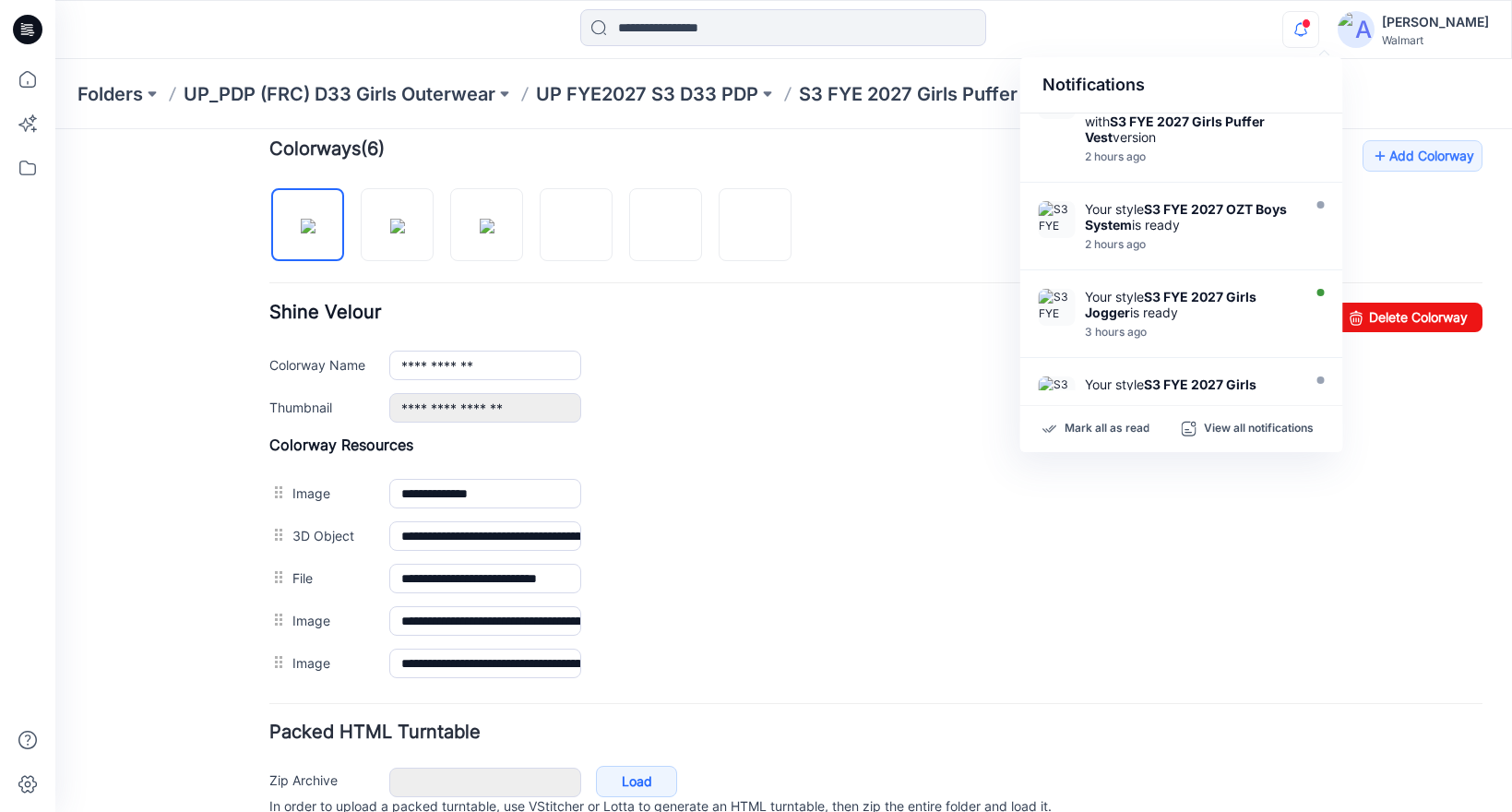
click at [936, 384] on div "**********" at bounding box center [876, 363] width 1213 height 120
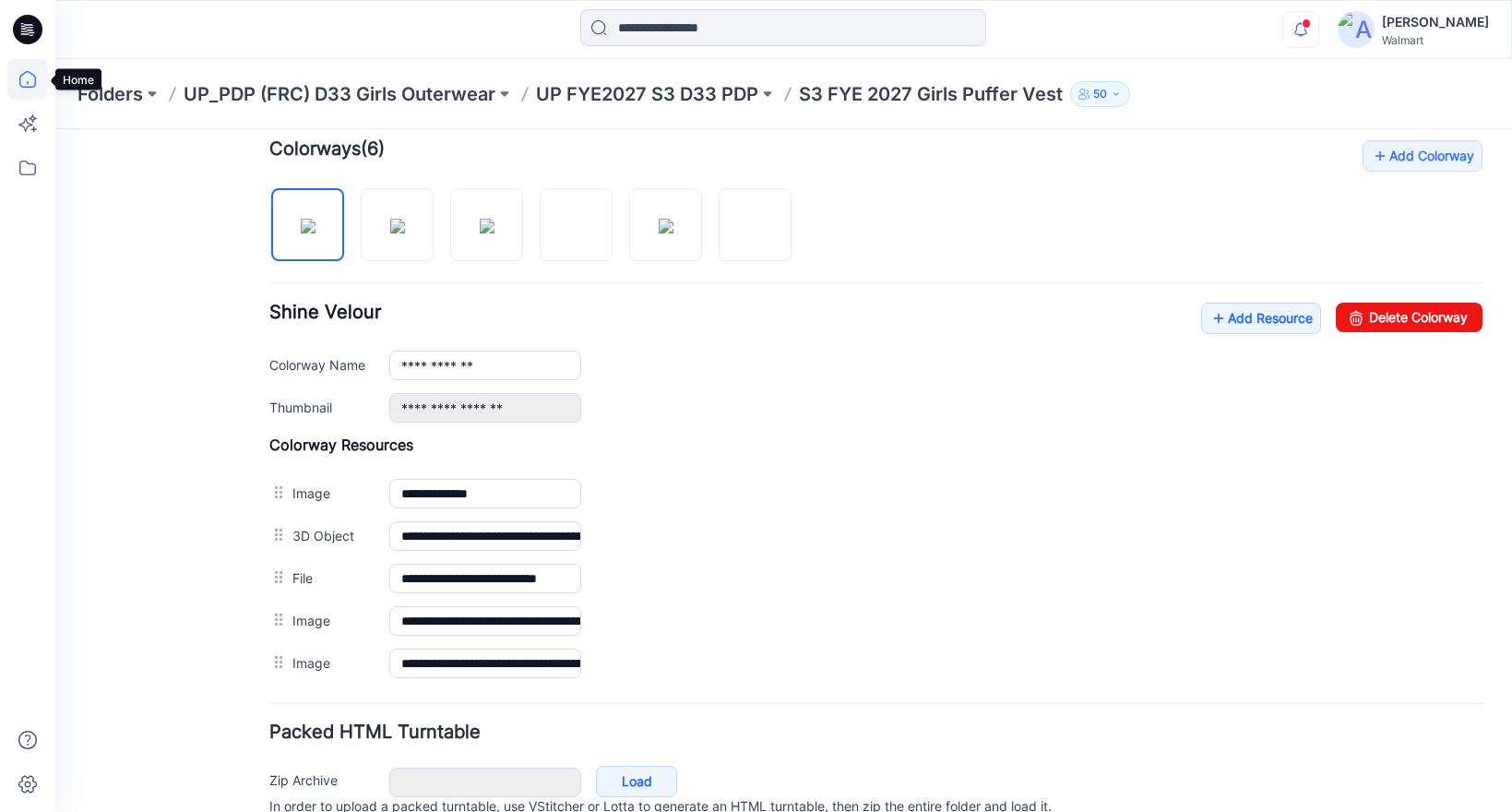
click at [24, 82] on icon at bounding box center [28, 79] width 41 height 41
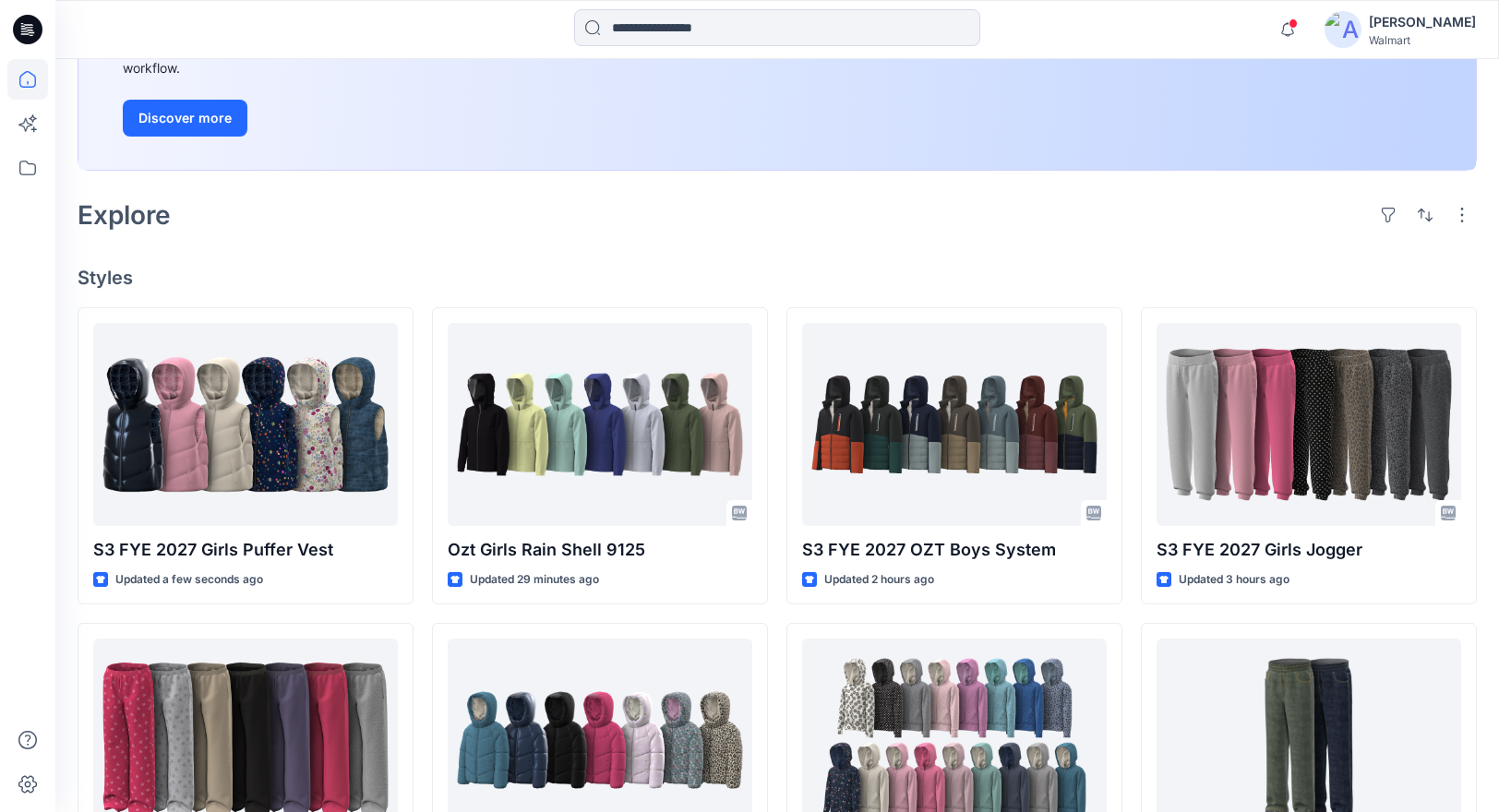
scroll to position [364, 0]
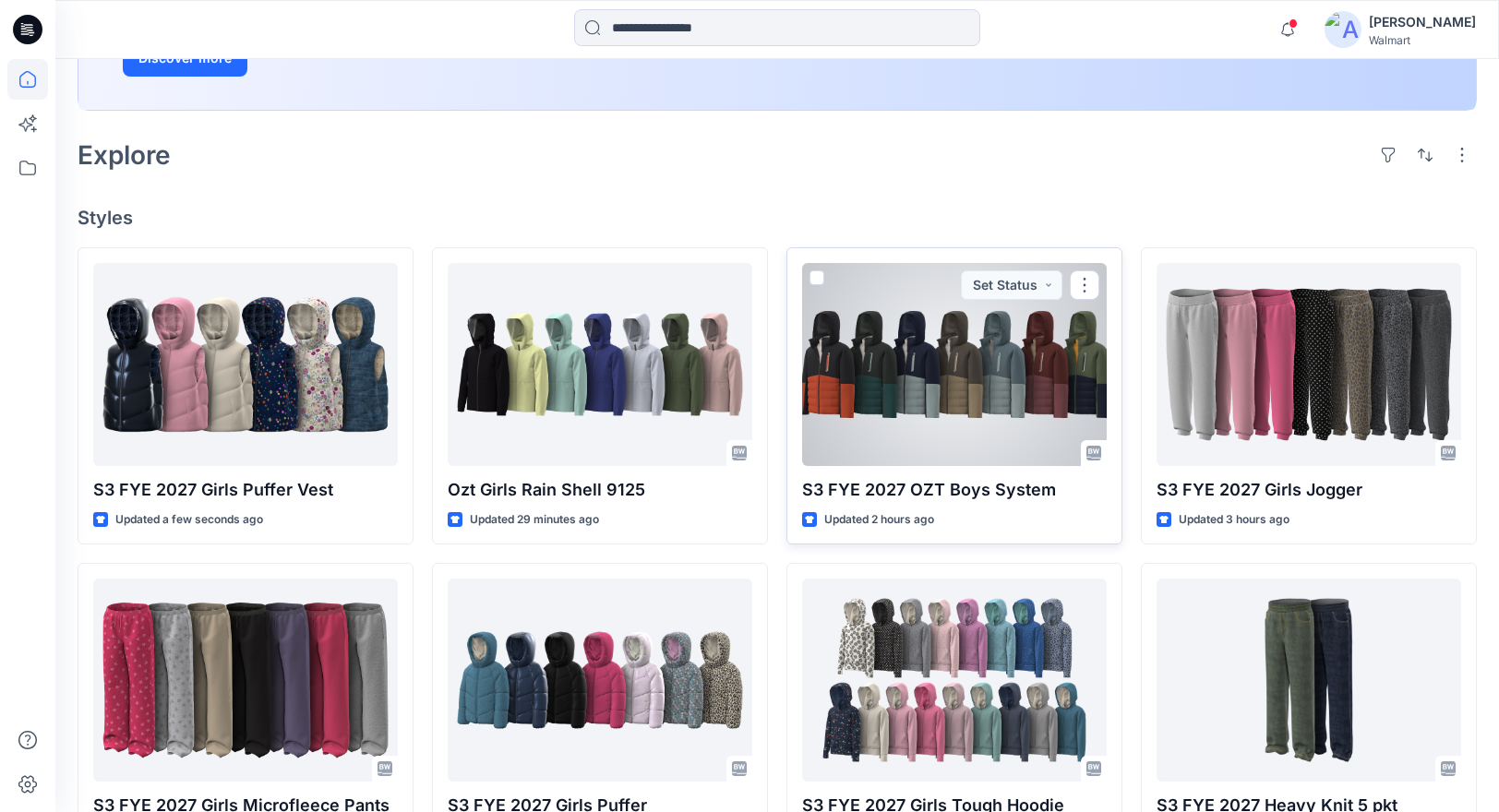
click at [960, 406] on div at bounding box center [955, 364] width 305 height 203
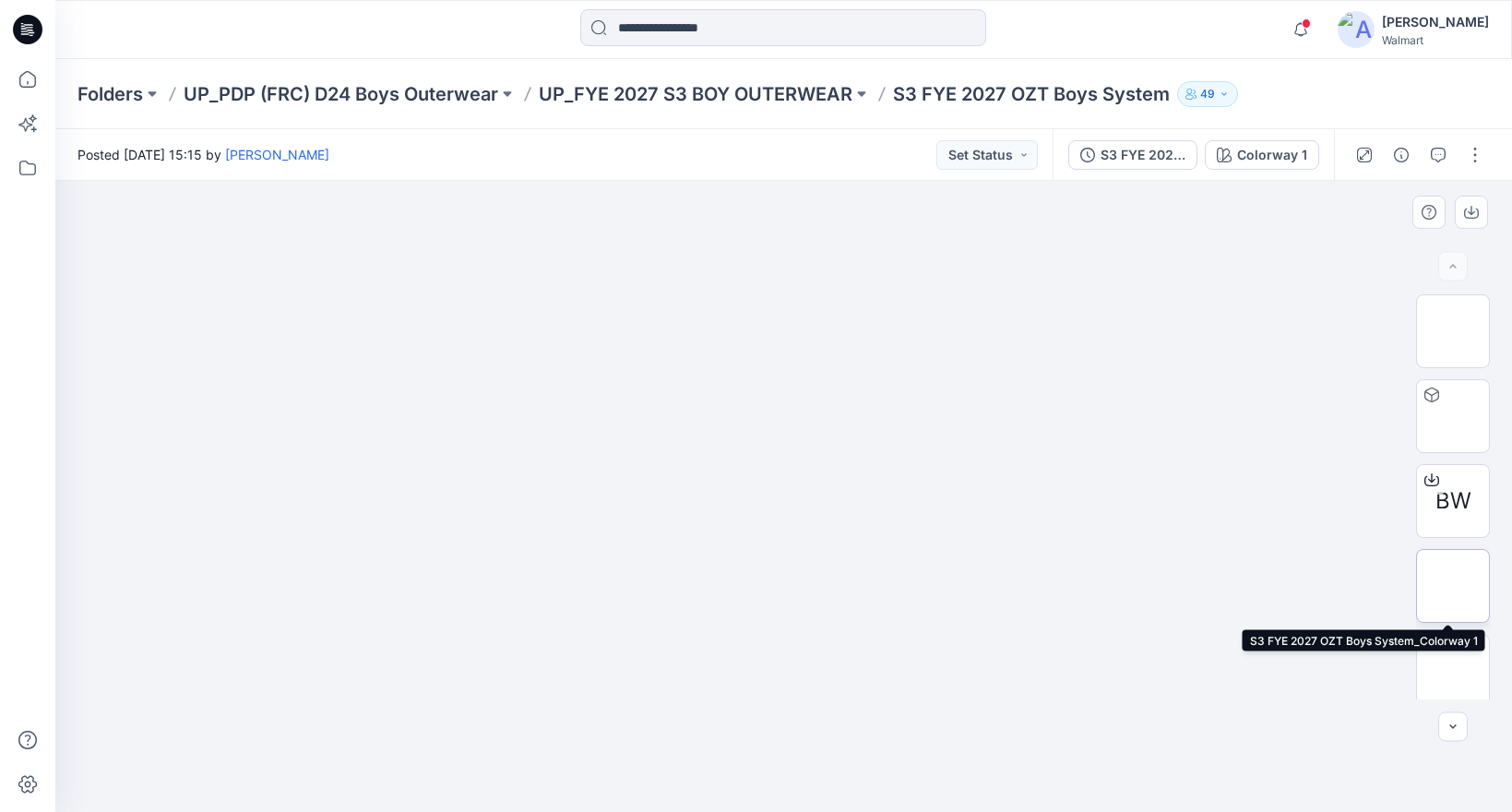
click at [1452, 586] on img at bounding box center [1452, 586] width 0 height 0
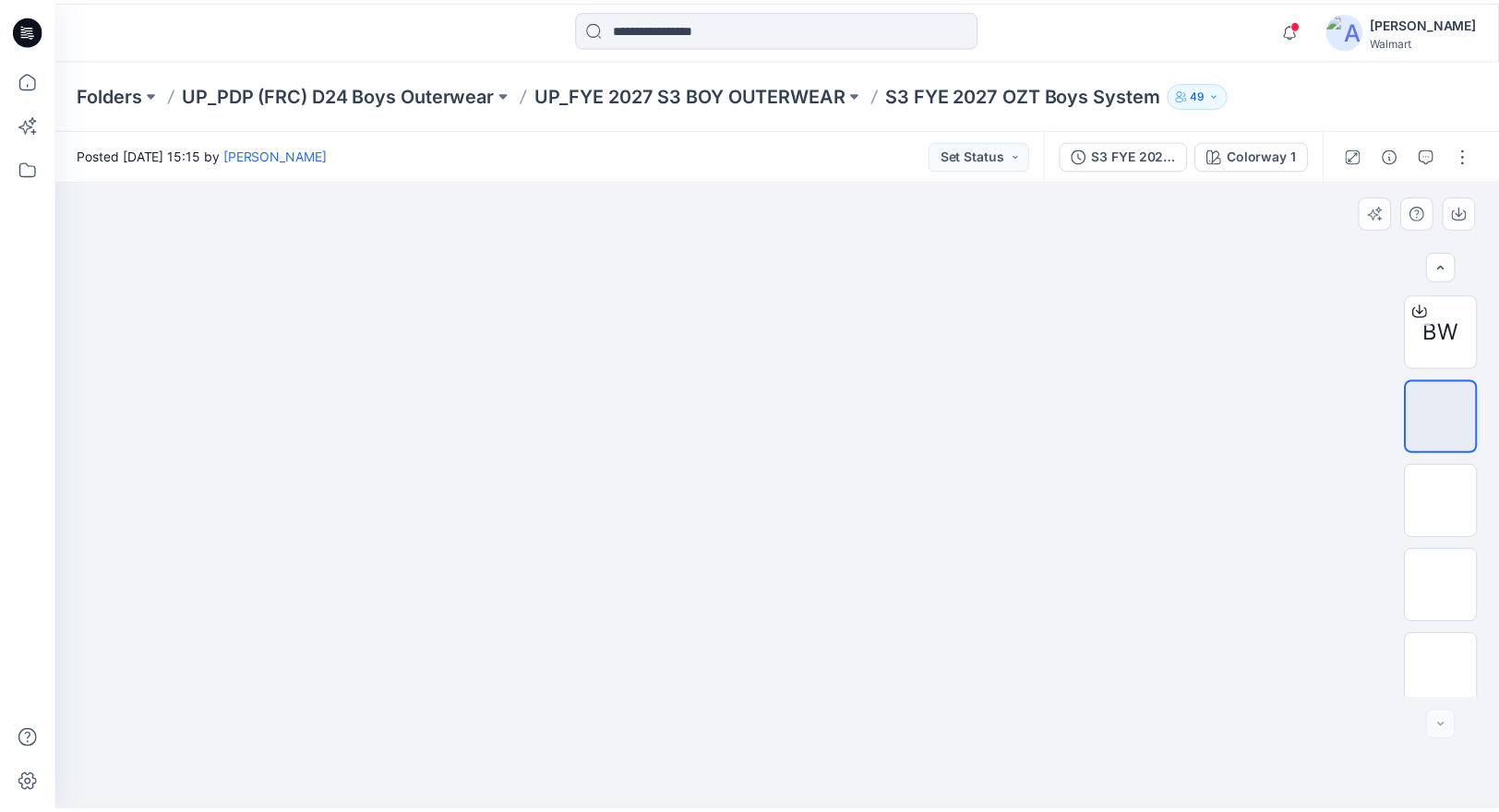
scroll to position [178, 0]
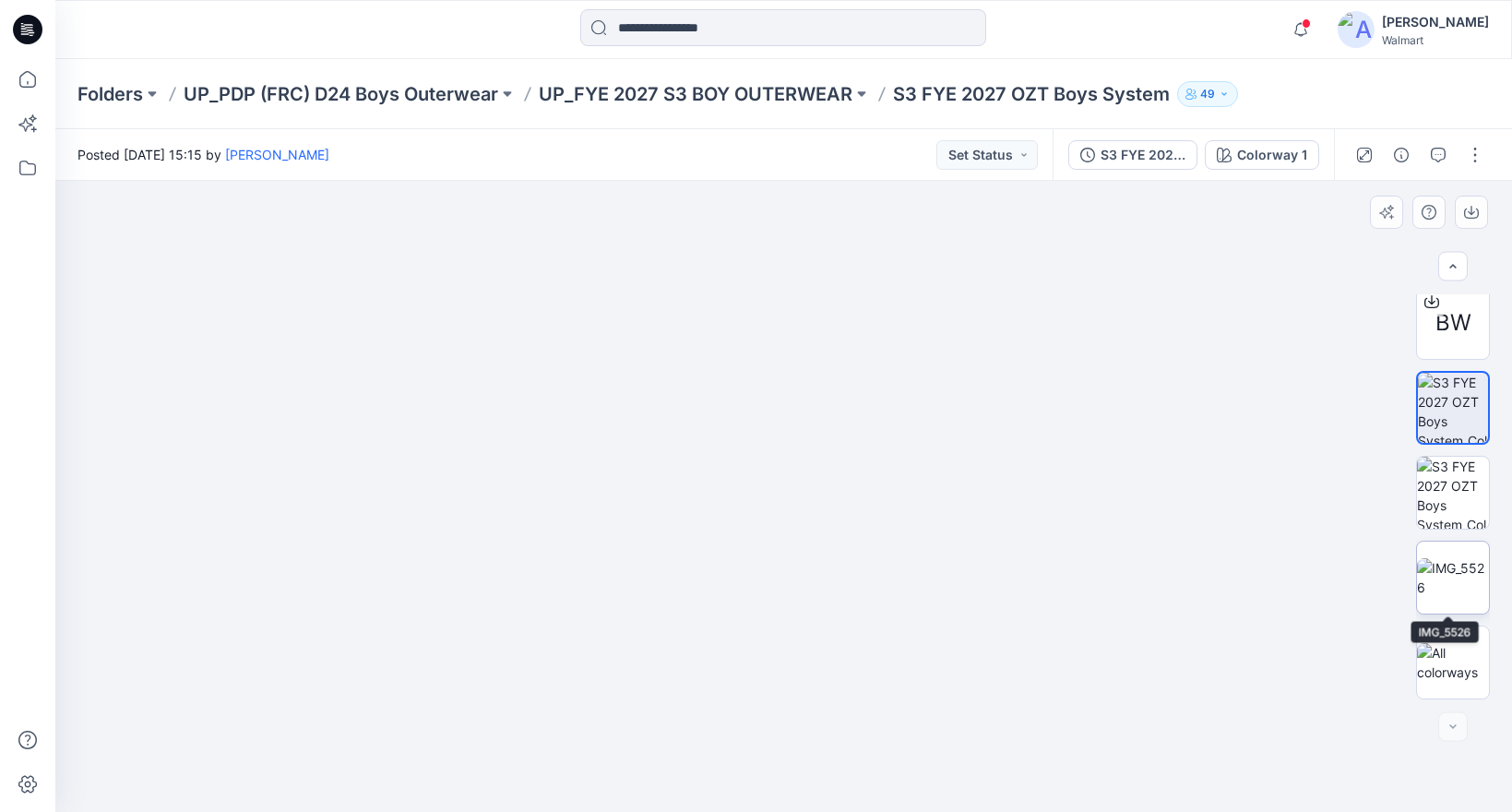
click at [1449, 578] on img at bounding box center [1453, 577] width 72 height 39
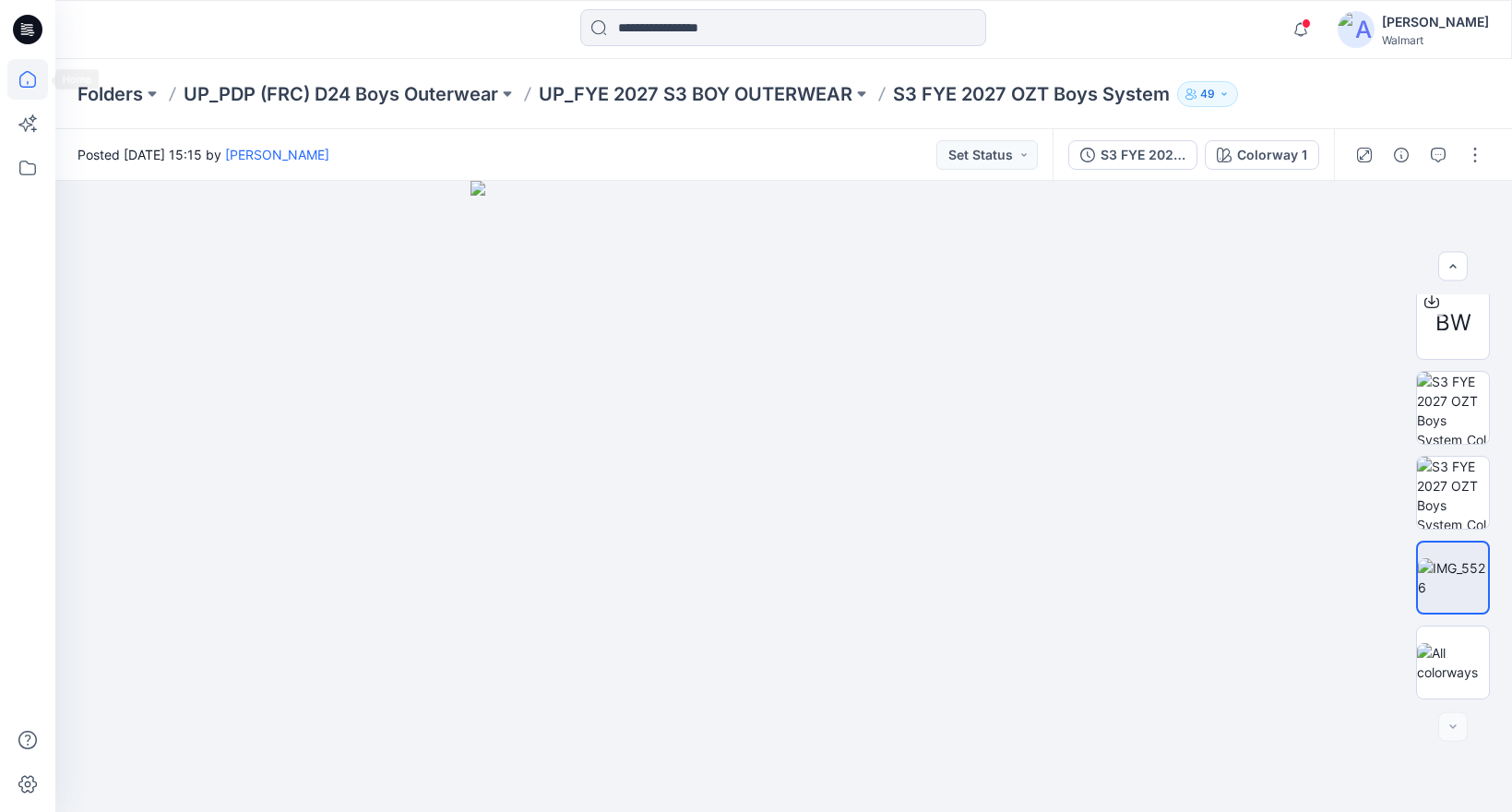
click at [30, 81] on icon at bounding box center [28, 79] width 41 height 41
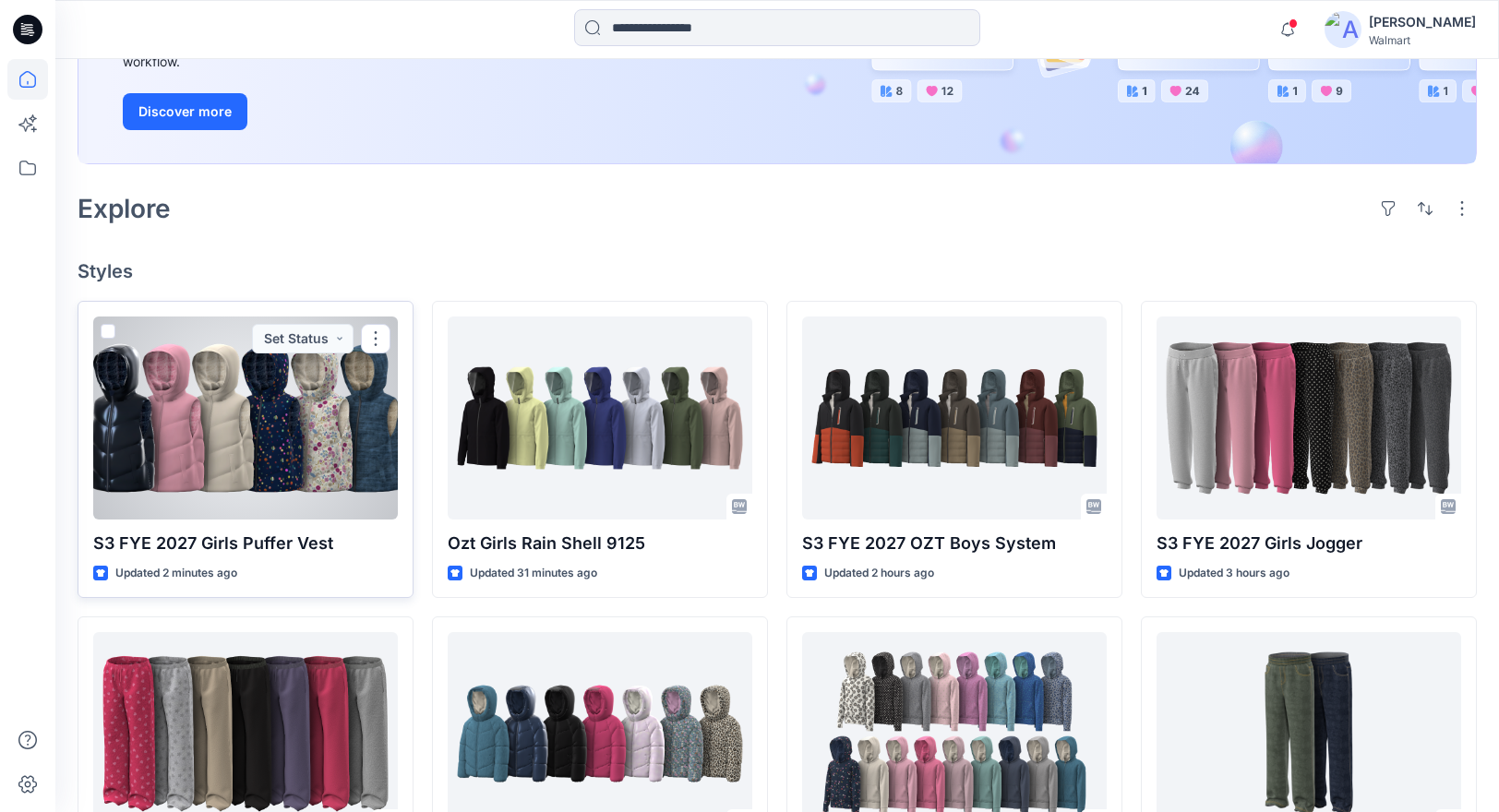
scroll to position [311, 0]
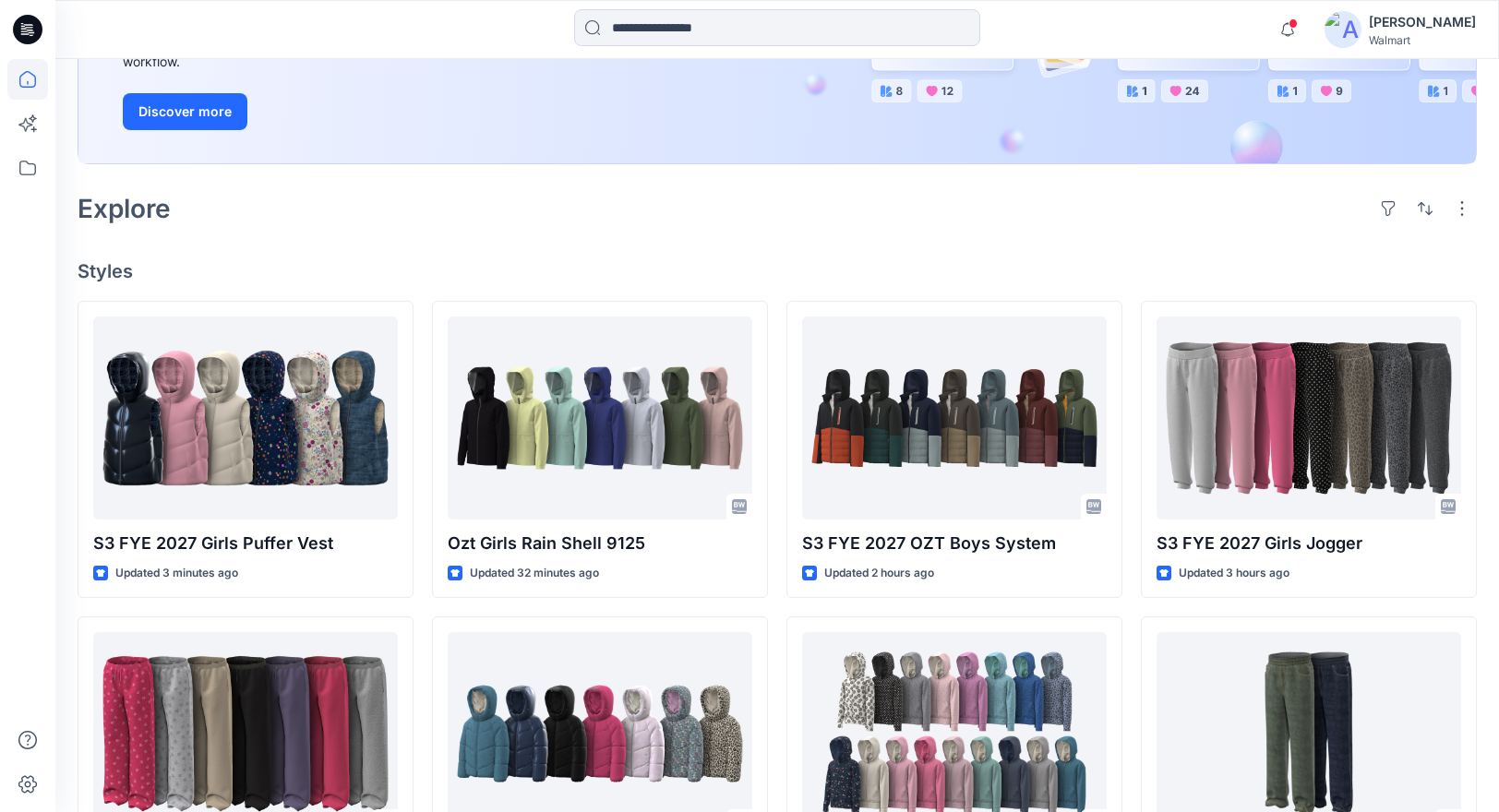
click at [563, 264] on h4 "Styles" at bounding box center [777, 271] width 1399 height 22
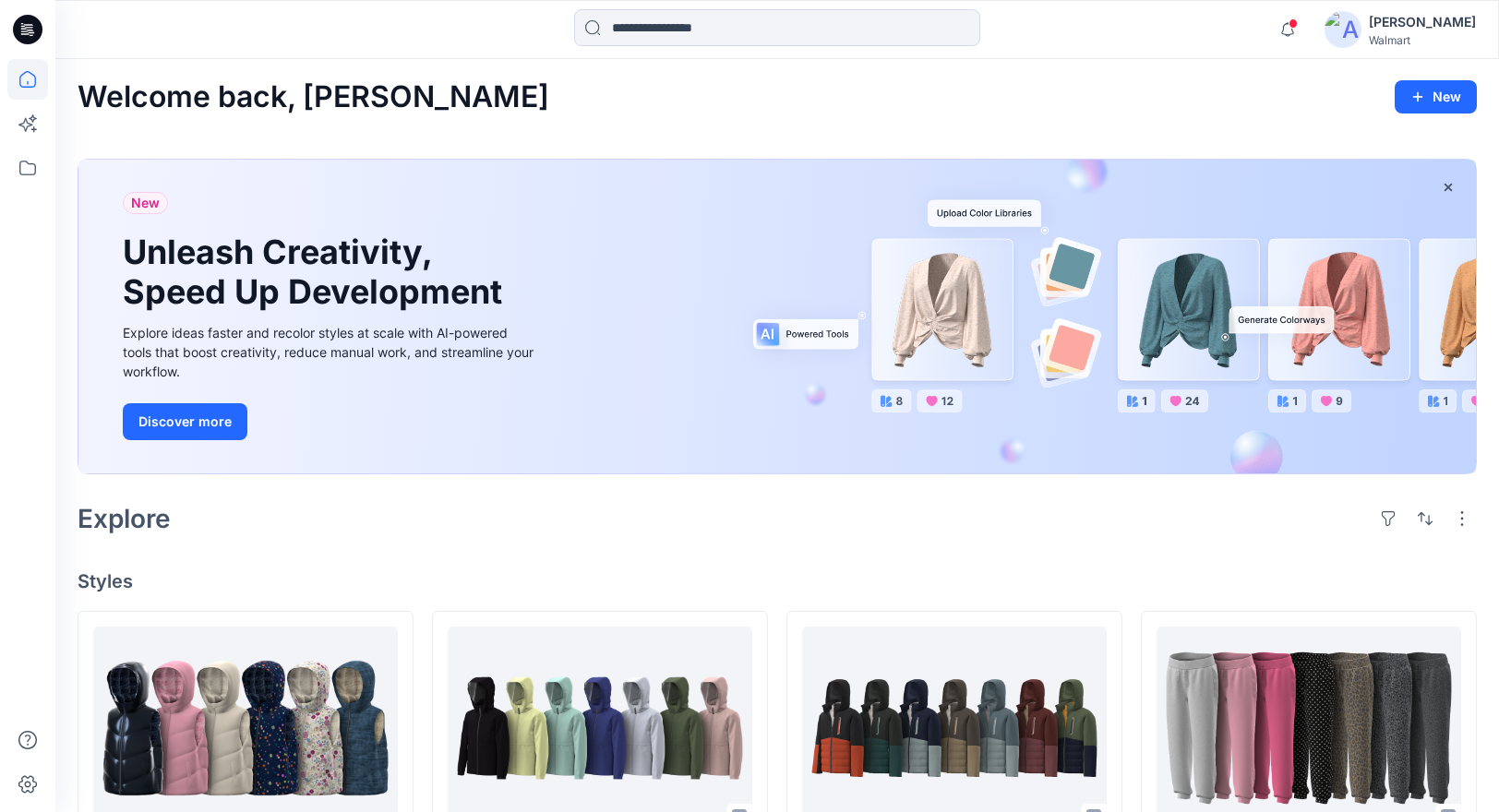
scroll to position [0, 0]
click at [1305, 26] on icon "button" at bounding box center [1287, 29] width 35 height 37
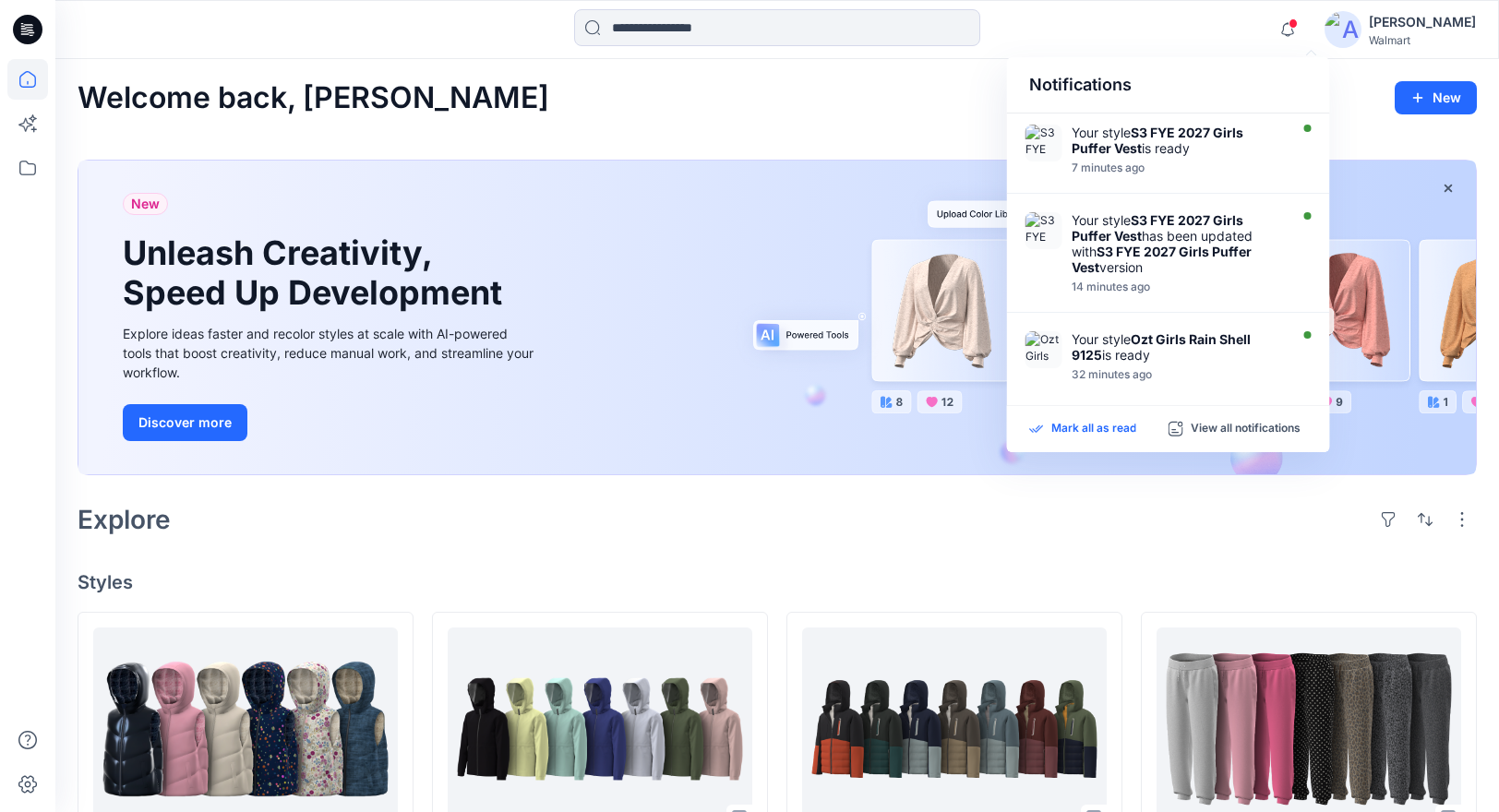
click at [1117, 434] on p "Mark all as read" at bounding box center [1093, 429] width 85 height 17
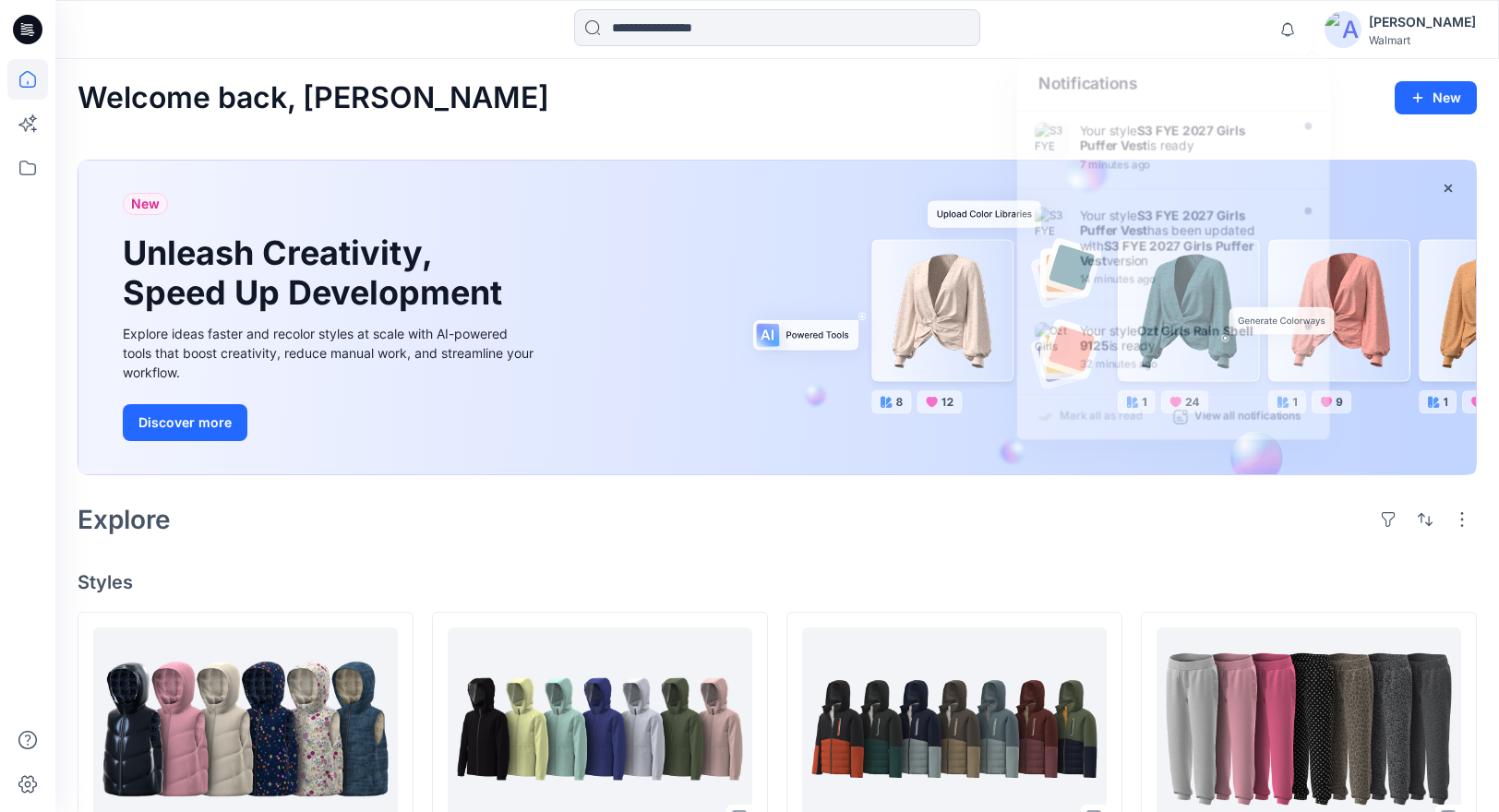
click at [1169, 518] on div "Explore" at bounding box center [777, 519] width 1399 height 44
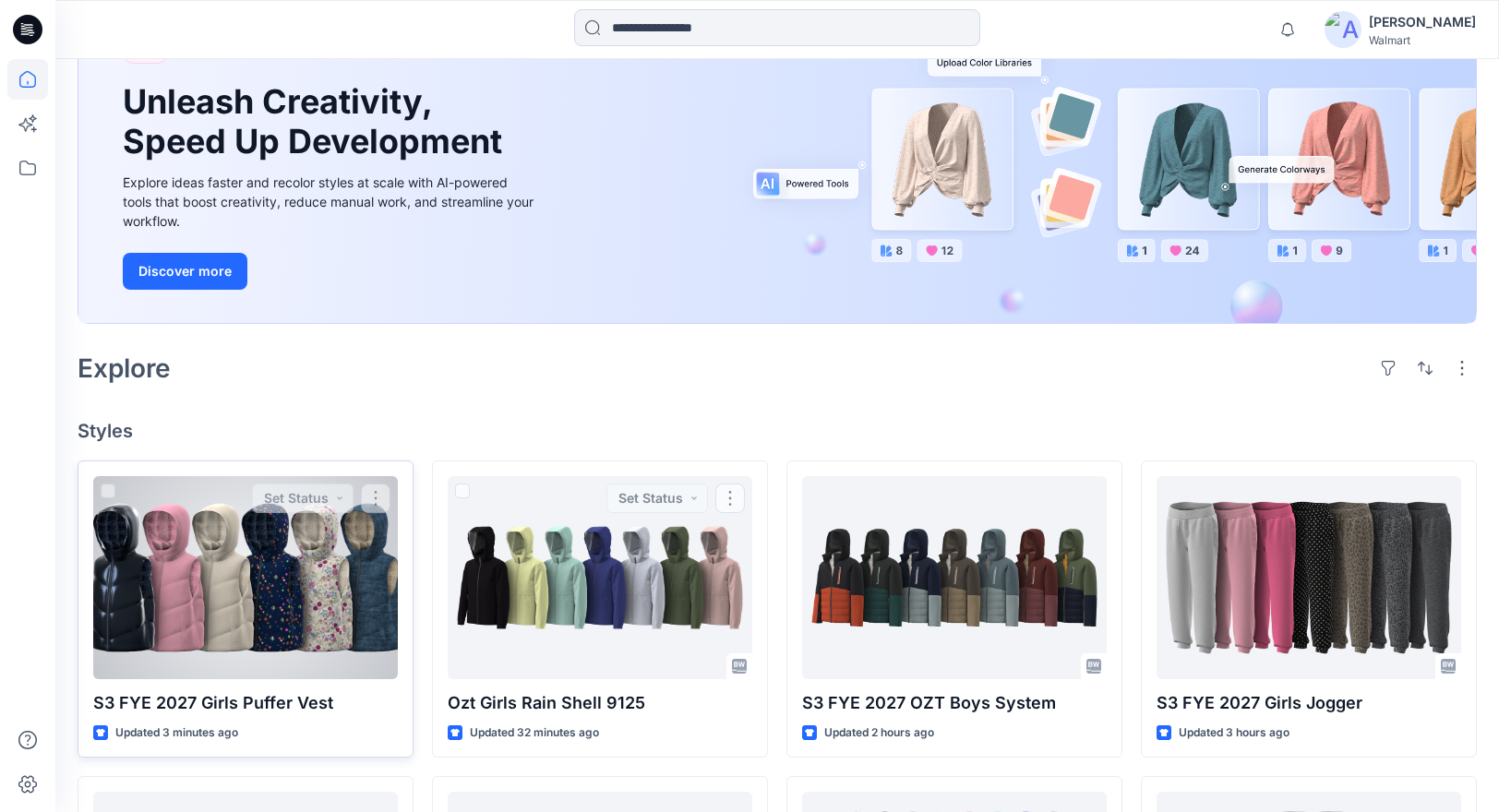
scroll to position [172, 0]
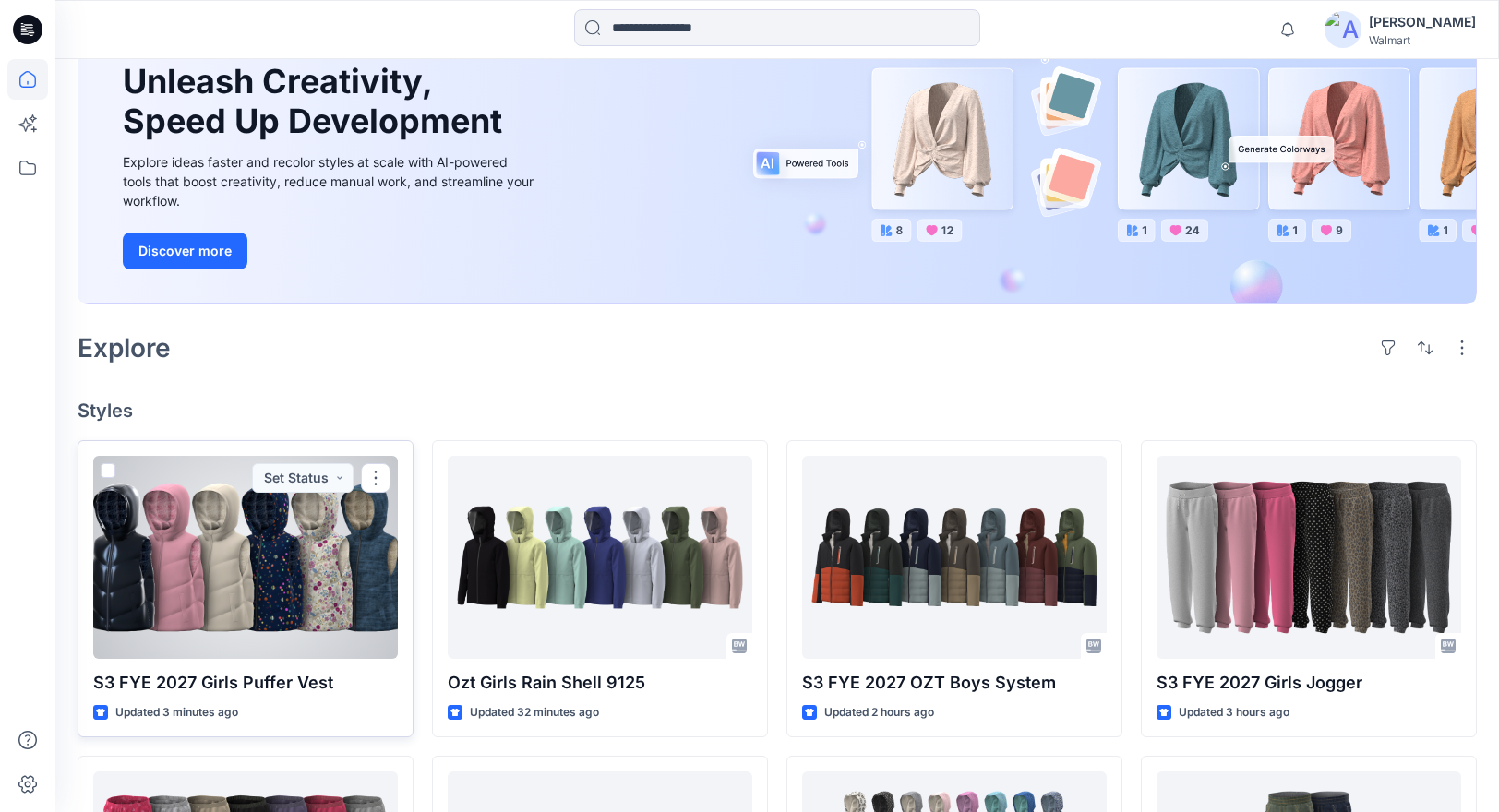
click at [278, 584] on div at bounding box center [245, 558] width 305 height 203
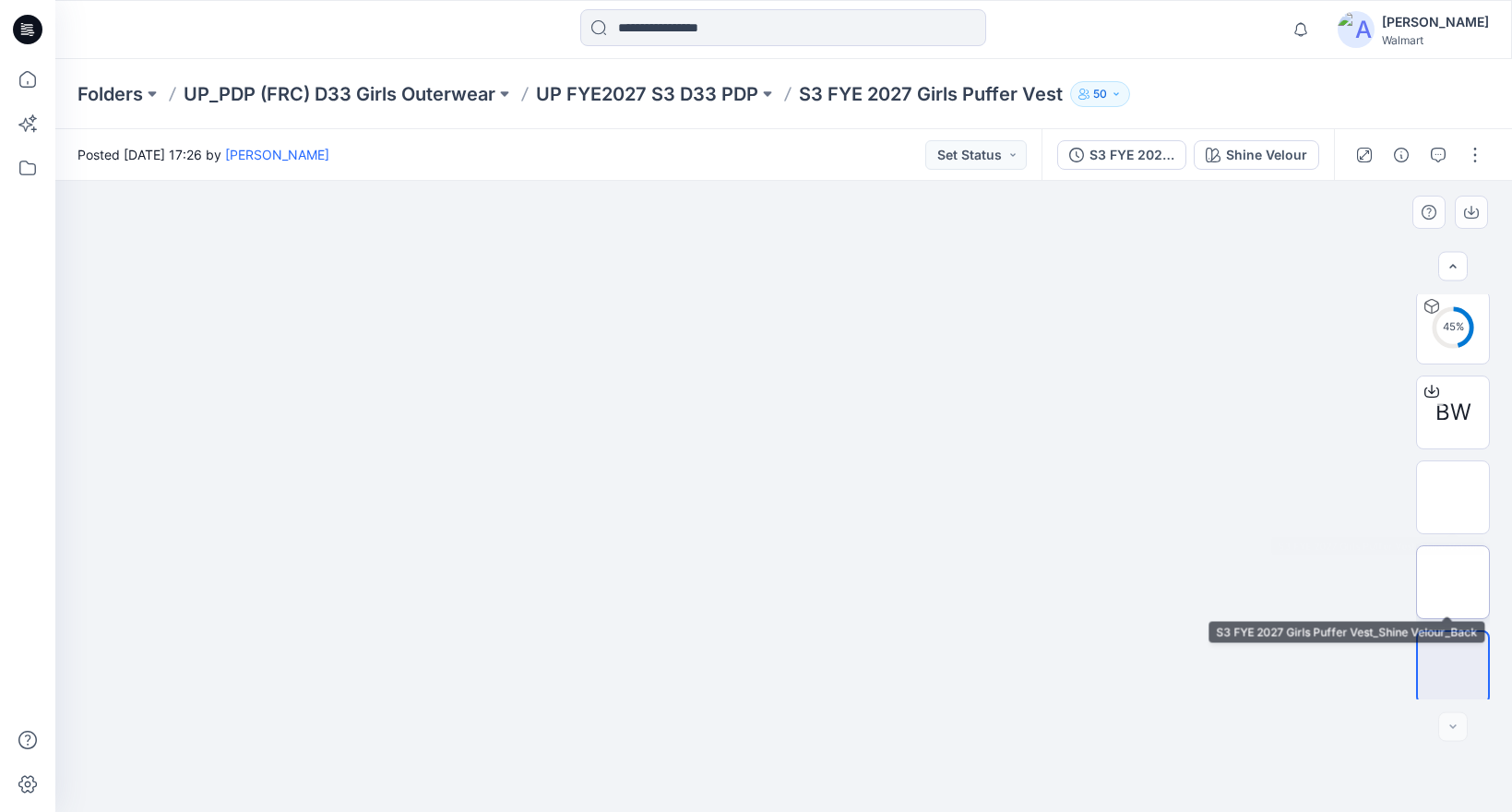
scroll to position [93, 0]
